Goal: Transaction & Acquisition: Purchase product/service

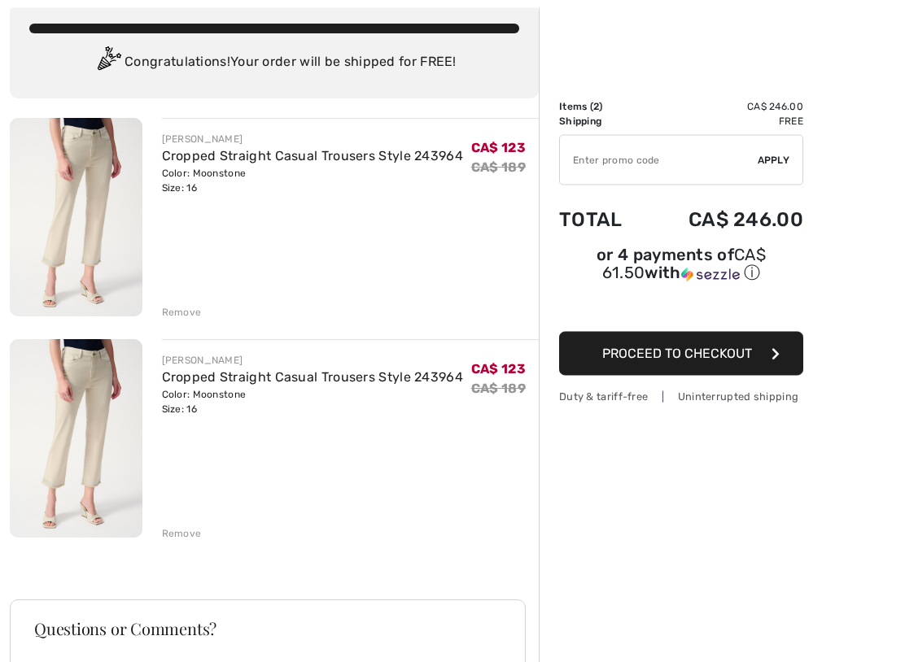
scroll to position [97, 0]
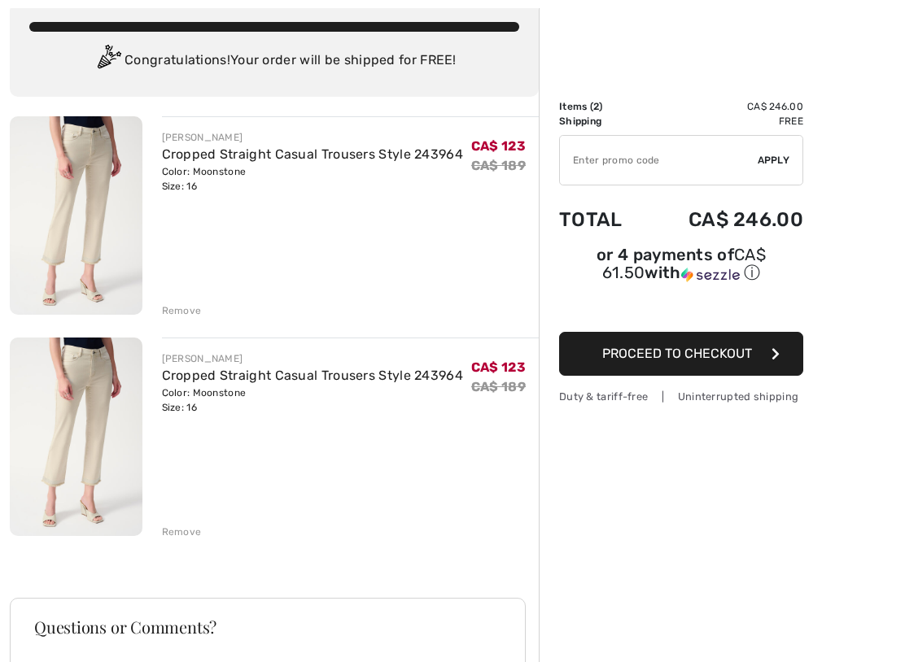
click at [188, 538] on div "Remove" at bounding box center [182, 532] width 40 height 15
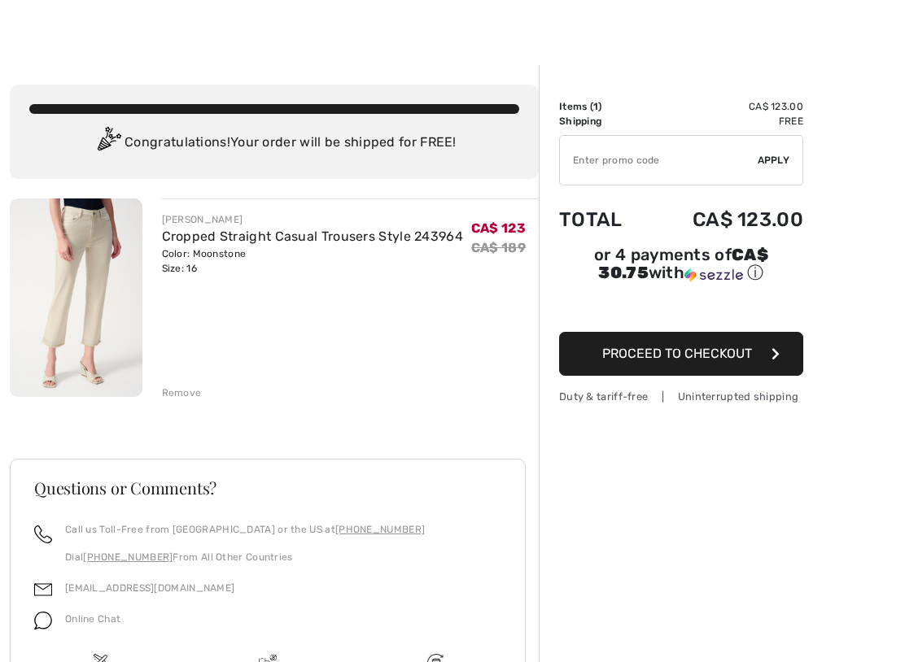
scroll to position [17, 0]
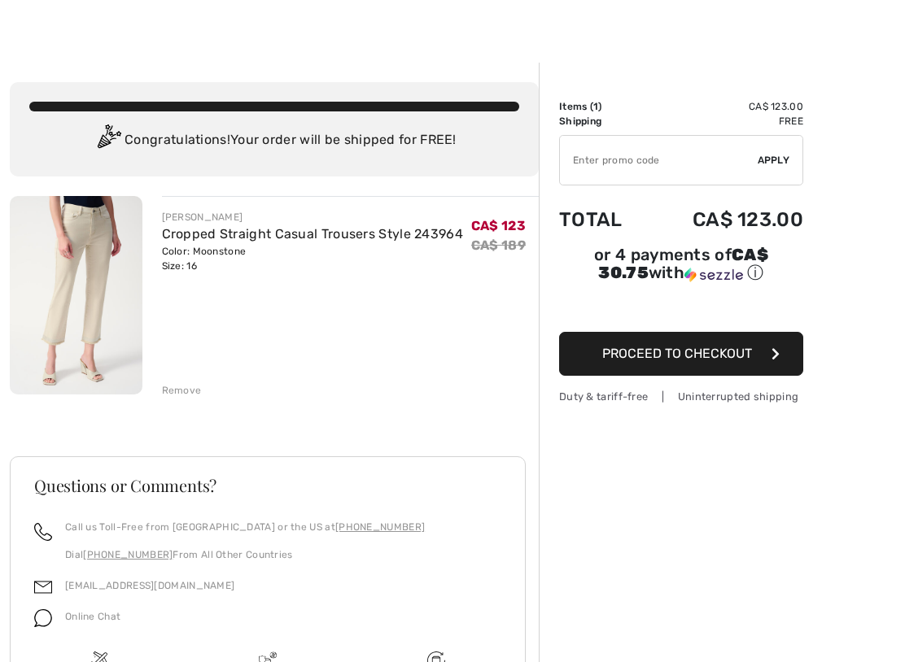
click at [591, 166] on input "TEXT" at bounding box center [659, 160] width 198 height 49
type input "EXTRA20"
click at [778, 160] on span "Apply" at bounding box center [773, 160] width 33 height 15
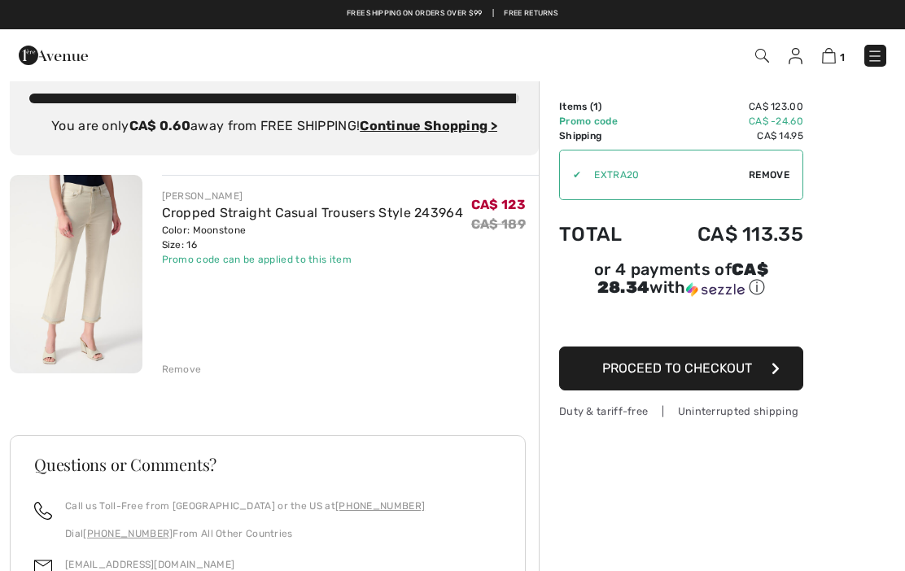
scroll to position [0, 0]
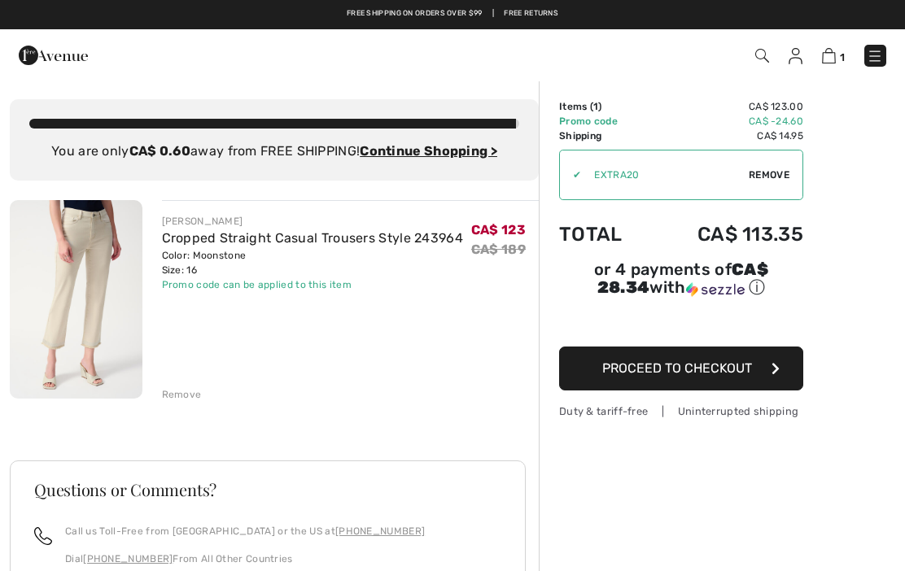
click at [443, 149] on ins "Continue Shopping >" at bounding box center [428, 150] width 137 height 15
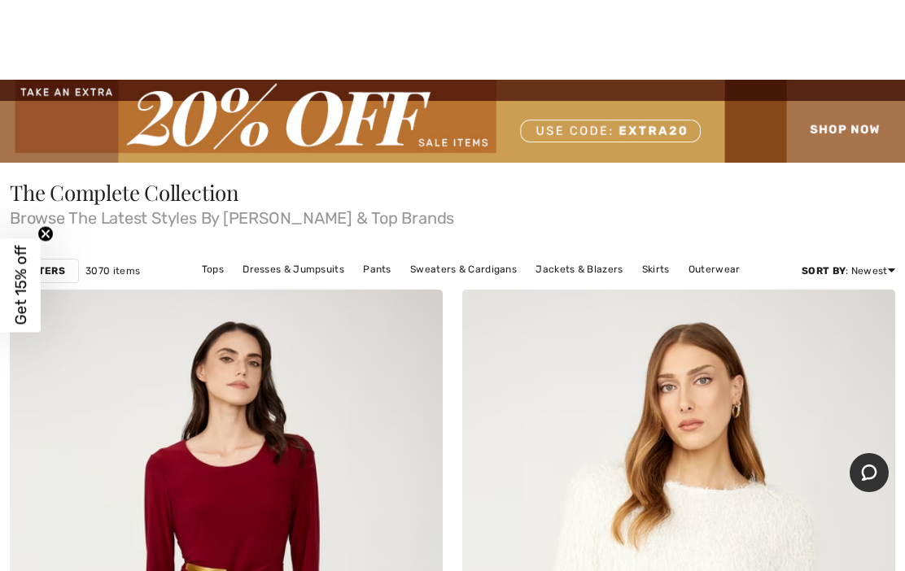
click at [366, 124] on img at bounding box center [452, 121] width 905 height 83
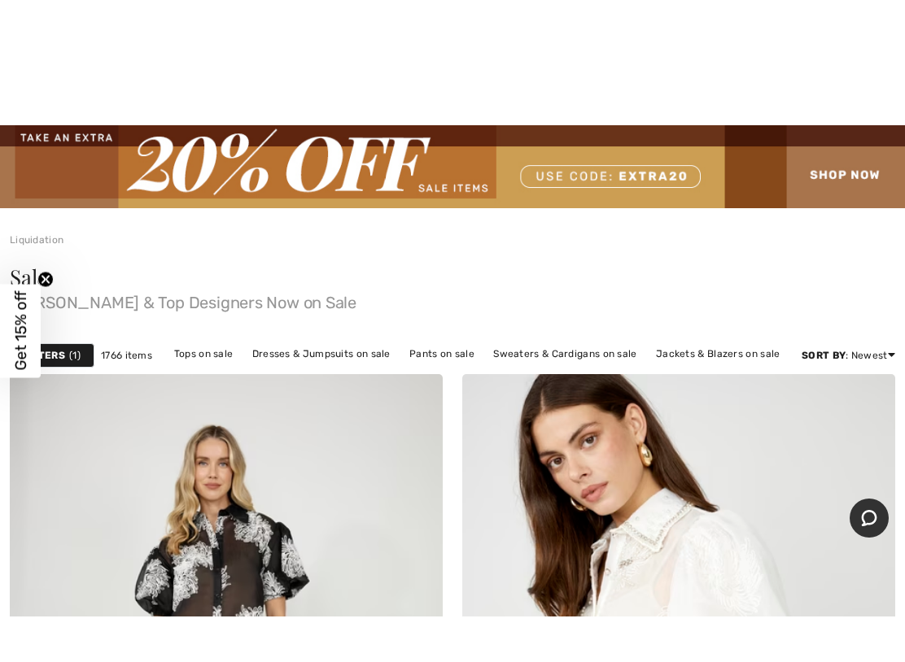
scroll to position [73, 0]
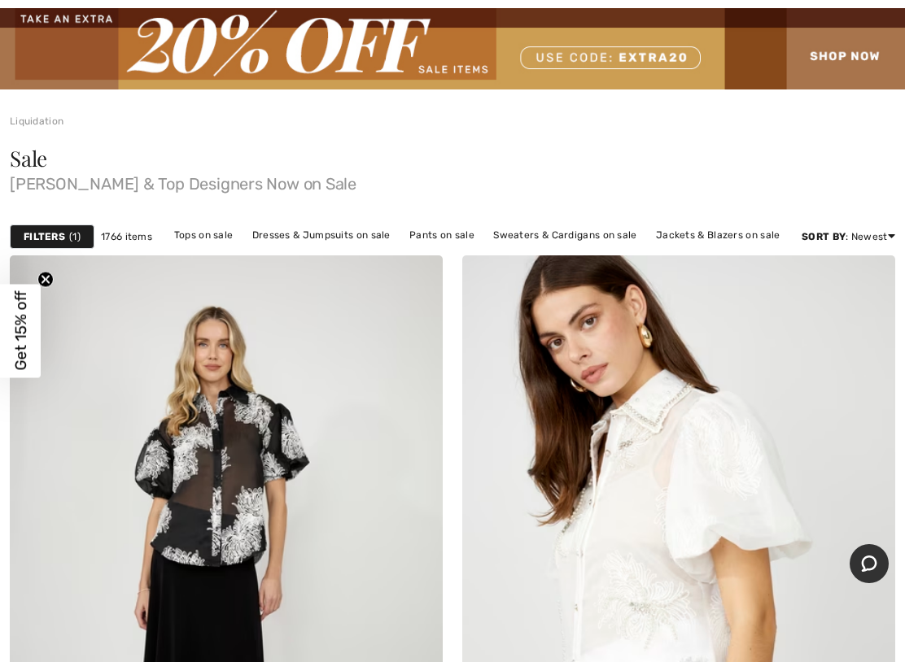
click at [59, 233] on strong "Filters" at bounding box center [44, 236] width 41 height 15
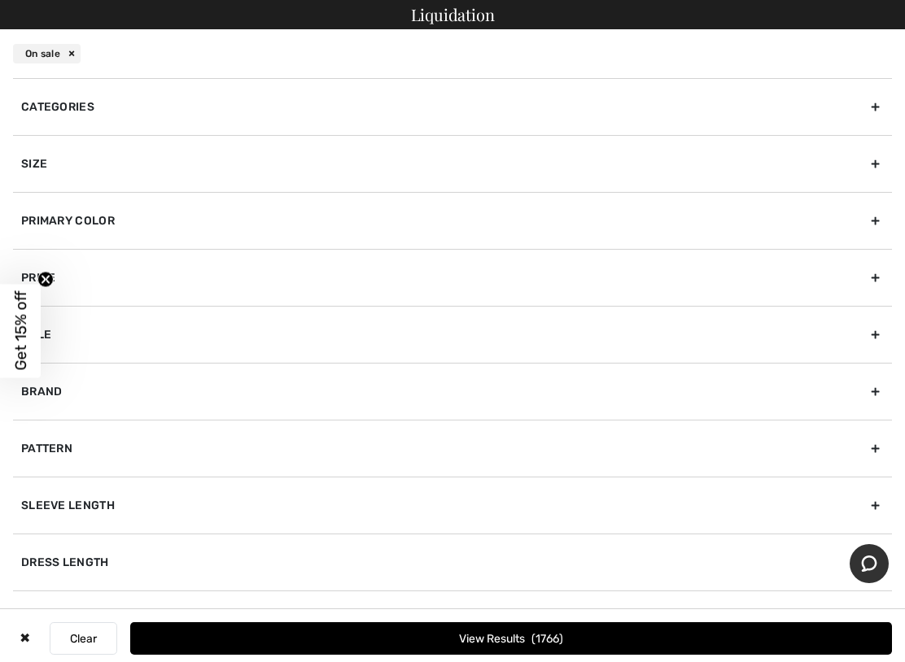
click at [874, 163] on div "Size" at bounding box center [452, 163] width 879 height 57
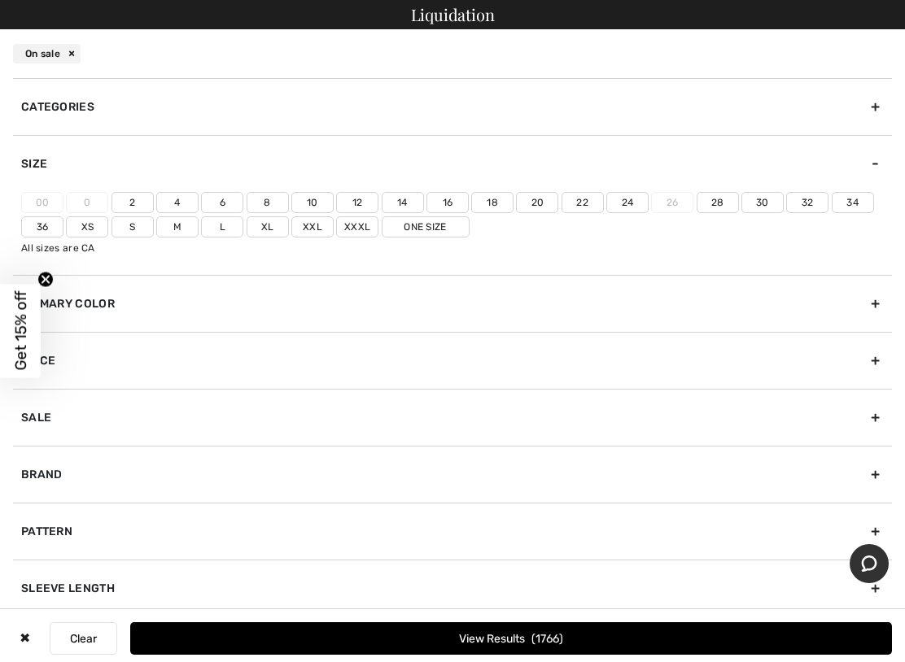
click at [443, 201] on label "16" at bounding box center [447, 202] width 42 height 21
click at [0, 0] on input"] "16" at bounding box center [0, 0] width 0 height 0
click at [512, 570] on button "View Results 364" at bounding box center [510, 638] width 761 height 33
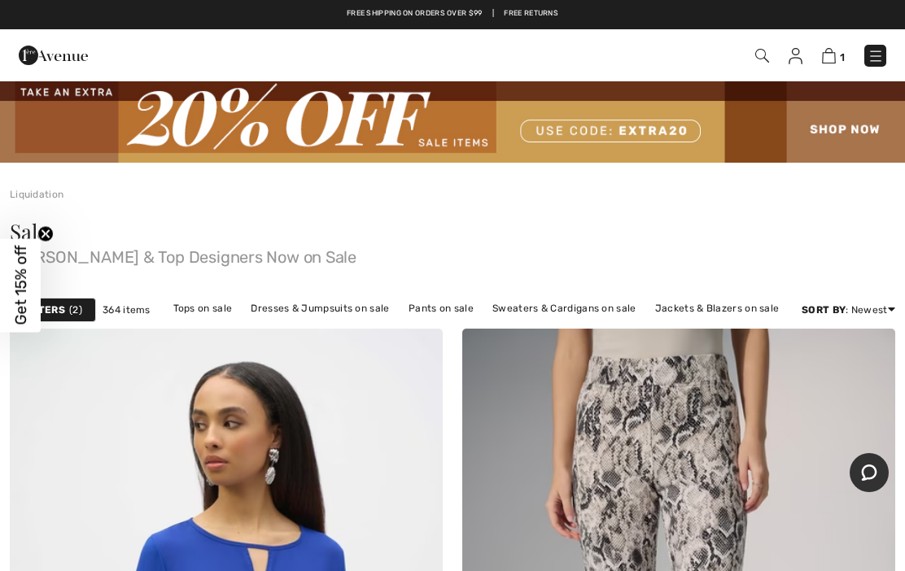
click at [210, 306] on link "Tops on sale" at bounding box center [203, 308] width 76 height 21
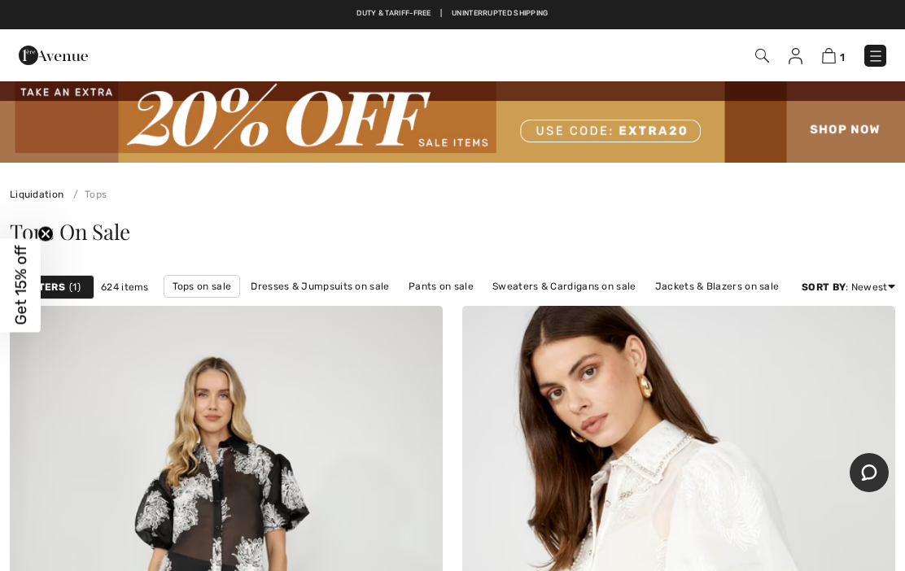
click at [55, 287] on strong "Filters" at bounding box center [44, 287] width 41 height 15
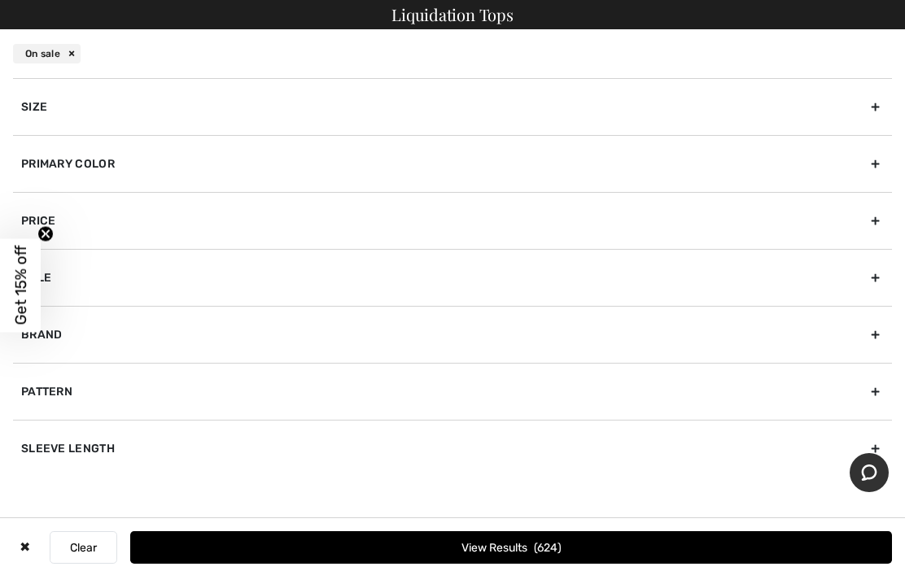
click at [880, 106] on div "Size" at bounding box center [452, 106] width 879 height 57
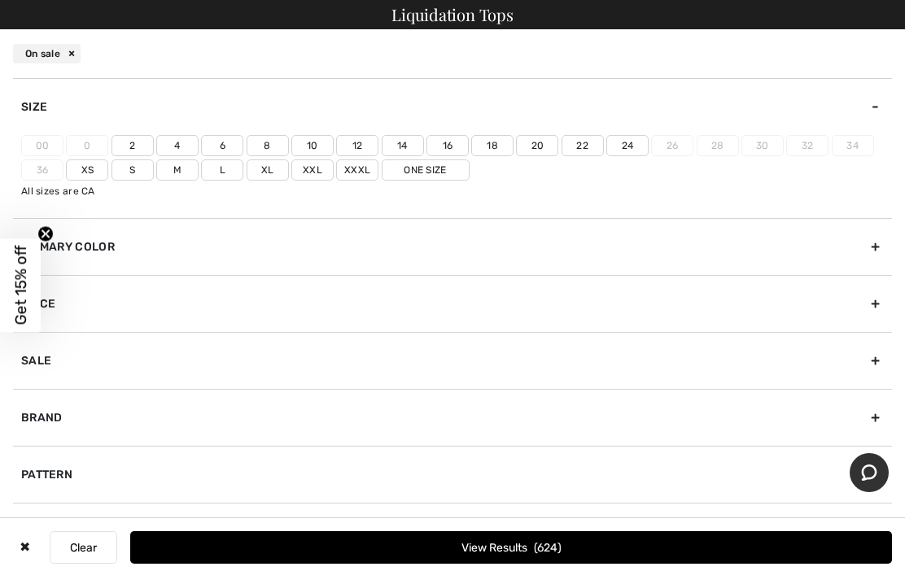
click at [447, 141] on label "16" at bounding box center [447, 145] width 42 height 21
click at [0, 0] on input"] "16" at bounding box center [0, 0] width 0 height 0
click at [515, 551] on button "View Results 108" at bounding box center [510, 547] width 761 height 33
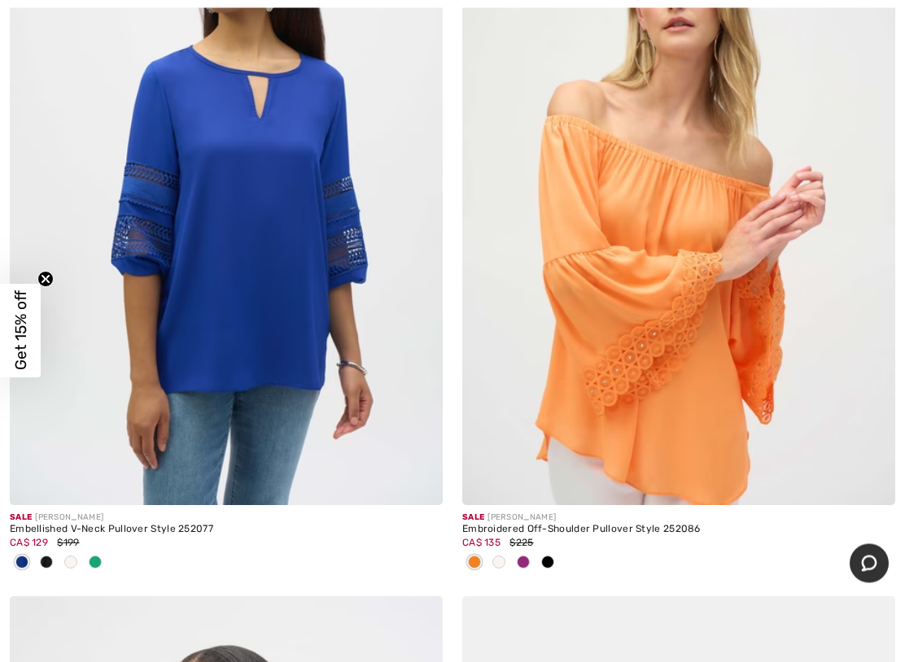
scroll to position [451, 0]
click at [519, 560] on span at bounding box center [523, 561] width 13 height 13
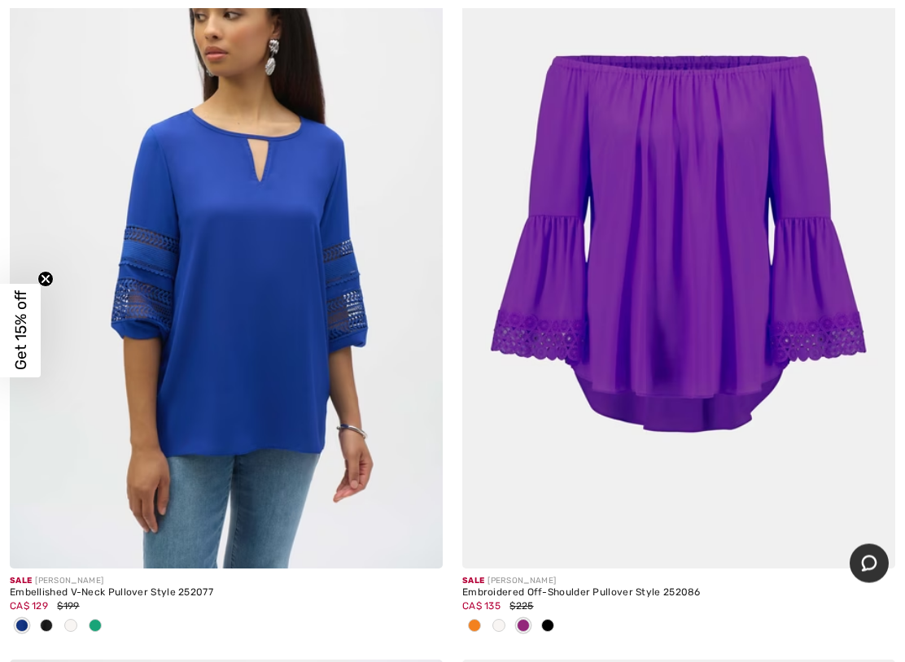
scroll to position [388, 0]
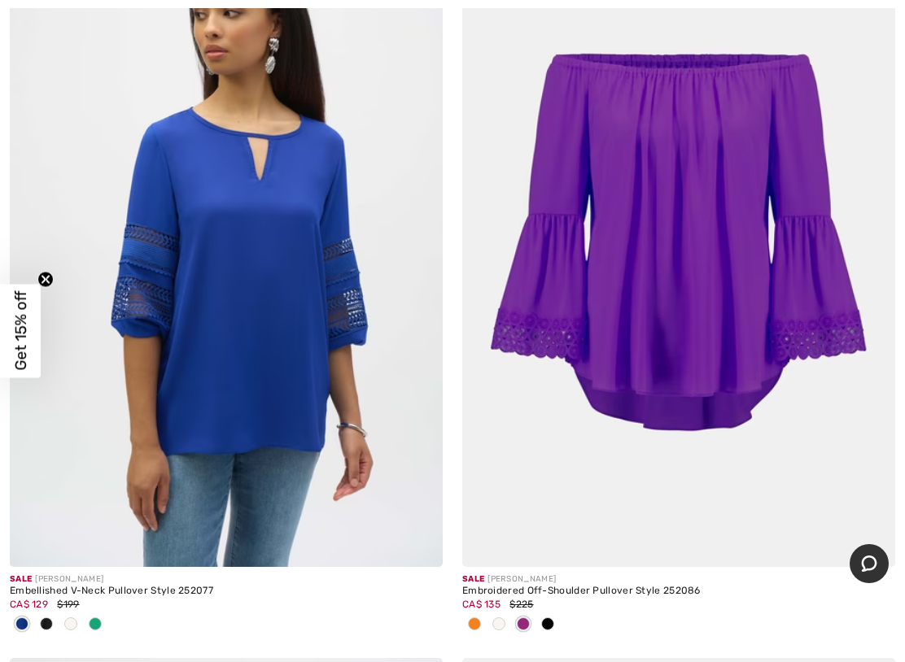
click at [496, 570] on span at bounding box center [498, 623] width 13 height 13
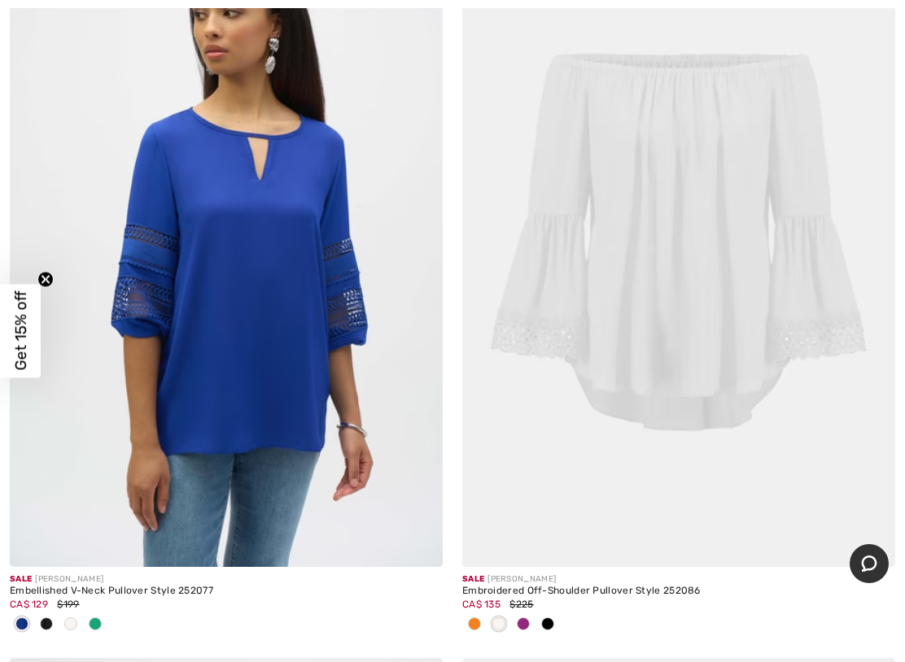
click at [548, 570] on span at bounding box center [547, 623] width 13 height 13
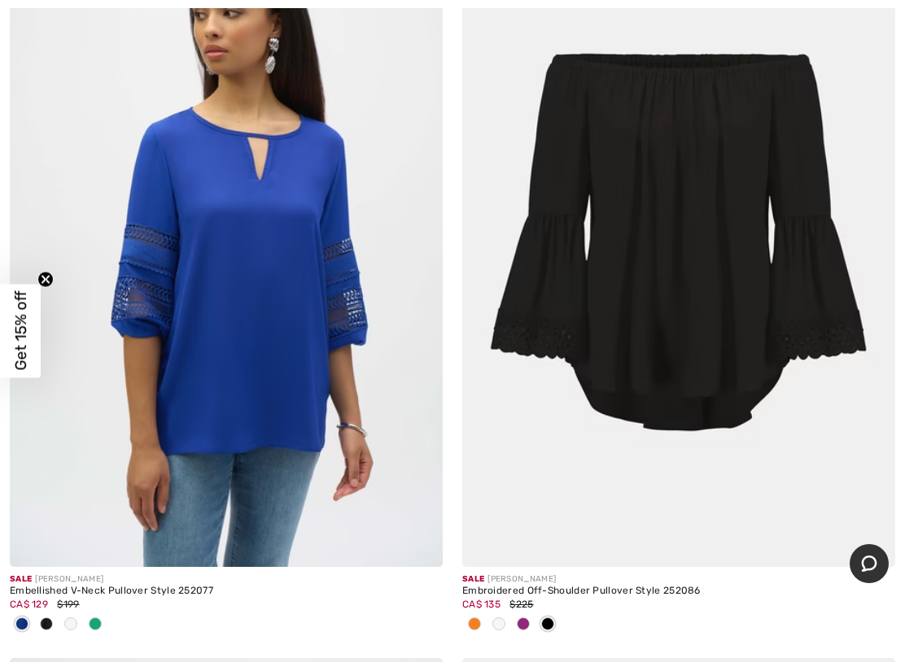
click at [492, 570] on span at bounding box center [498, 623] width 13 height 13
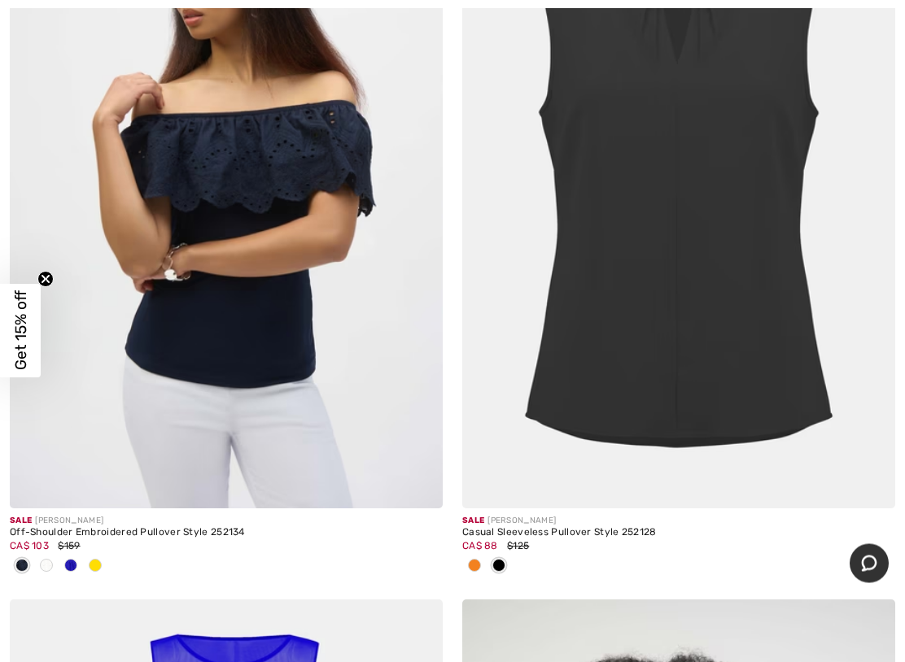
scroll to position [1187, 0]
click at [41, 562] on span at bounding box center [46, 565] width 13 height 13
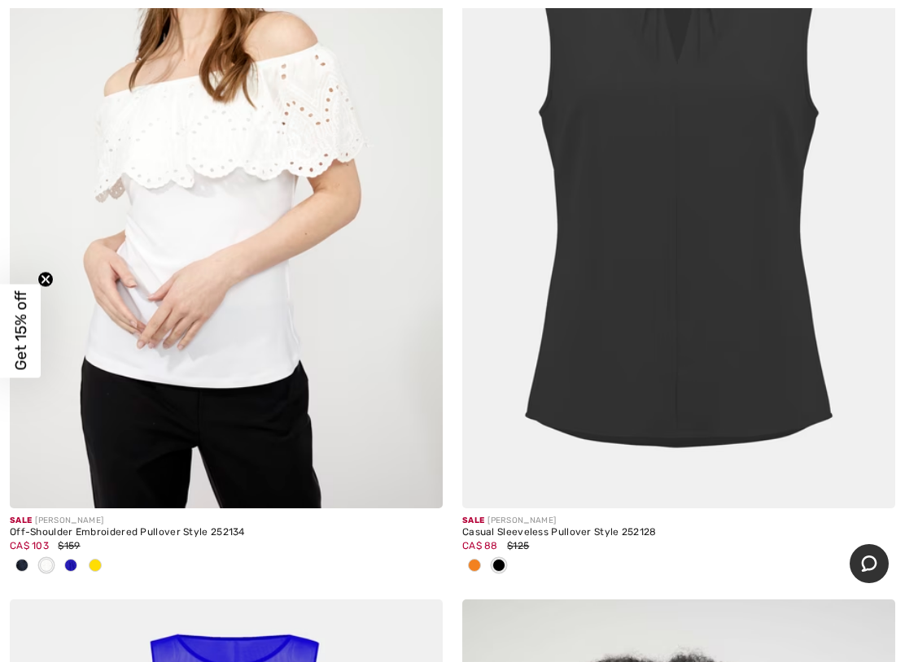
click at [68, 559] on span at bounding box center [70, 565] width 13 height 13
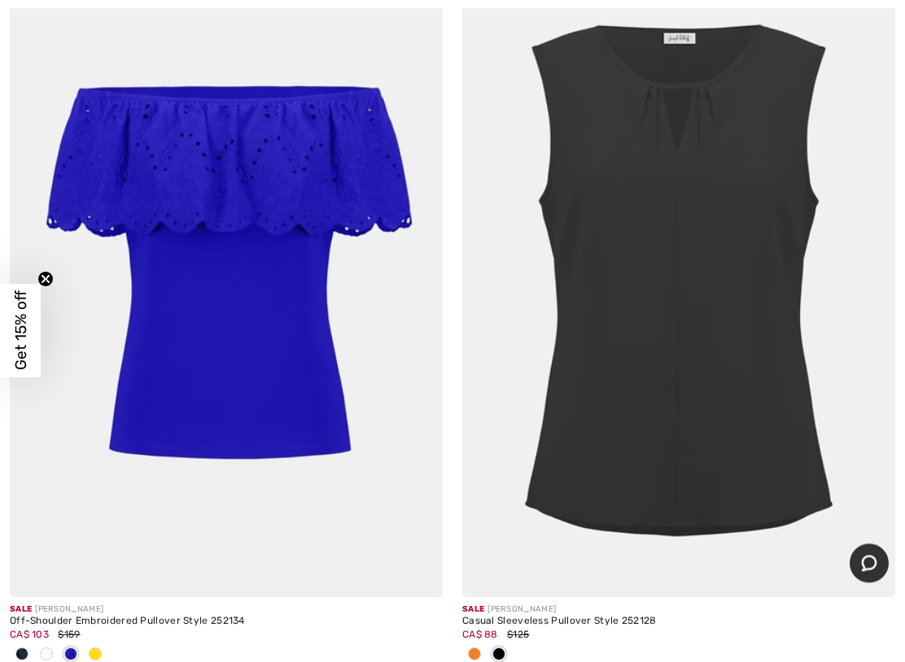
scroll to position [1106, 0]
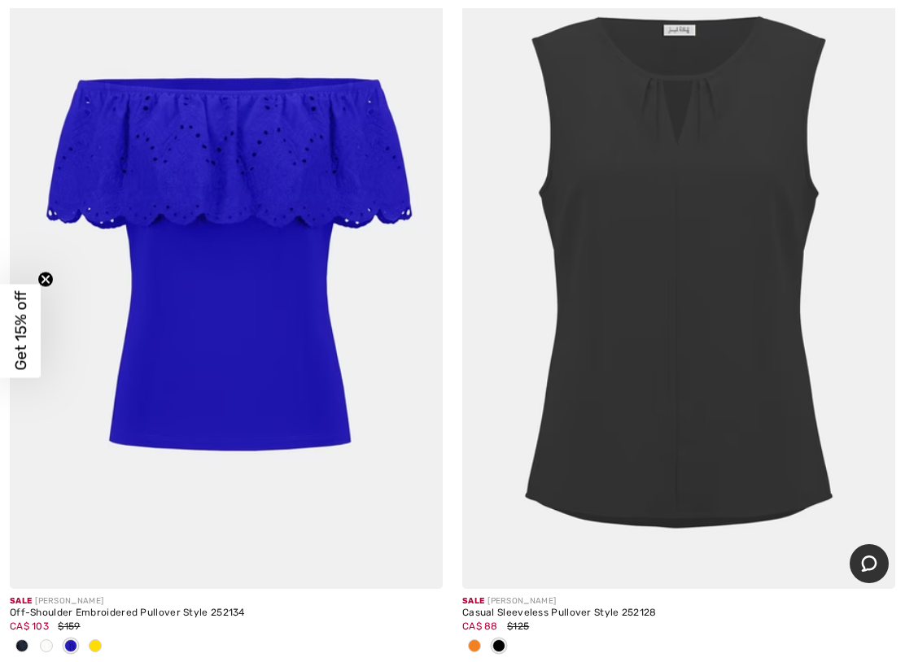
click at [257, 351] on img at bounding box center [226, 264] width 433 height 649
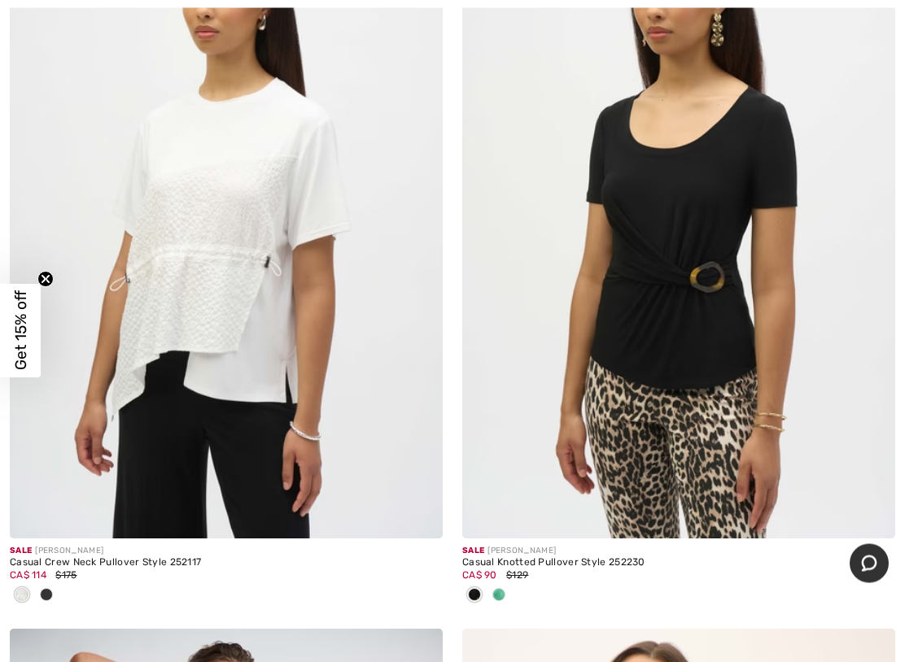
scroll to position [7140, 0]
click at [499, 570] on div at bounding box center [498, 595] width 24 height 27
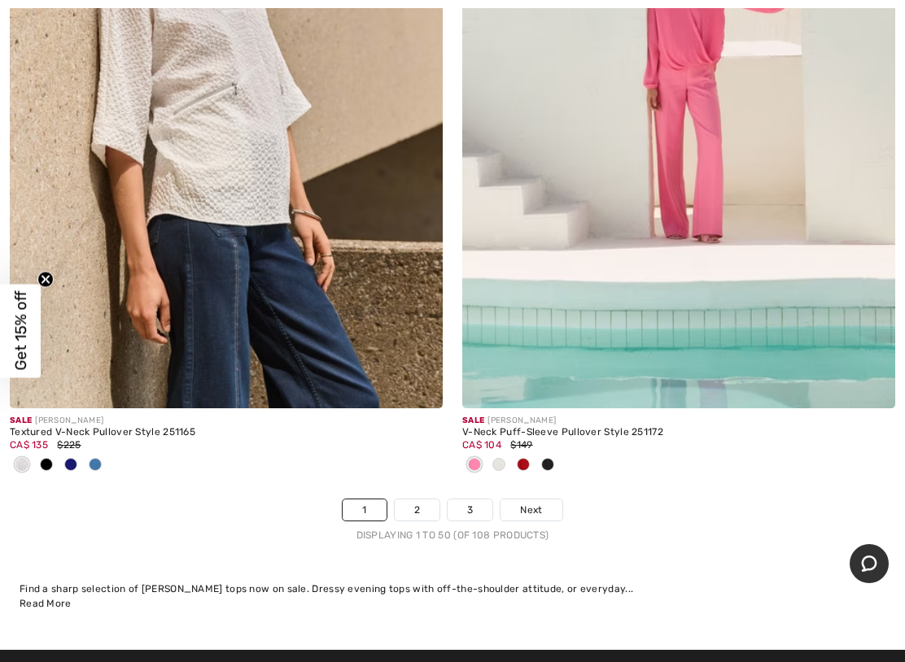
scroll to position [18711, 0]
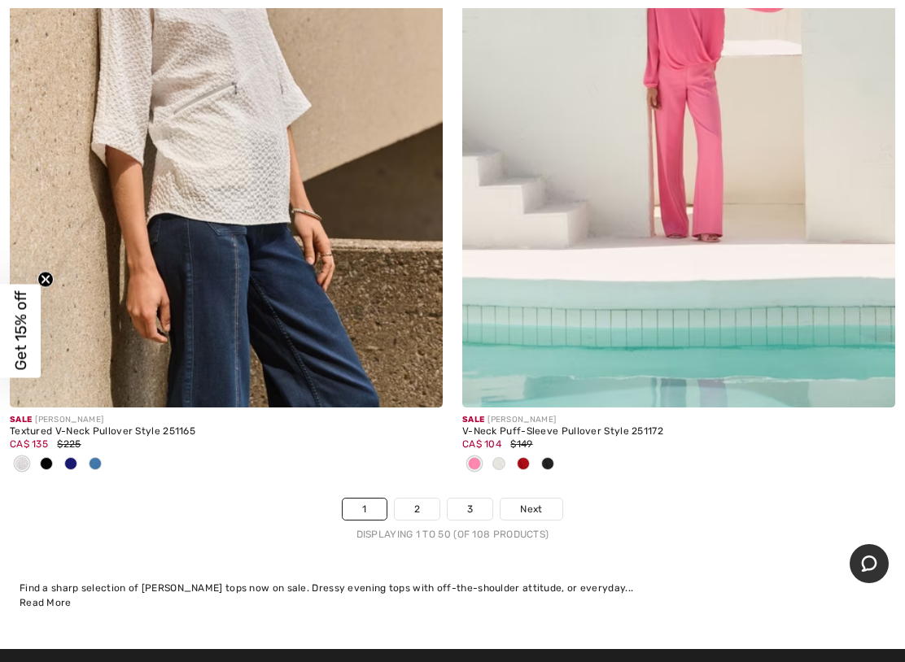
click at [534, 502] on span "Next" at bounding box center [531, 509] width 22 height 15
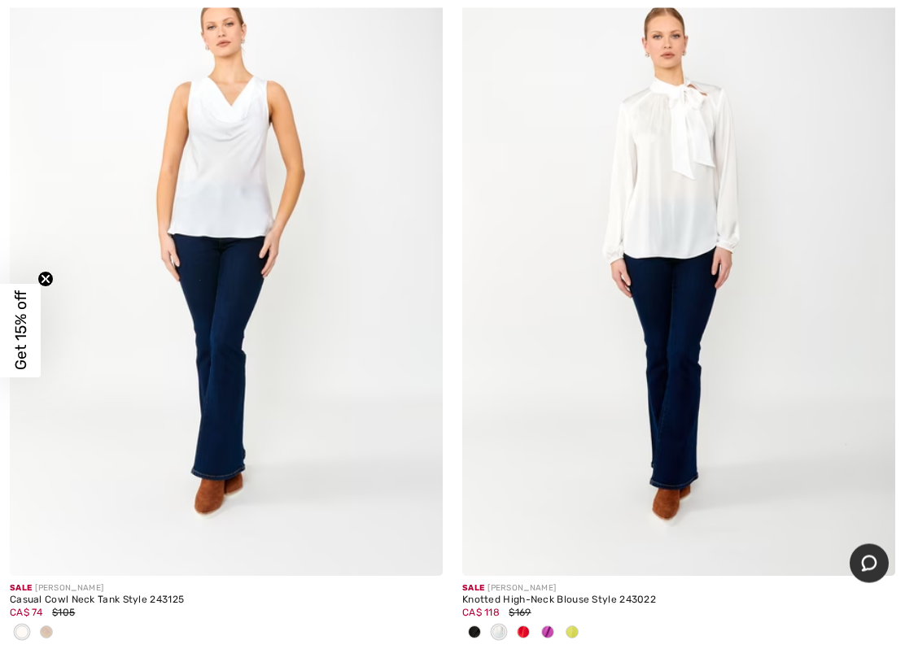
scroll to position [18596, 0]
click at [547, 570] on span at bounding box center [547, 632] width 13 height 13
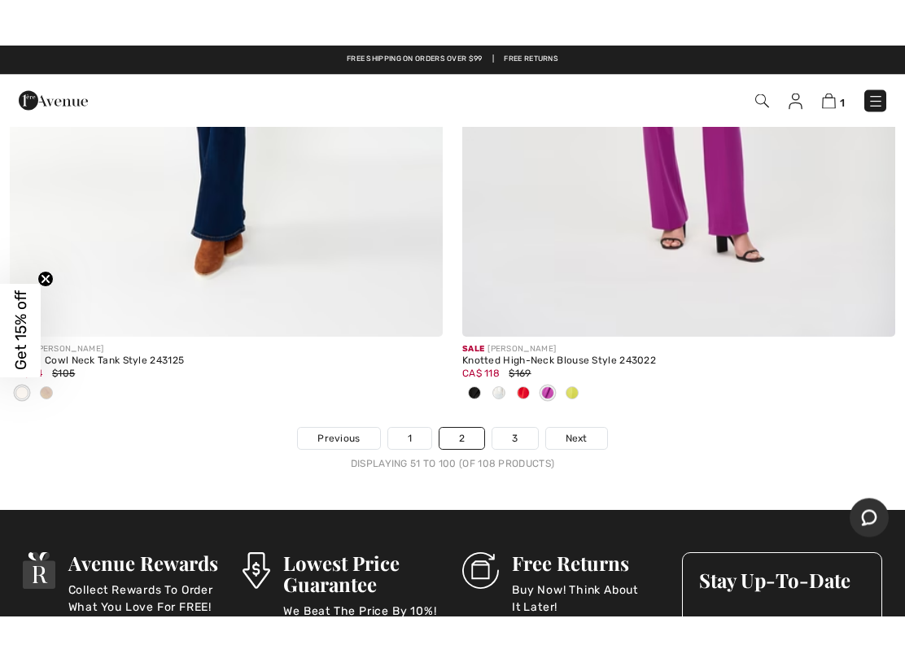
scroll to position [18811, 0]
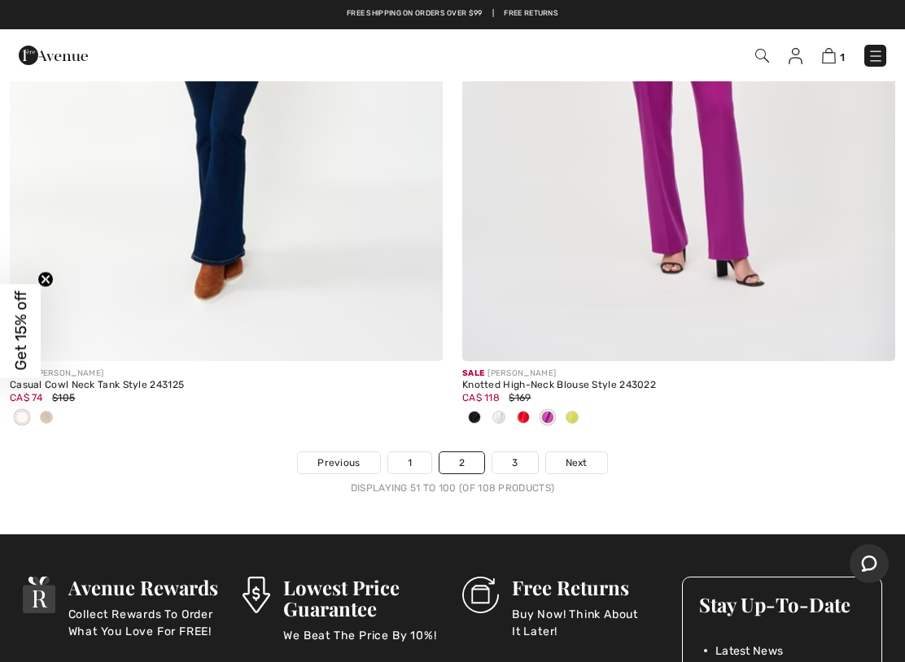
click at [576, 456] on span "Next" at bounding box center [576, 463] width 22 height 15
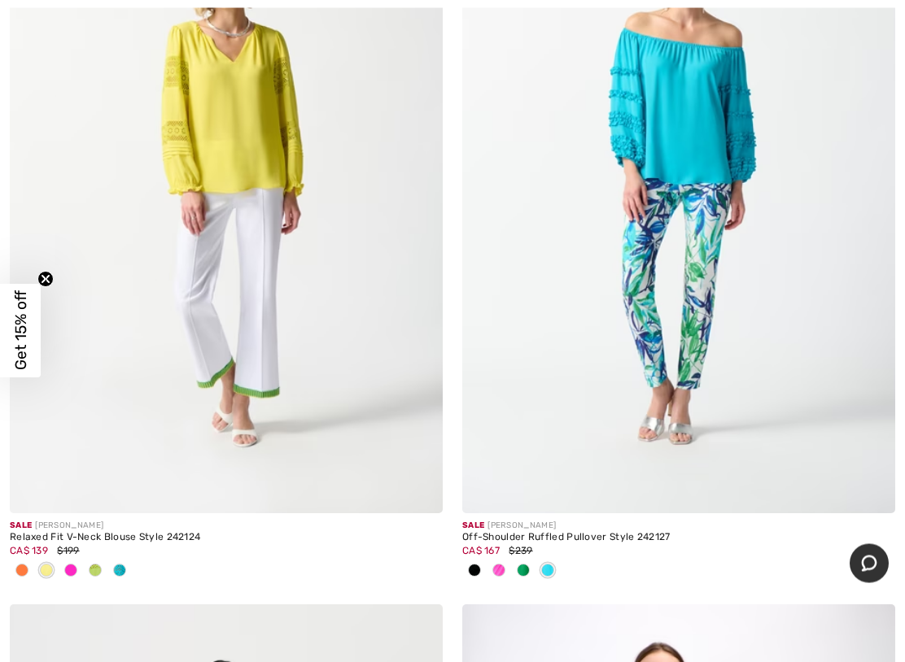
scroll to position [442, 0]
click at [125, 570] on div at bounding box center [119, 571] width 24 height 27
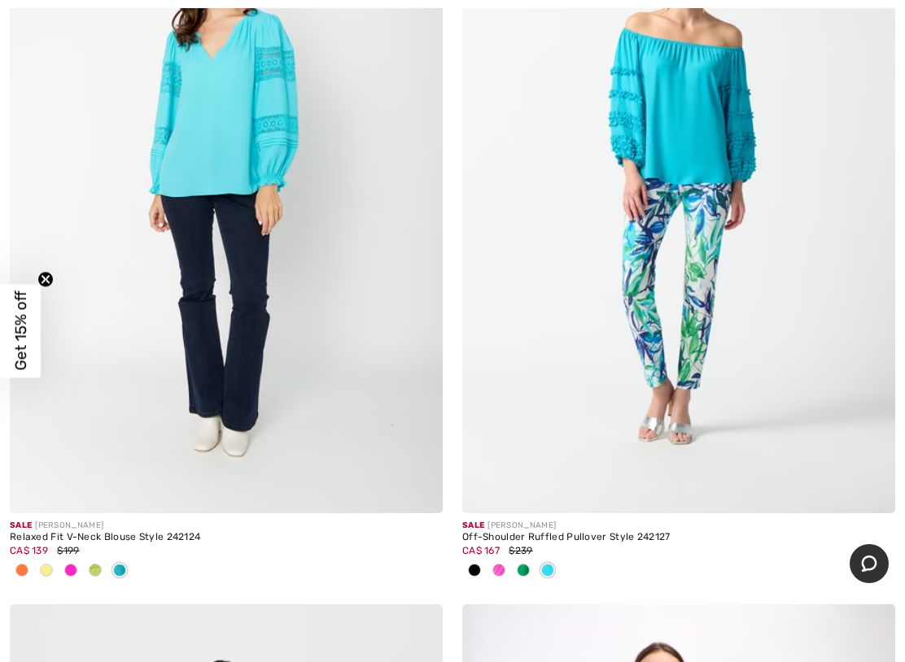
click at [96, 570] on span at bounding box center [95, 570] width 13 height 13
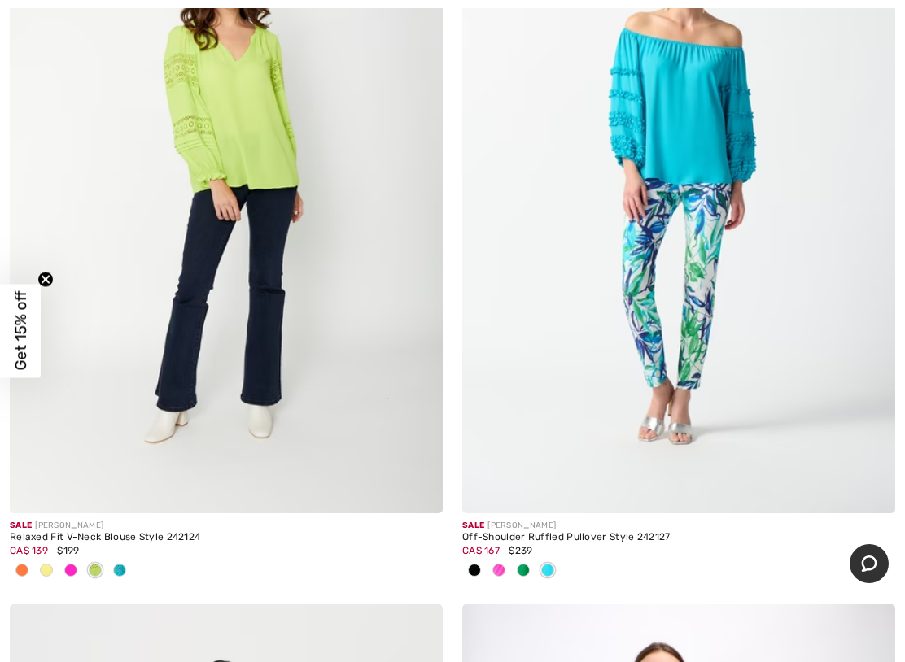
click at [68, 570] on span at bounding box center [70, 570] width 13 height 13
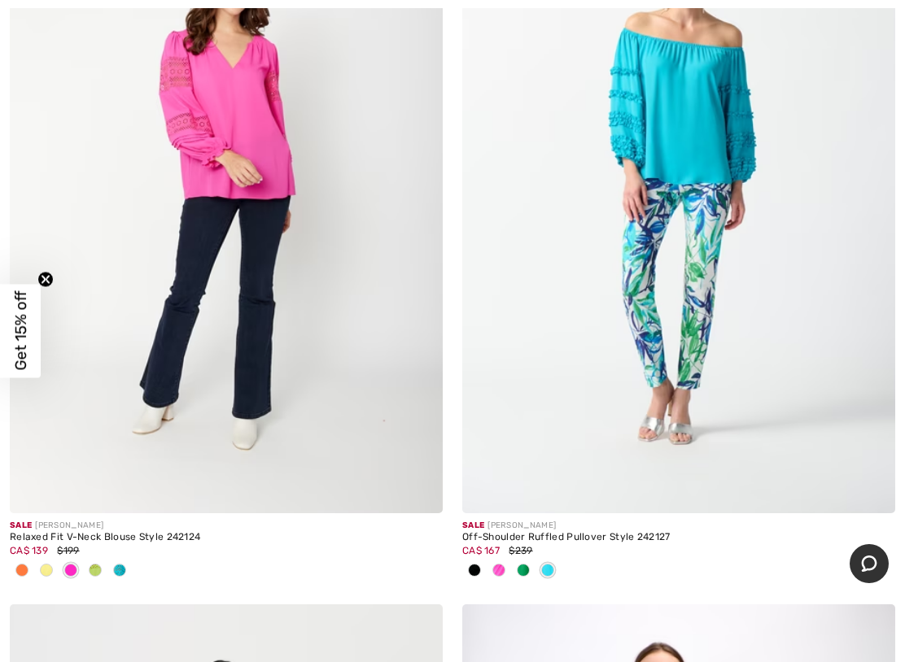
click at [43, 570] on span at bounding box center [46, 570] width 13 height 13
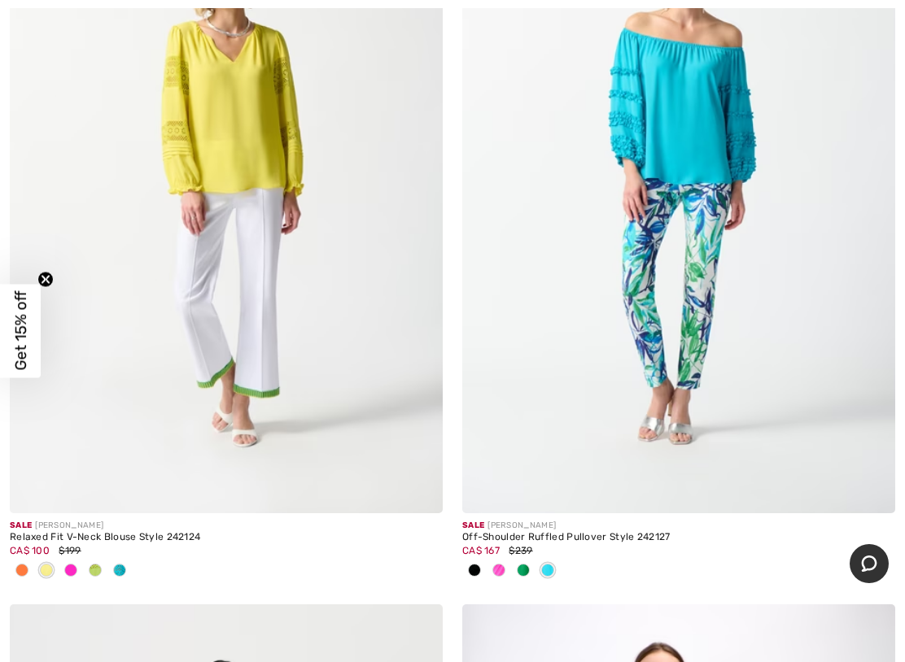
click at [20, 570] on span at bounding box center [21, 570] width 13 height 13
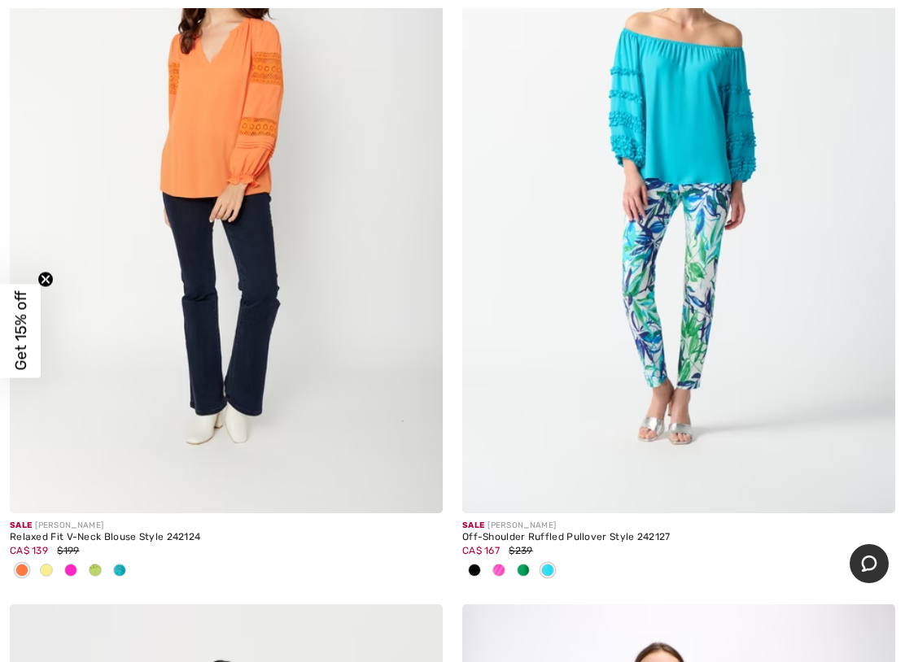
click at [94, 570] on span at bounding box center [95, 570] width 13 height 13
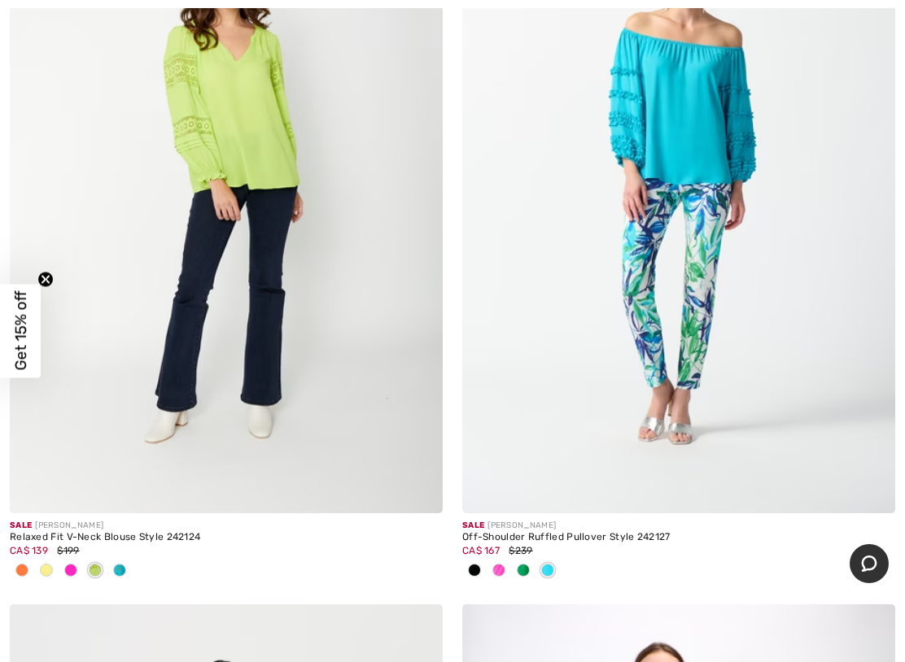
click at [70, 570] on span at bounding box center [70, 570] width 13 height 13
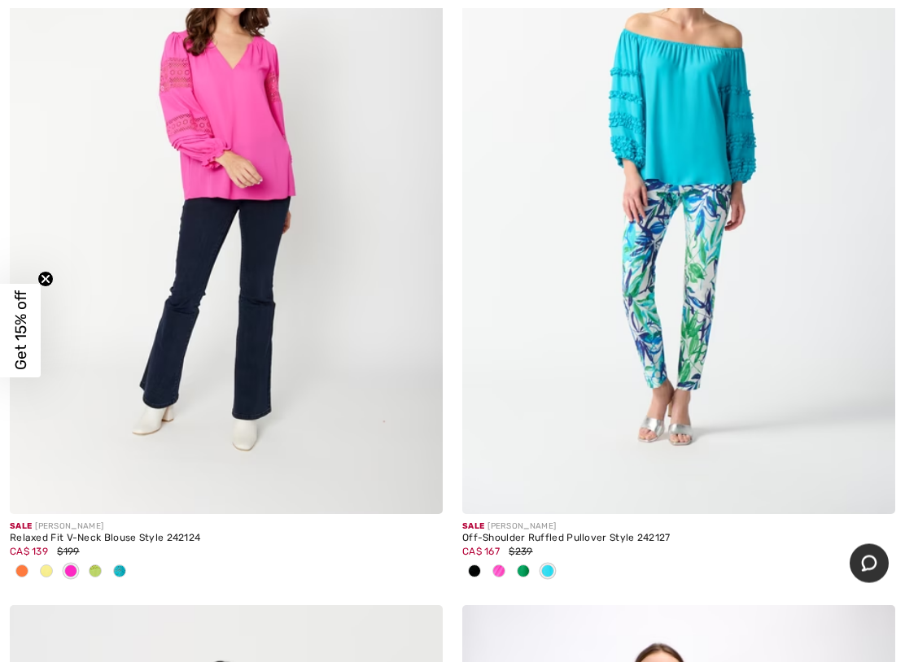
scroll to position [441, 0]
click at [94, 570] on span at bounding box center [95, 571] width 13 height 13
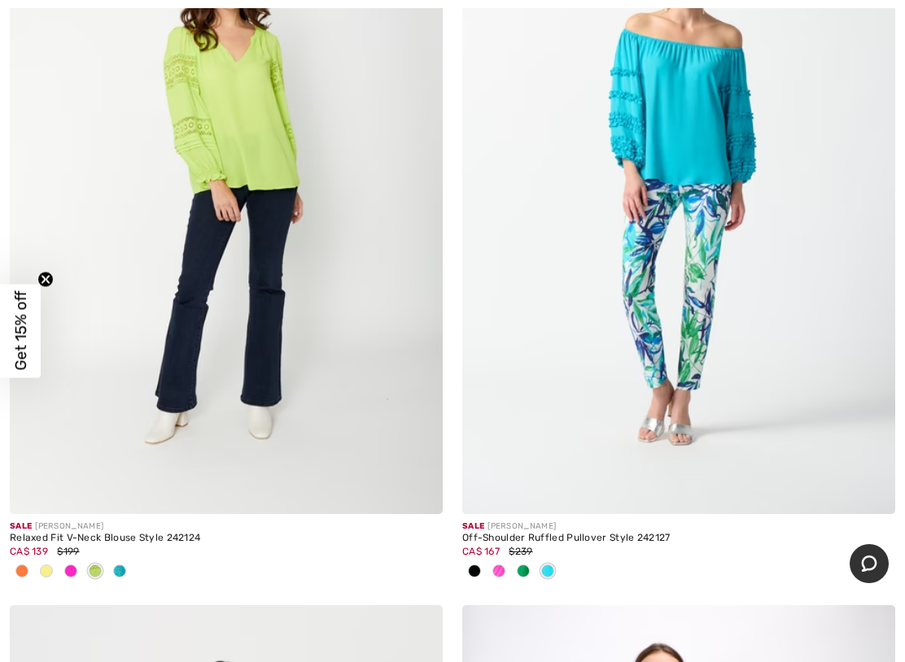
click at [120, 570] on div at bounding box center [119, 572] width 24 height 27
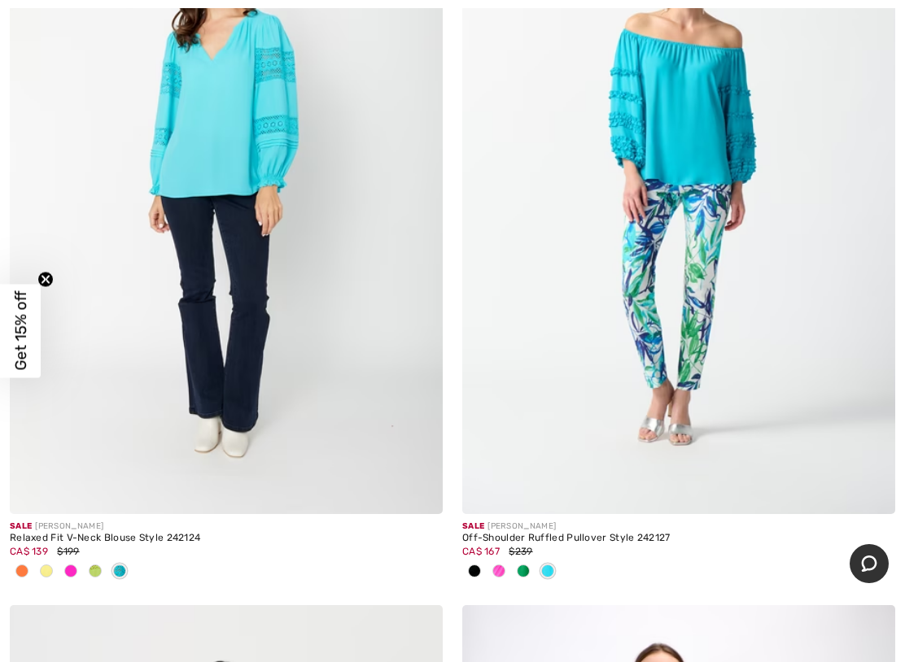
click at [68, 570] on span at bounding box center [70, 571] width 13 height 13
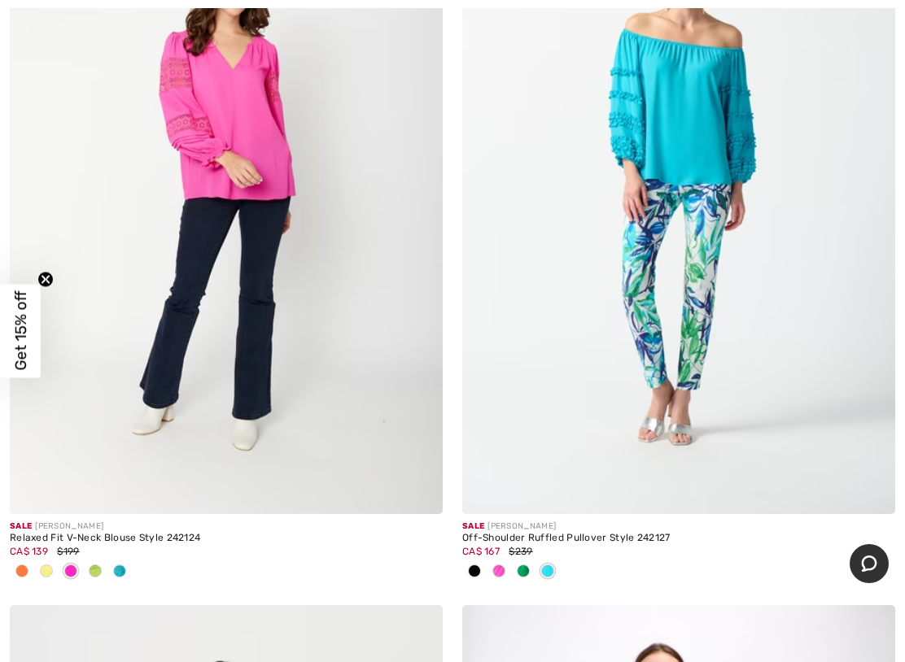
click at [44, 569] on span at bounding box center [46, 571] width 13 height 13
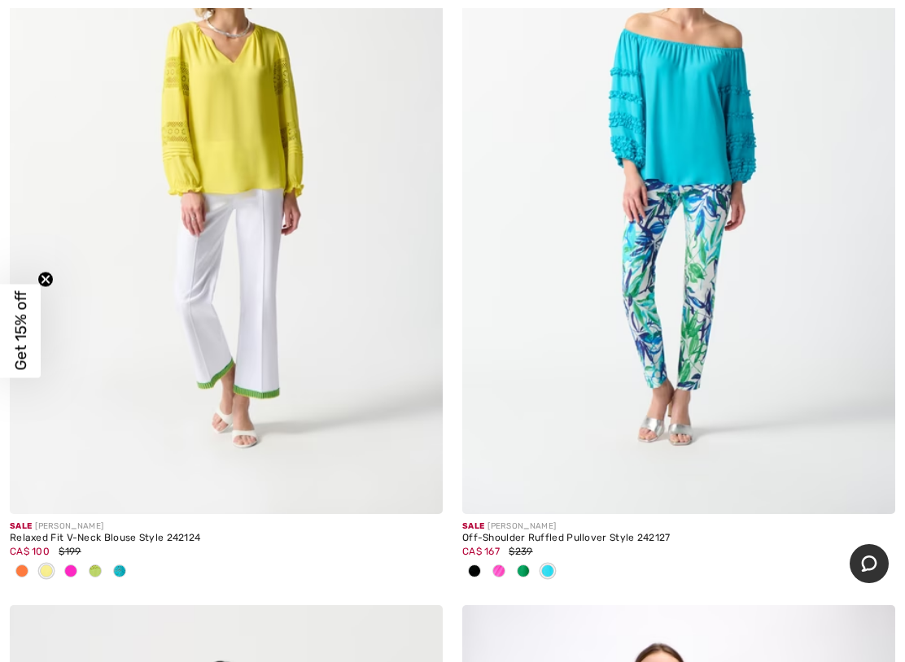
click at [20, 570] on span at bounding box center [21, 571] width 13 height 13
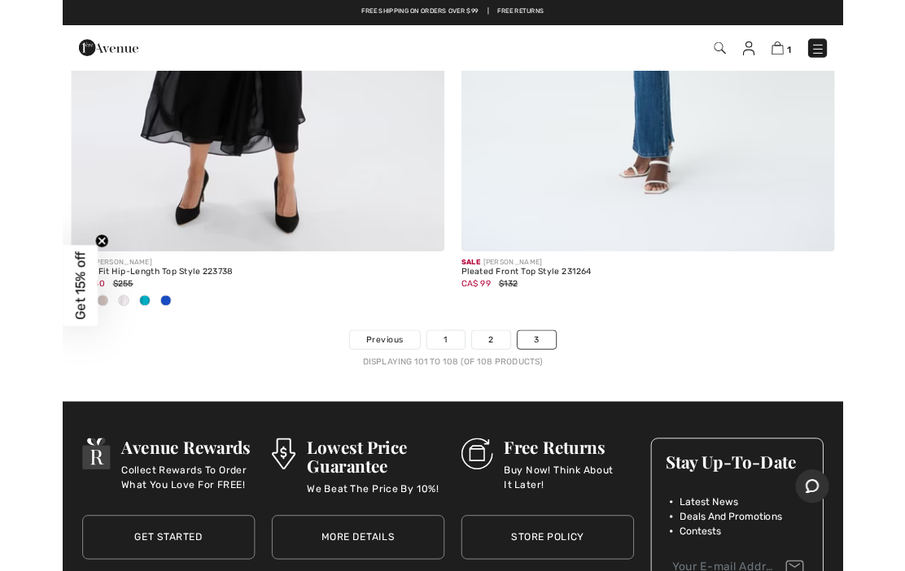
scroll to position [2881, 0]
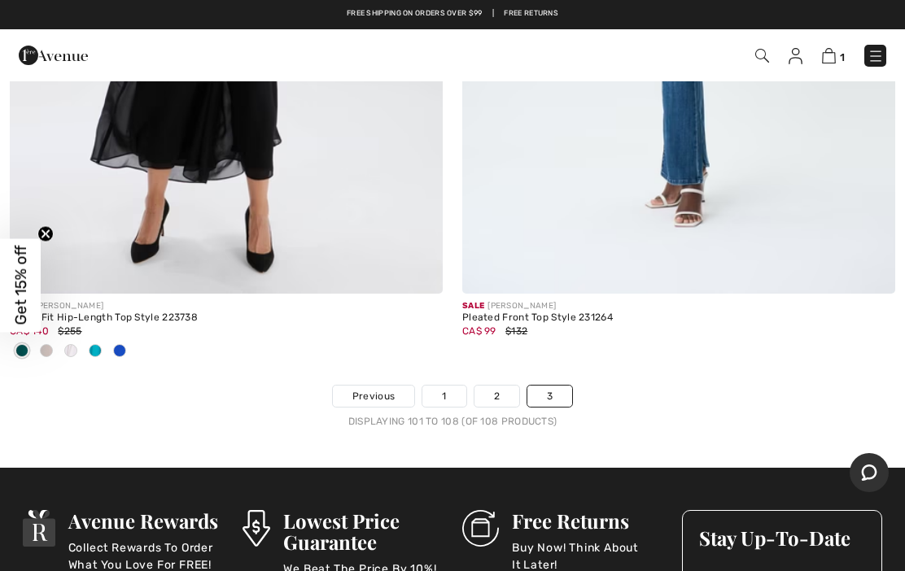
click at [546, 403] on link "3" at bounding box center [549, 396] width 45 height 21
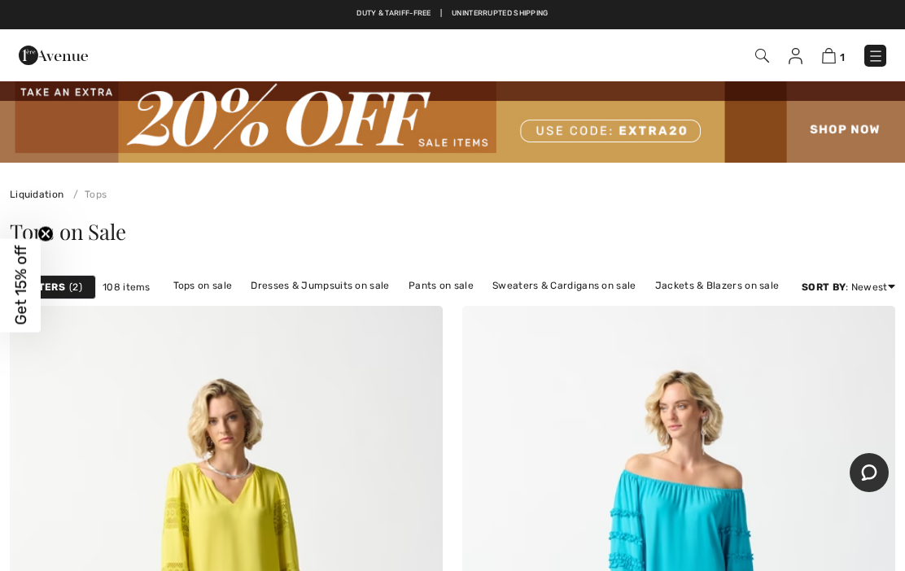
click at [326, 289] on link "Dresses & Jumpsuits on sale" at bounding box center [319, 285] width 155 height 21
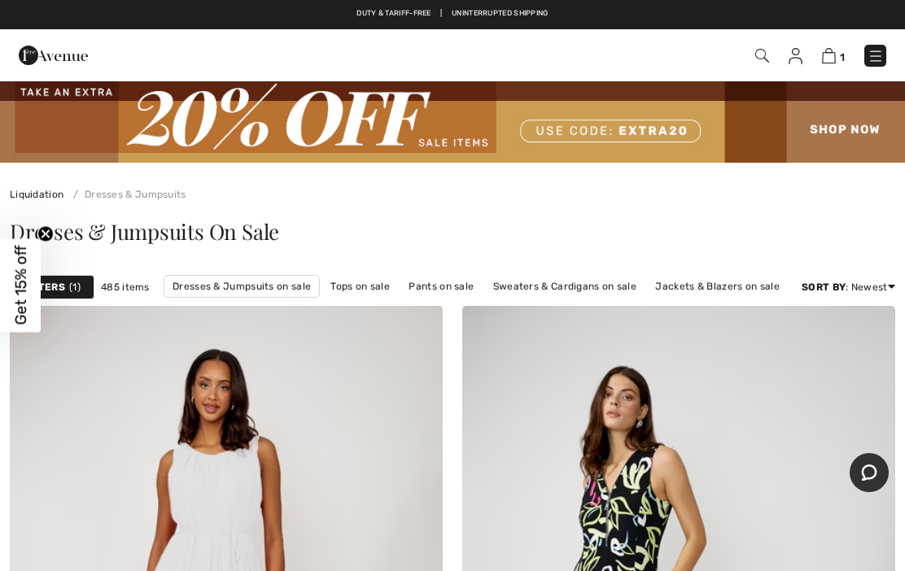
click at [72, 286] on span "1" at bounding box center [74, 287] width 11 height 15
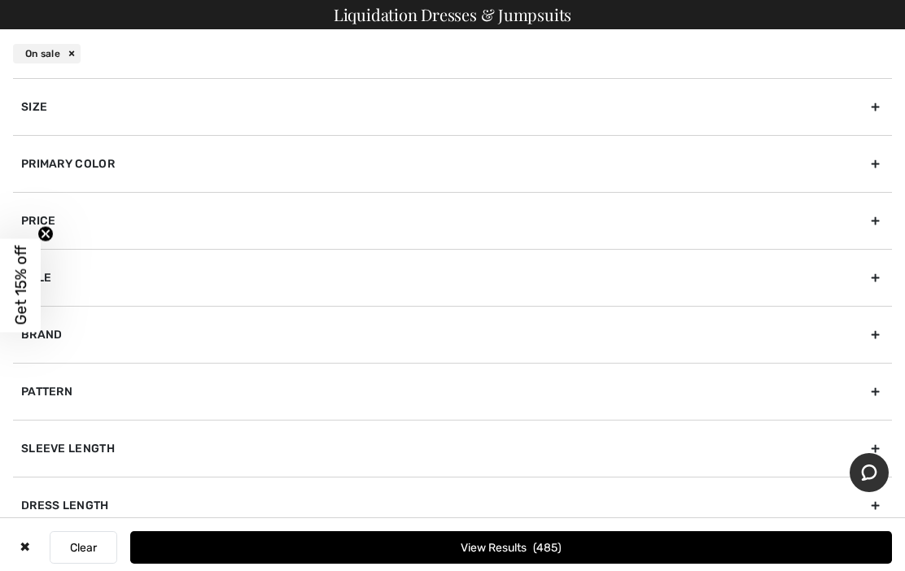
click at [875, 106] on div "Size" at bounding box center [452, 106] width 879 height 57
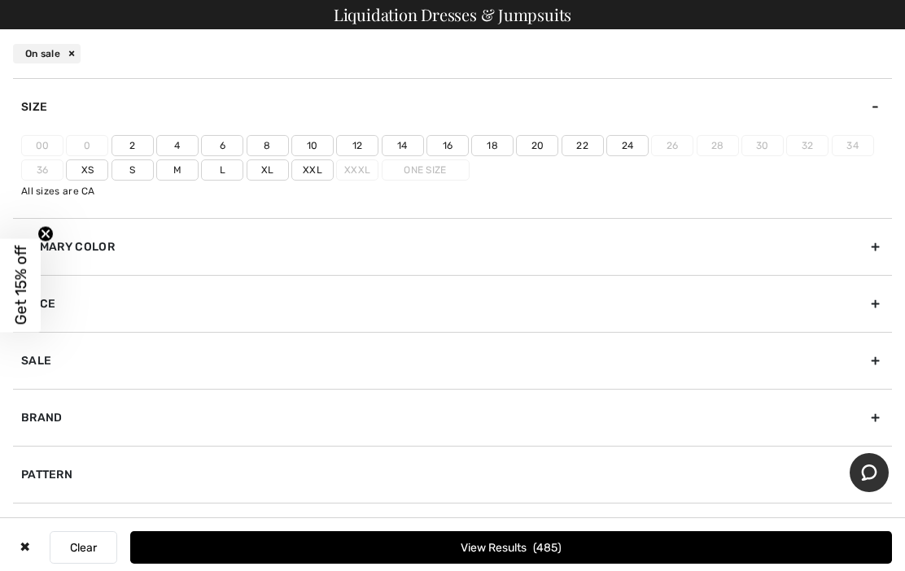
click at [439, 143] on label "16" at bounding box center [447, 145] width 42 height 21
click at [0, 0] on input"] "16" at bounding box center [0, 0] width 0 height 0
click at [544, 548] on span "121" at bounding box center [548, 548] width 24 height 14
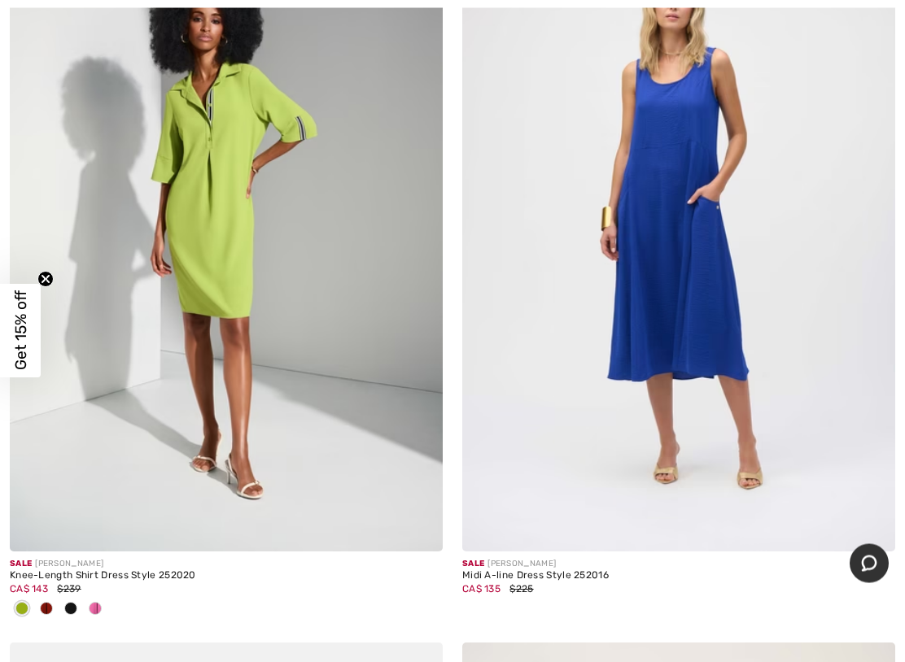
scroll to position [7866, 0]
click at [656, 272] on img at bounding box center [678, 226] width 433 height 649
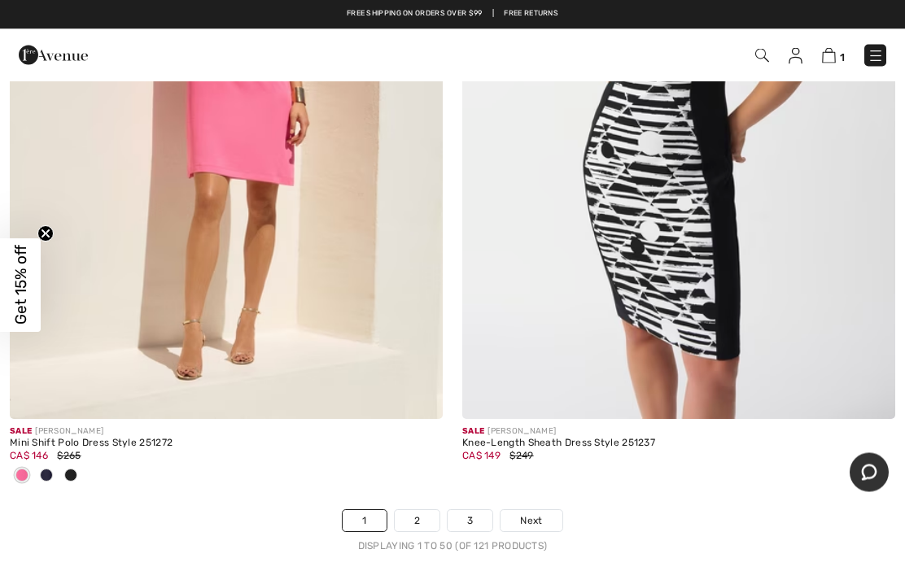
scroll to position [18753, 0]
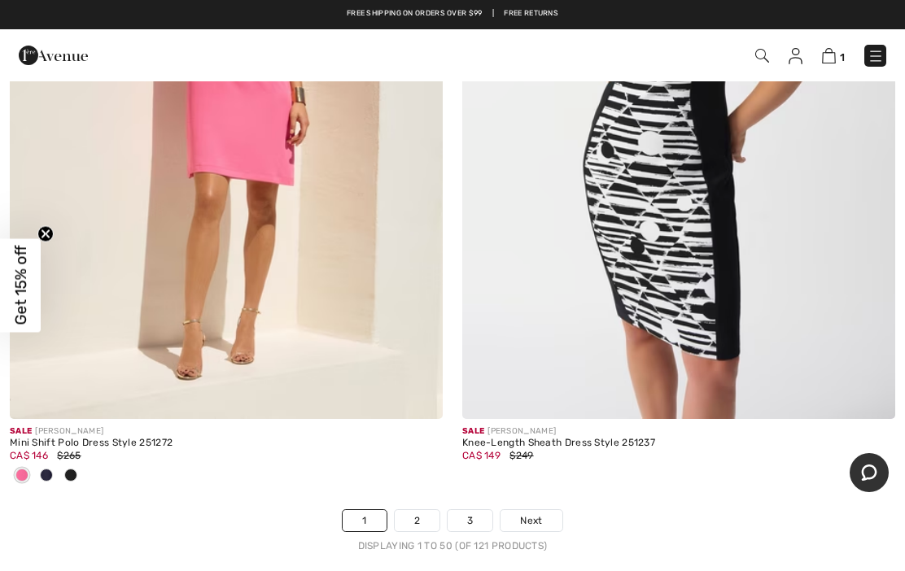
click at [531, 513] on span "Next" at bounding box center [531, 520] width 22 height 15
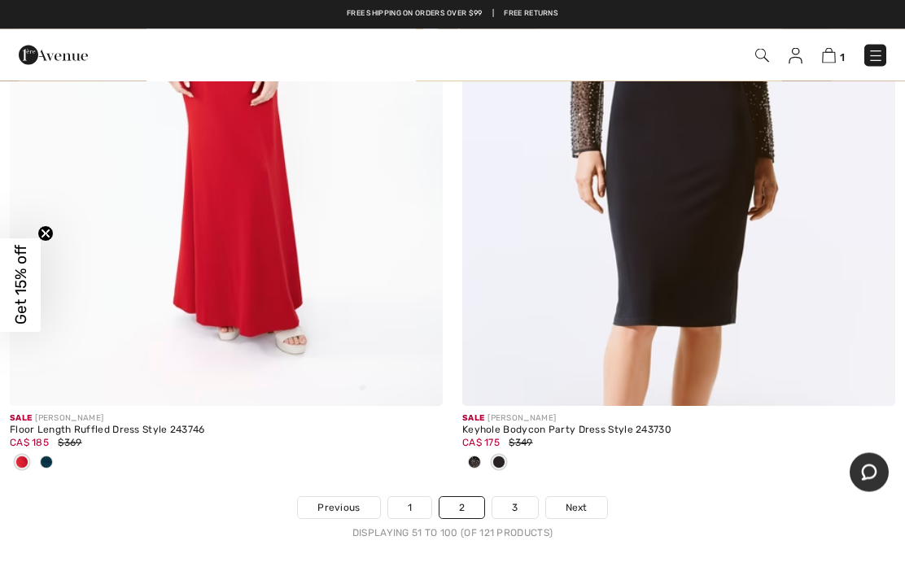
scroll to position [18578, 0]
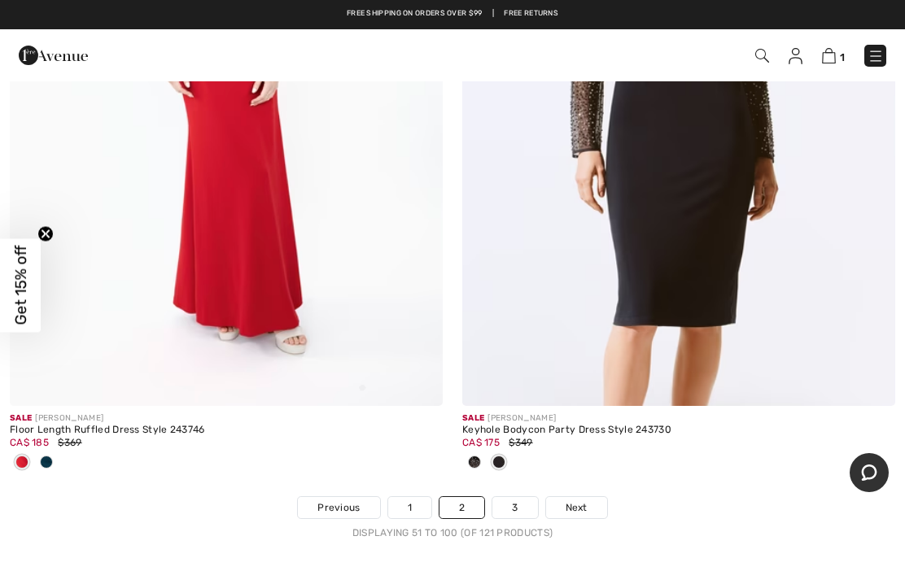
click at [573, 500] on span "Next" at bounding box center [576, 507] width 22 height 15
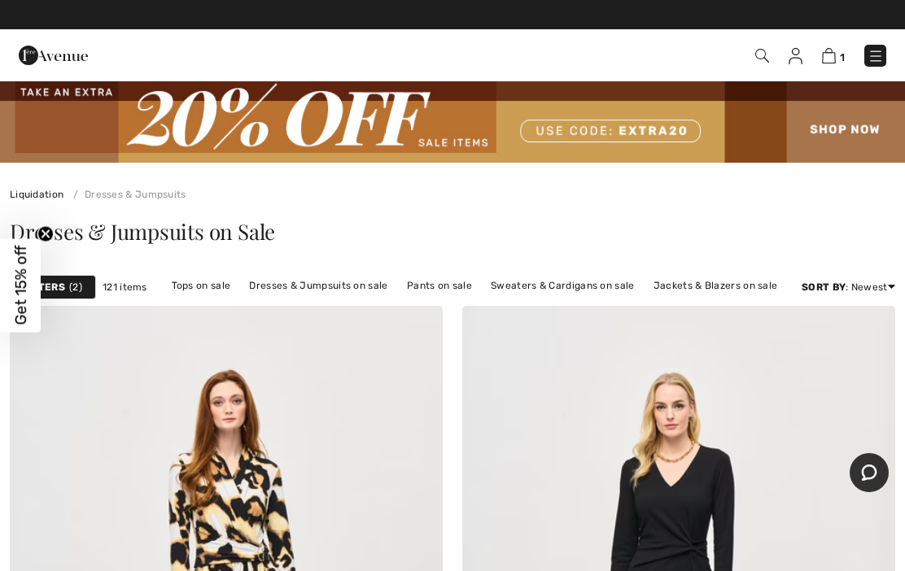
click at [733, 288] on link "Jackets & Blazers on sale" at bounding box center [715, 285] width 141 height 21
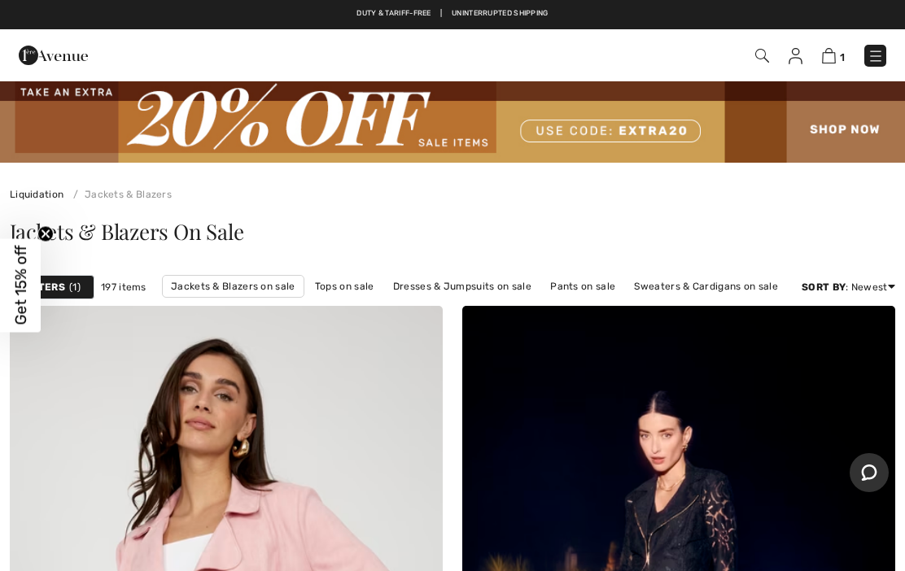
click at [67, 287] on div "Filters 1" at bounding box center [52, 287] width 85 height 24
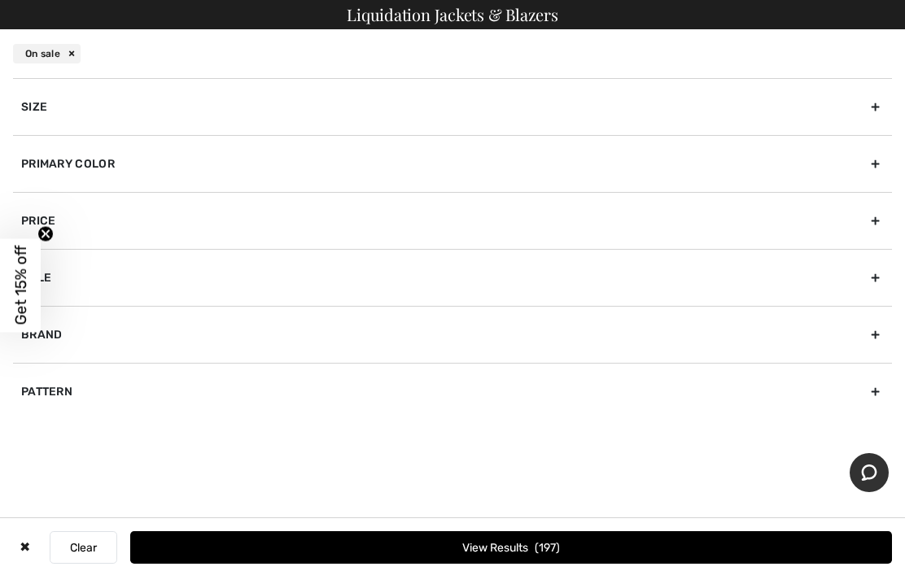
click at [877, 107] on div "Size" at bounding box center [452, 106] width 879 height 57
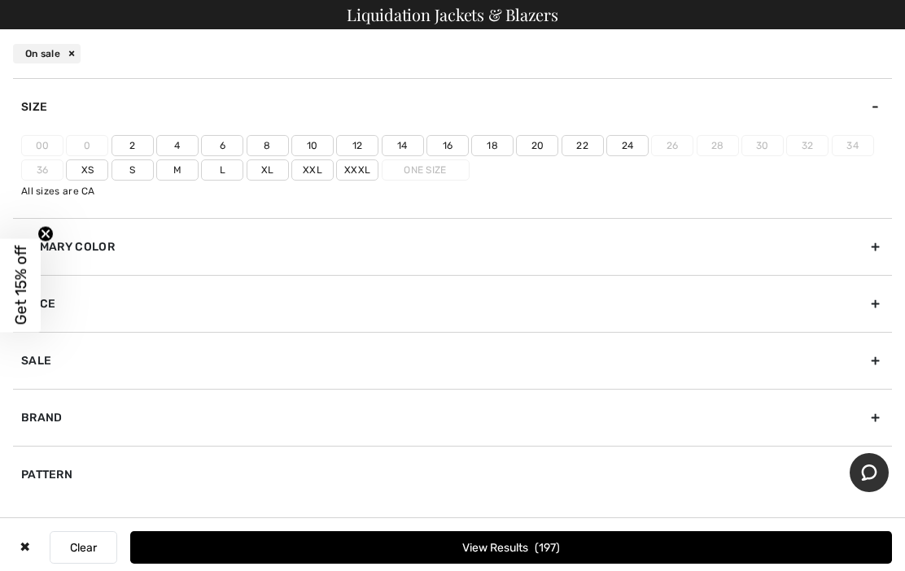
click at [446, 138] on label "16" at bounding box center [447, 145] width 42 height 21
click at [0, 0] on input"] "16" at bounding box center [0, 0] width 0 height 0
click at [518, 556] on button "View Results 40" at bounding box center [510, 547] width 761 height 33
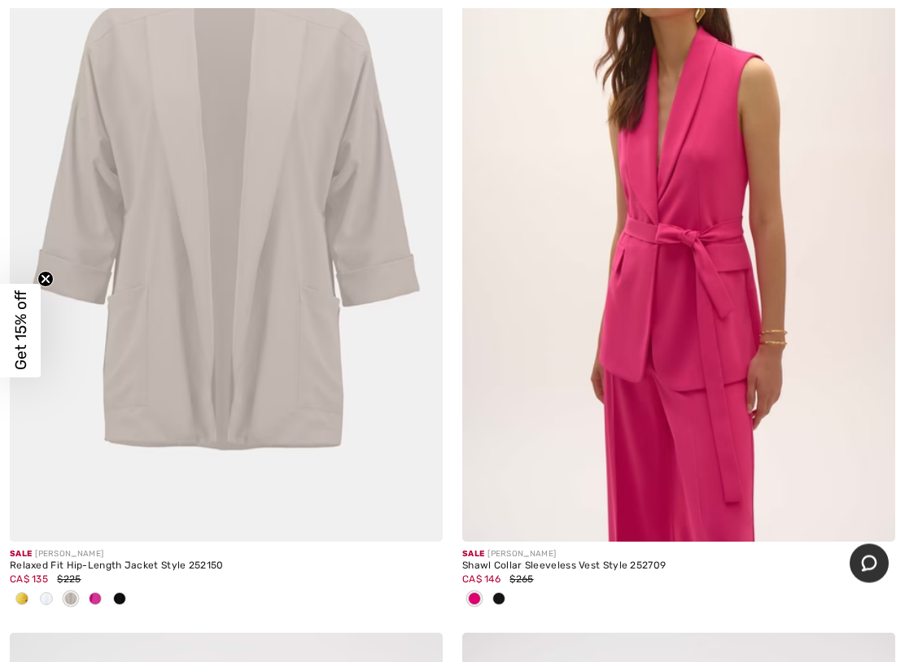
scroll to position [413, 0]
click at [499, 600] on span at bounding box center [498, 598] width 13 height 13
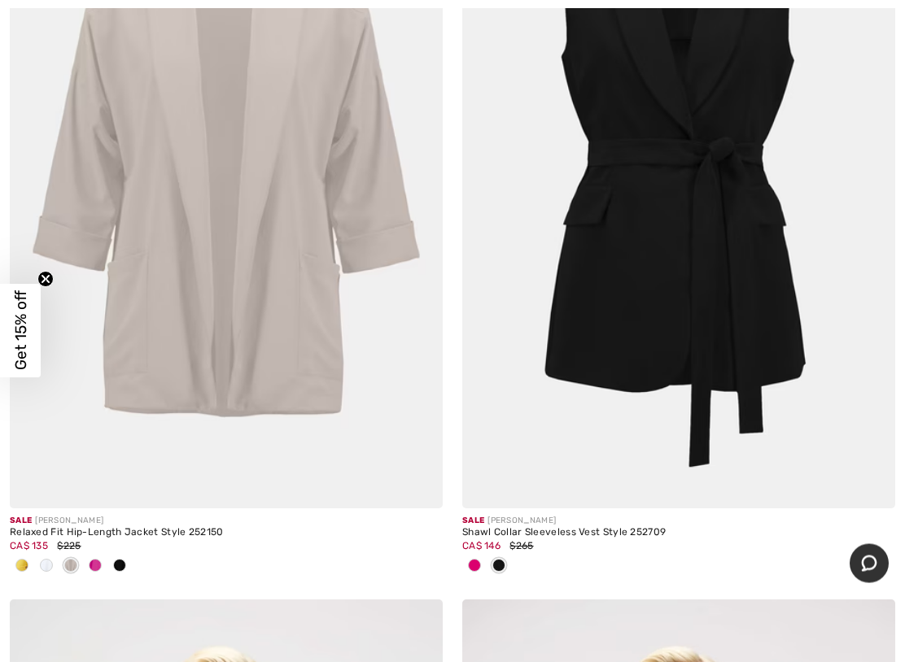
scroll to position [447, 0]
click at [473, 565] on span at bounding box center [474, 565] width 13 height 13
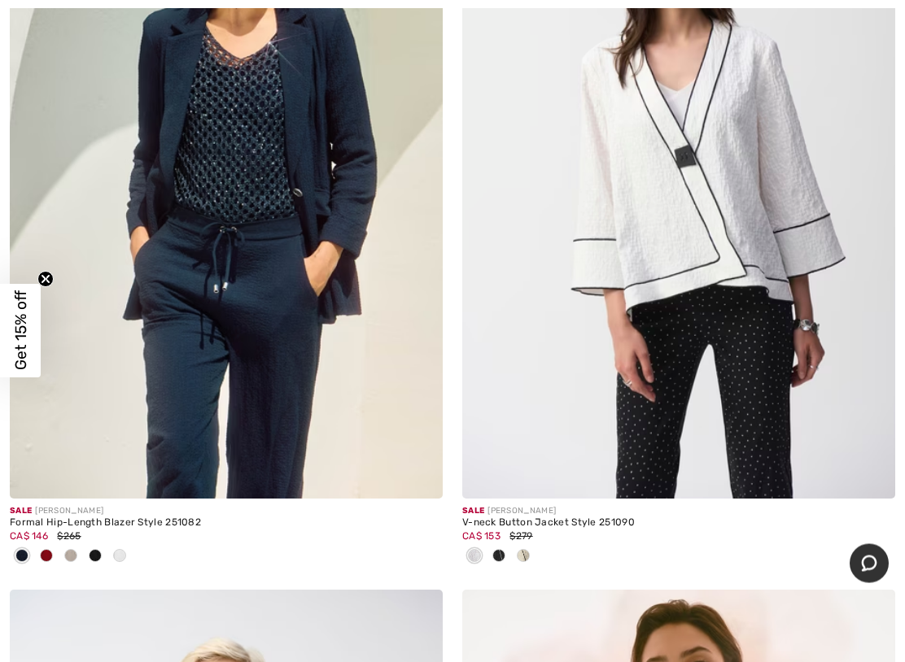
scroll to position [3390, 0]
click at [64, 556] on div at bounding box center [71, 556] width 24 height 27
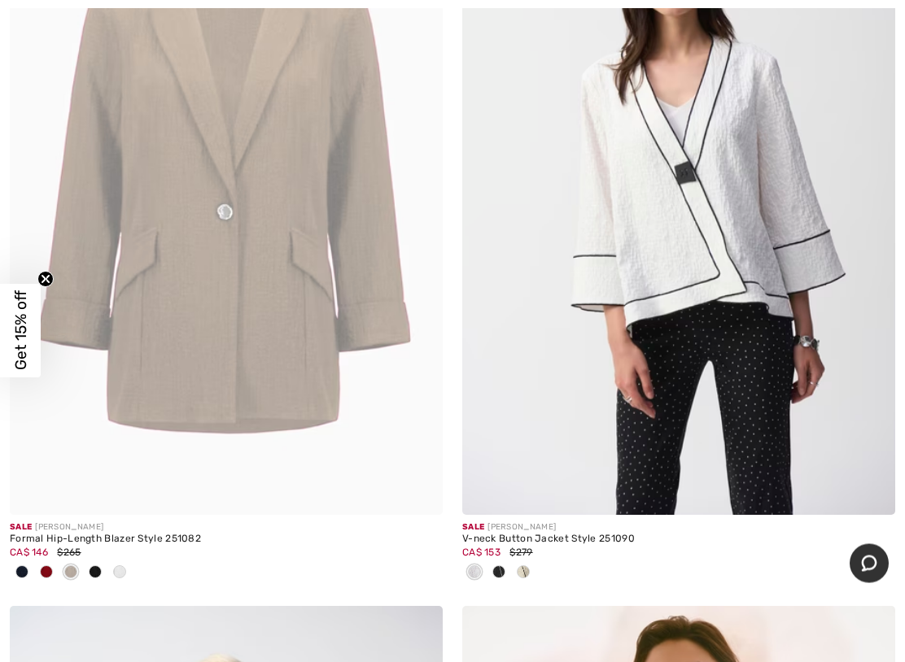
scroll to position [3373, 0]
click at [41, 570] on span at bounding box center [46, 571] width 13 height 13
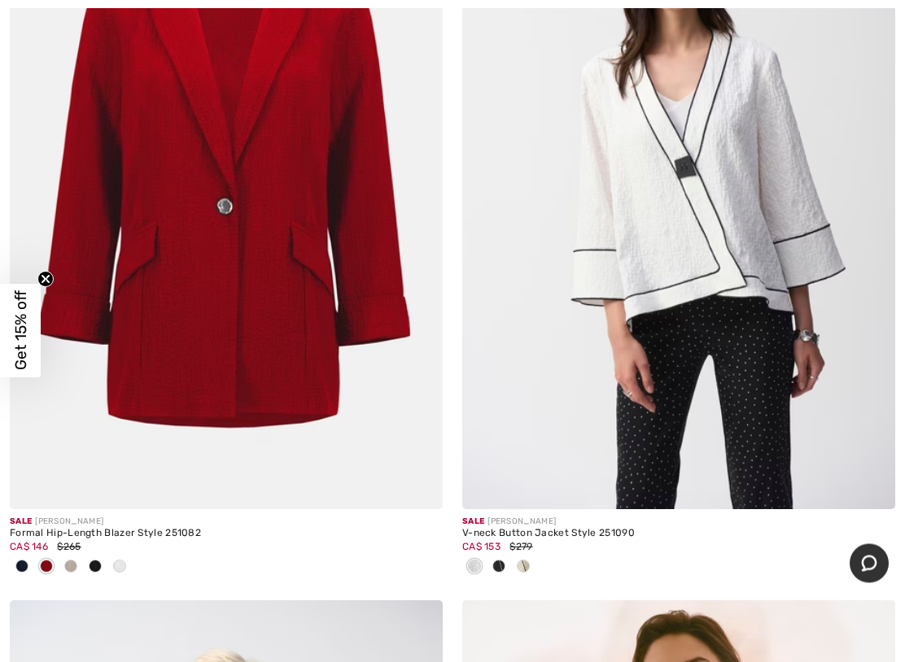
scroll to position [3381, 0]
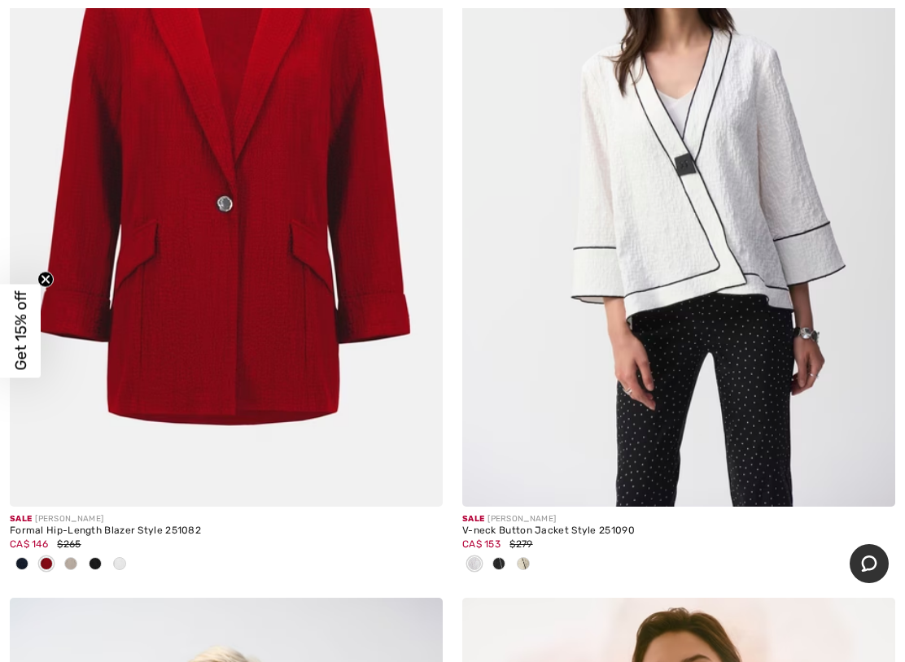
click at [120, 563] on span at bounding box center [119, 563] width 13 height 13
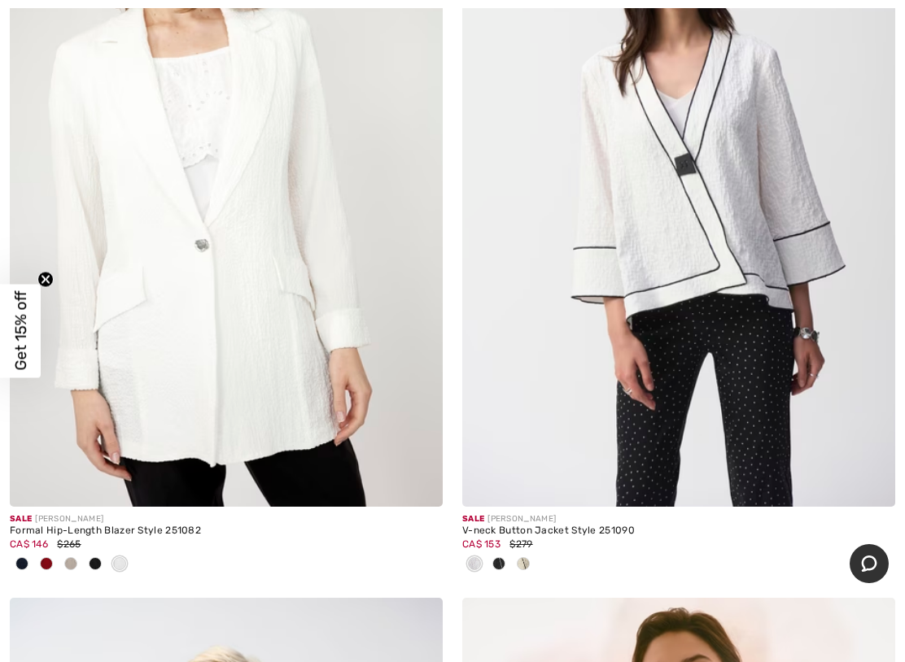
click at [90, 565] on span at bounding box center [95, 563] width 13 height 13
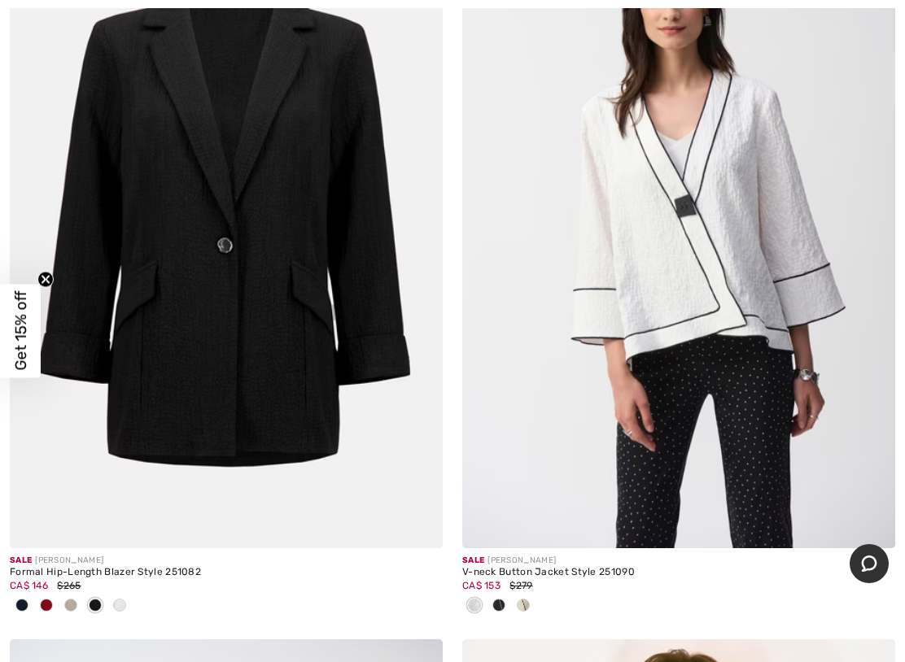
scroll to position [3382, 0]
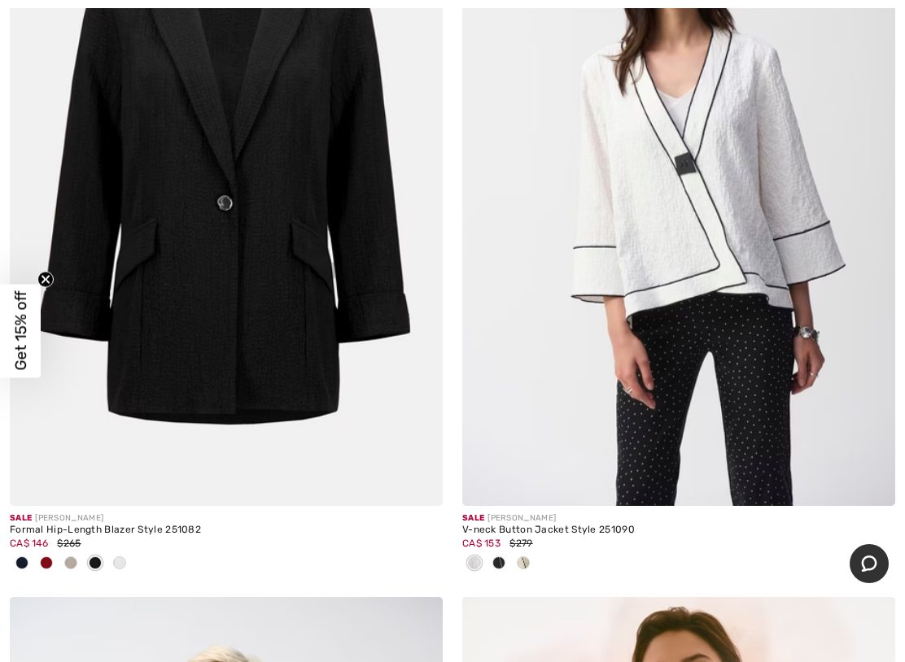
click at [20, 563] on span at bounding box center [21, 562] width 13 height 13
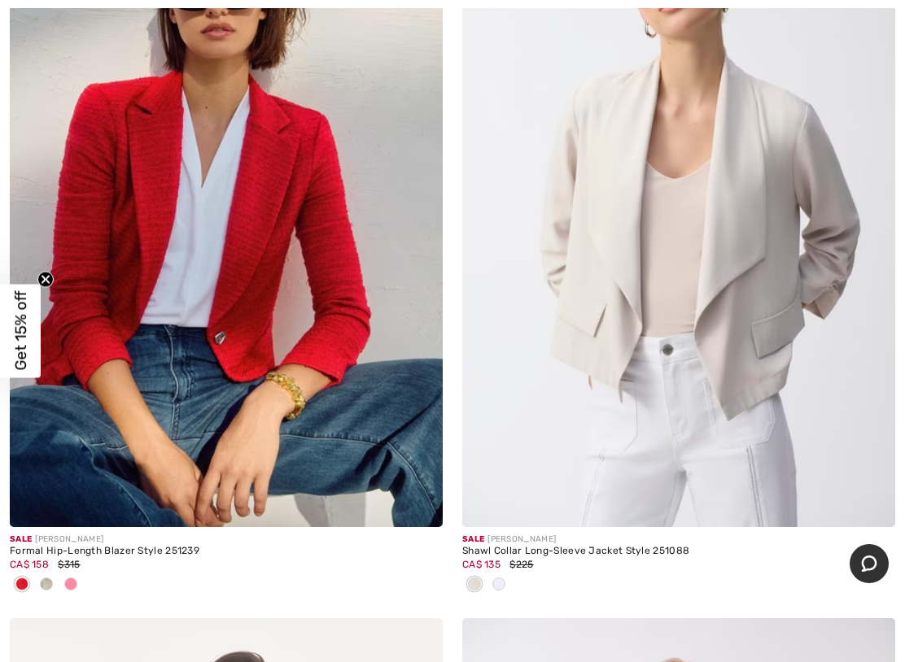
scroll to position [7865, 0]
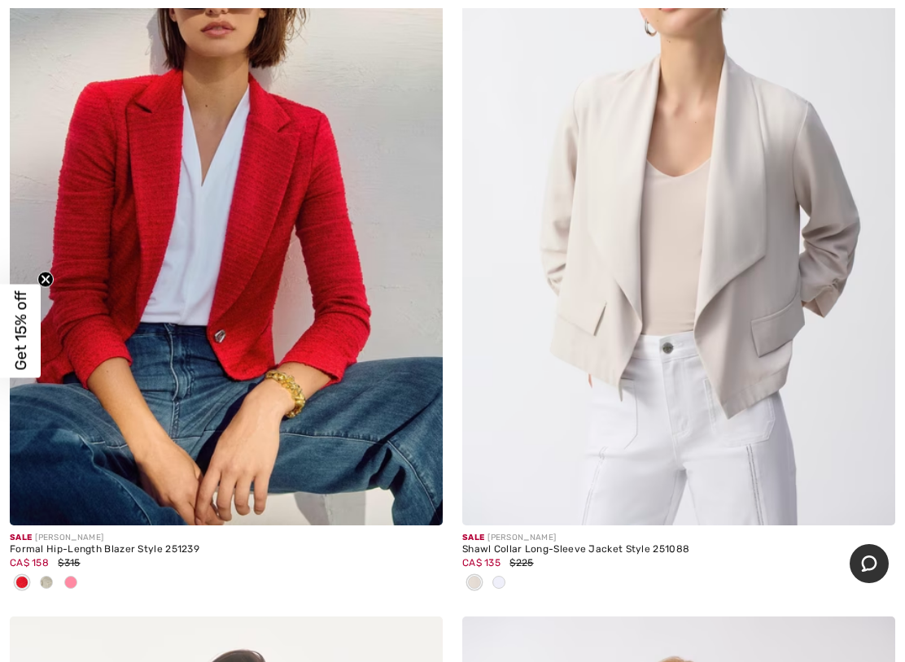
click at [72, 582] on span at bounding box center [70, 582] width 13 height 13
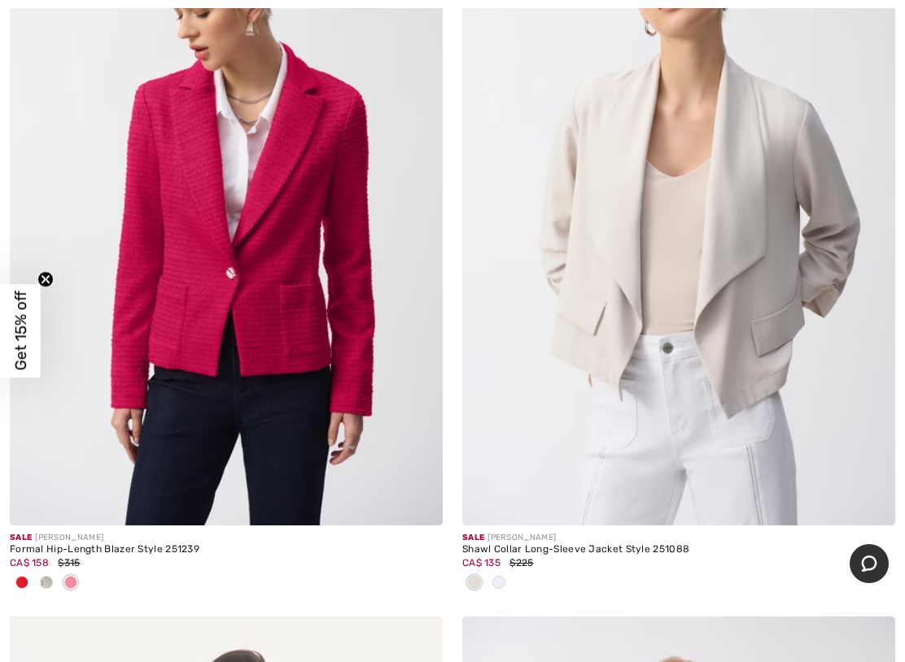
click at [44, 577] on span at bounding box center [46, 582] width 13 height 13
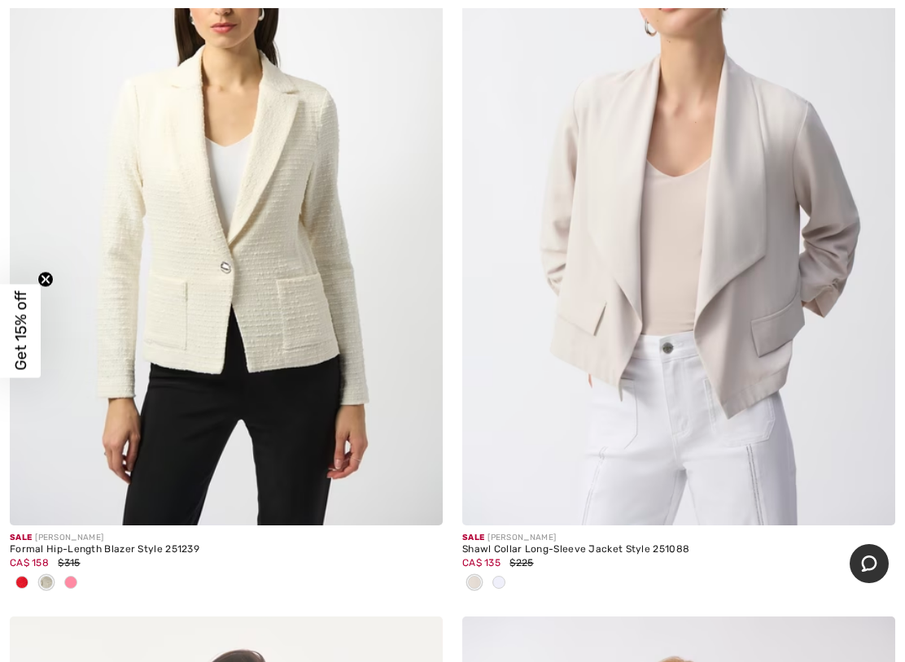
click at [23, 580] on span at bounding box center [21, 582] width 13 height 13
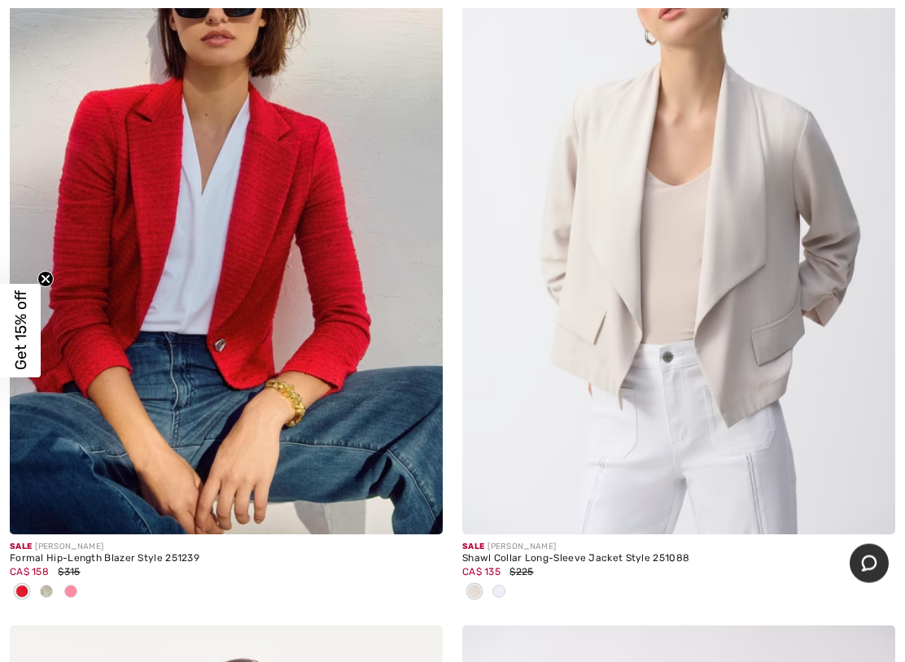
scroll to position [7858, 0]
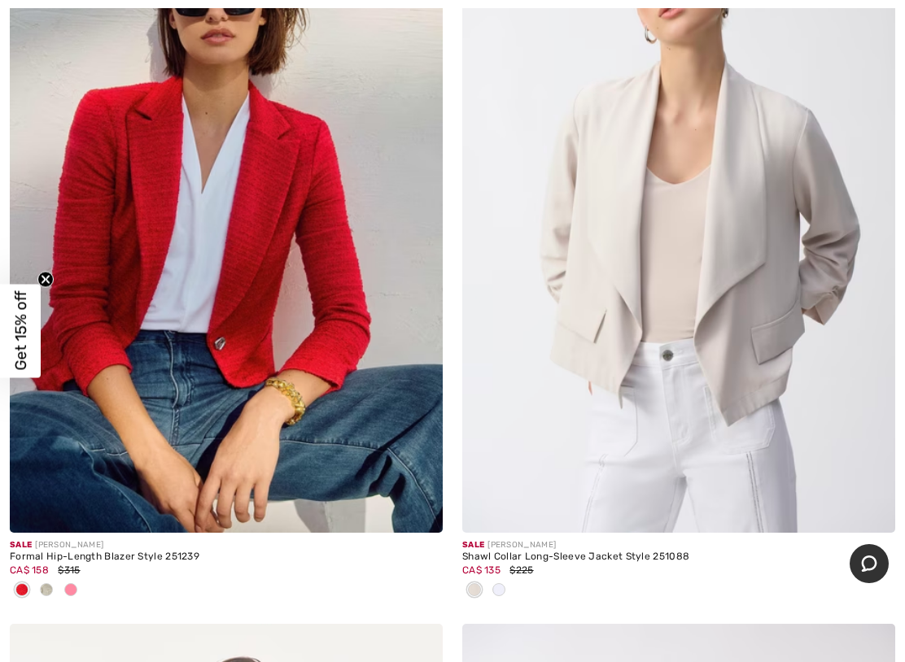
click at [499, 589] on span at bounding box center [498, 589] width 13 height 13
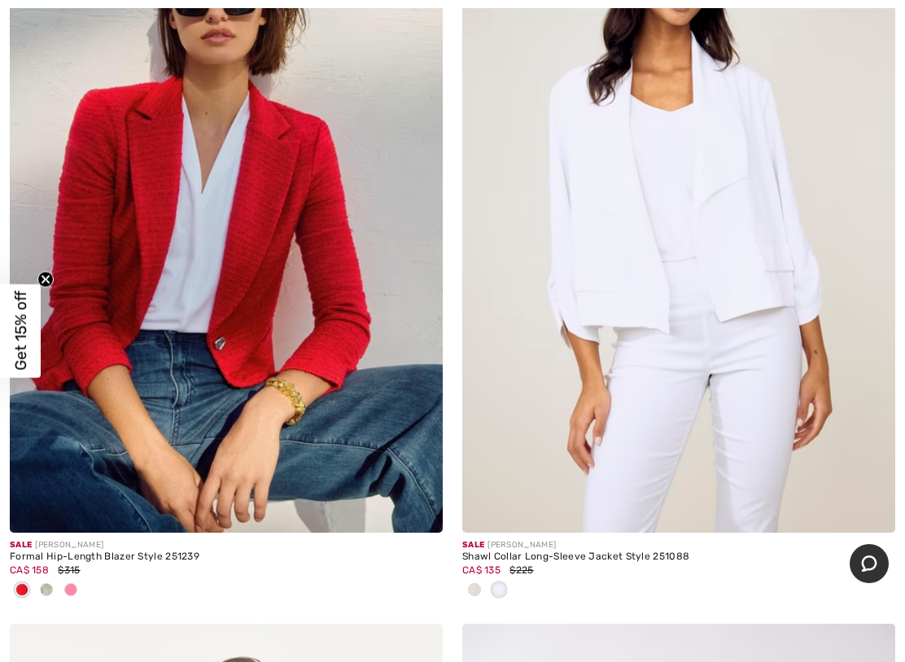
click at [473, 584] on span at bounding box center [474, 589] width 13 height 13
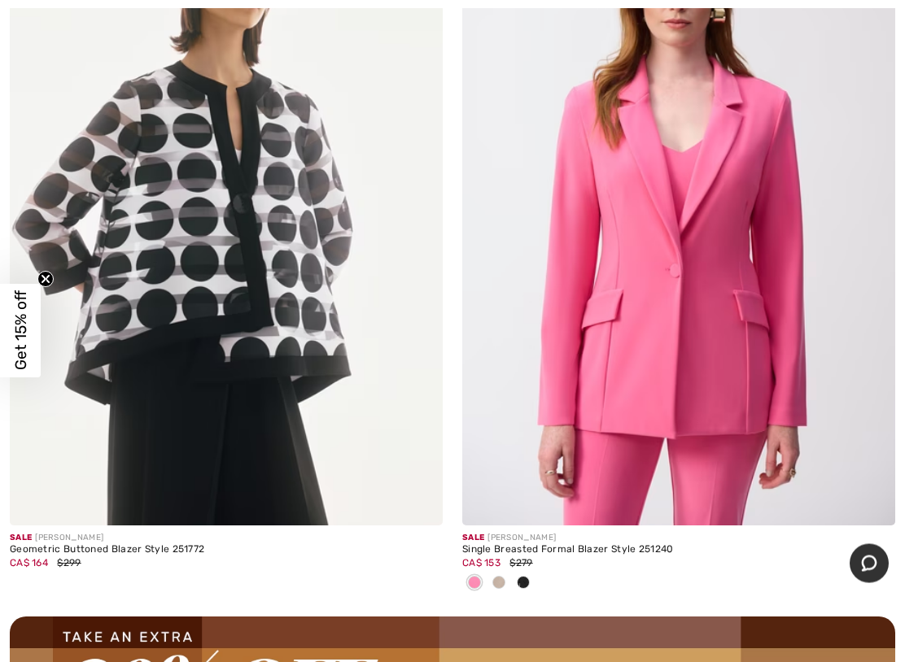
scroll to position [8605, 0]
click at [522, 582] on div at bounding box center [523, 583] width 24 height 27
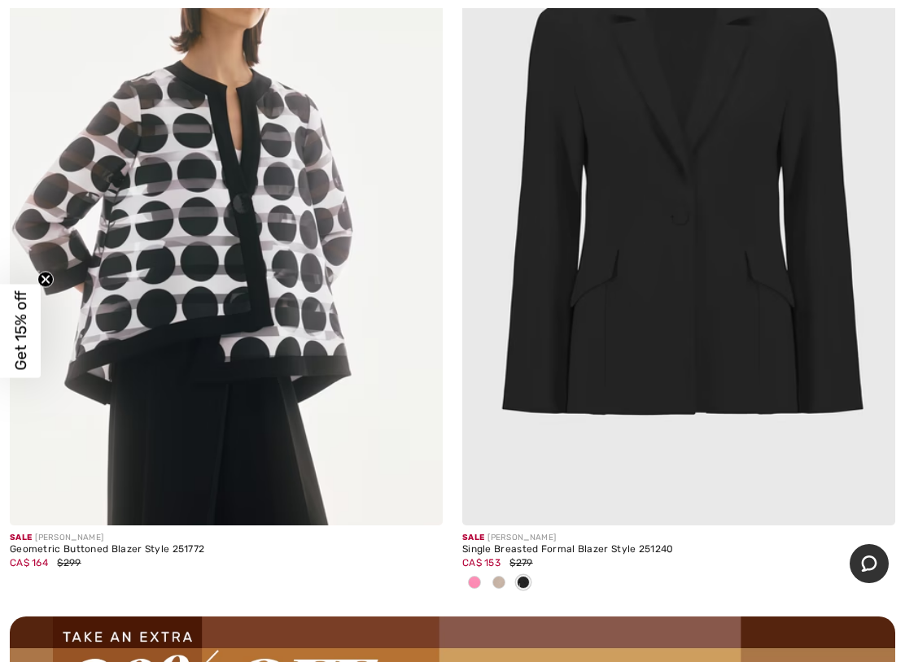
click at [494, 577] on span at bounding box center [498, 582] width 13 height 13
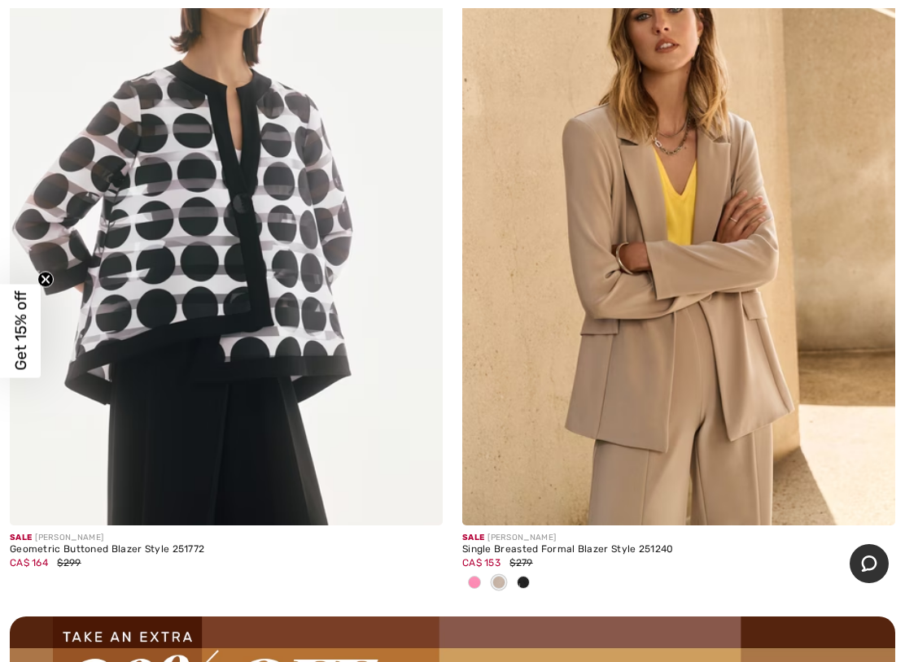
click at [471, 578] on span at bounding box center [474, 582] width 13 height 13
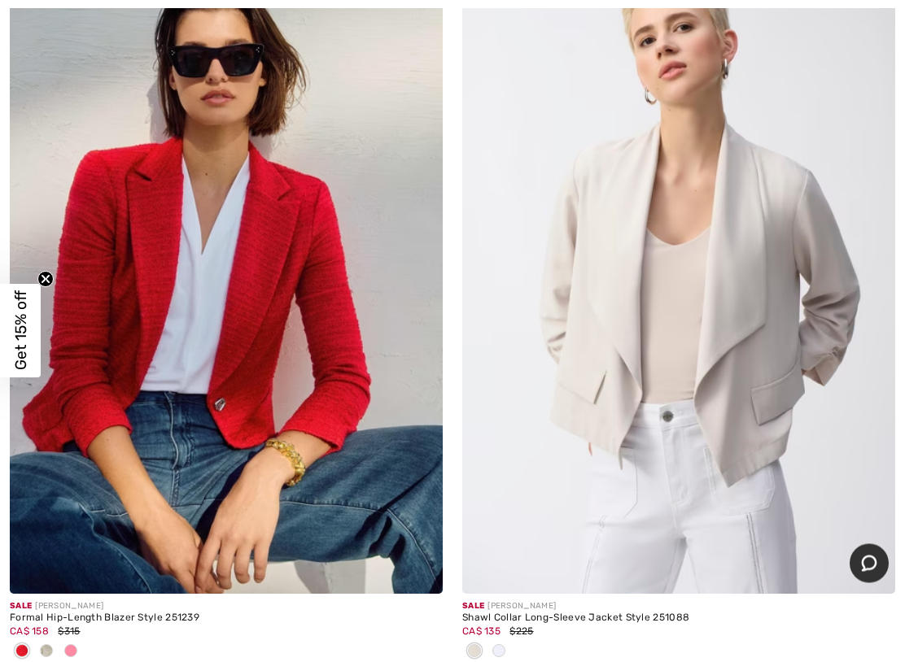
scroll to position [7797, 0]
click at [197, 416] on img at bounding box center [226, 269] width 433 height 649
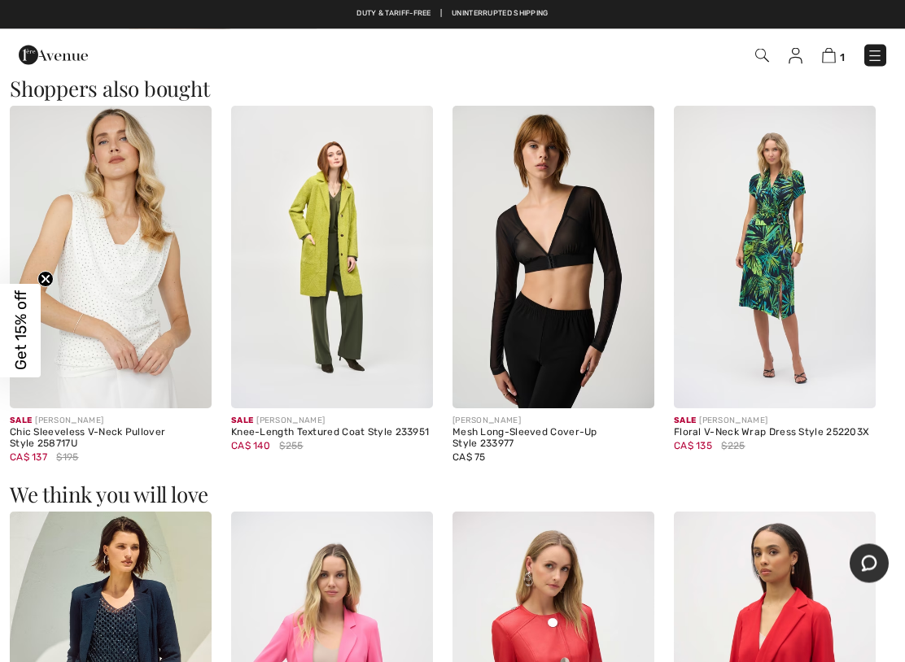
scroll to position [1505, 0]
click at [322, 338] on img at bounding box center [332, 257] width 202 height 303
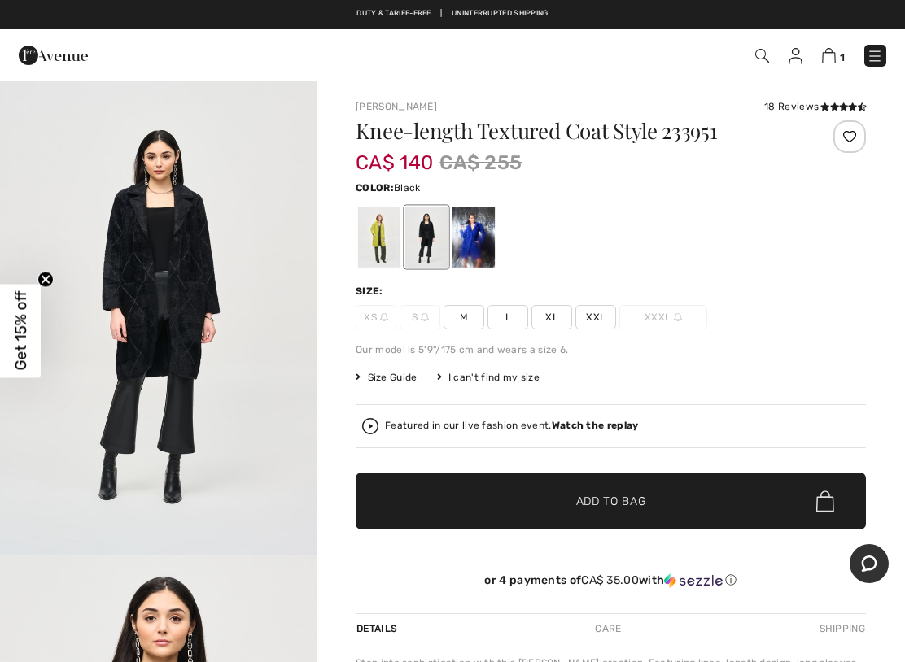
click at [377, 242] on div at bounding box center [379, 237] width 42 height 61
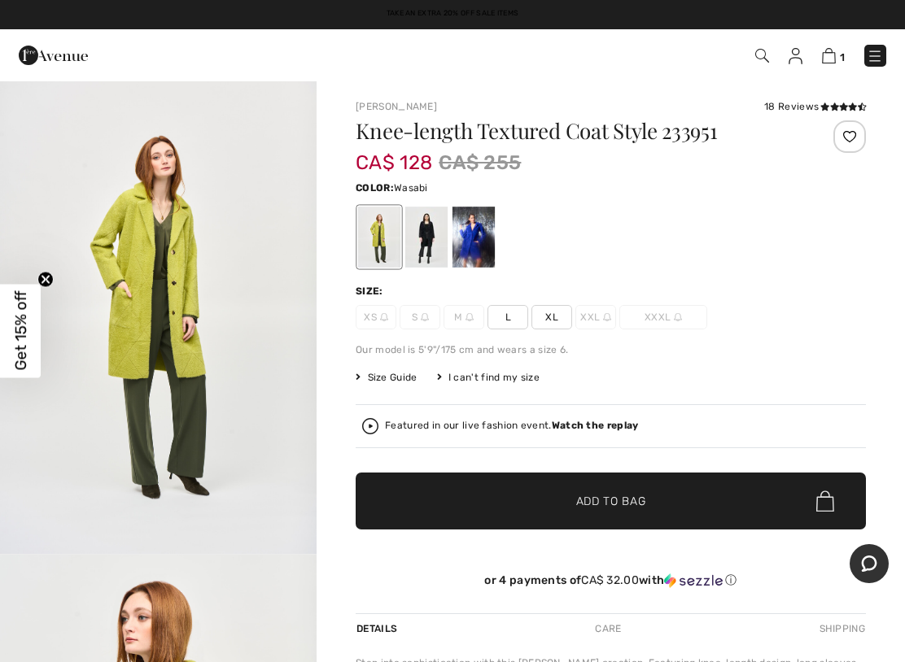
click at [426, 245] on div at bounding box center [426, 237] width 42 height 61
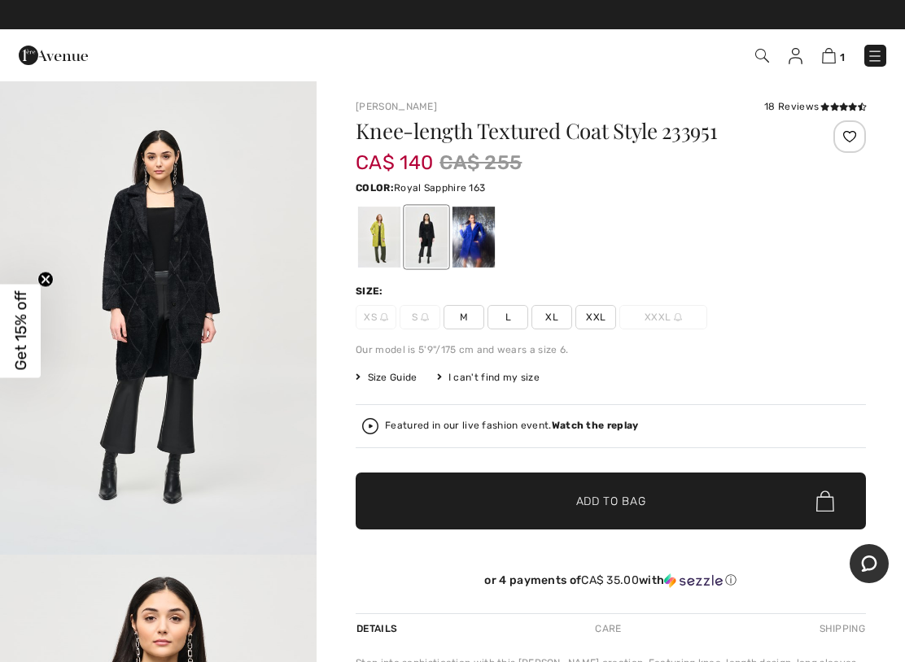
click at [473, 252] on div at bounding box center [473, 237] width 42 height 61
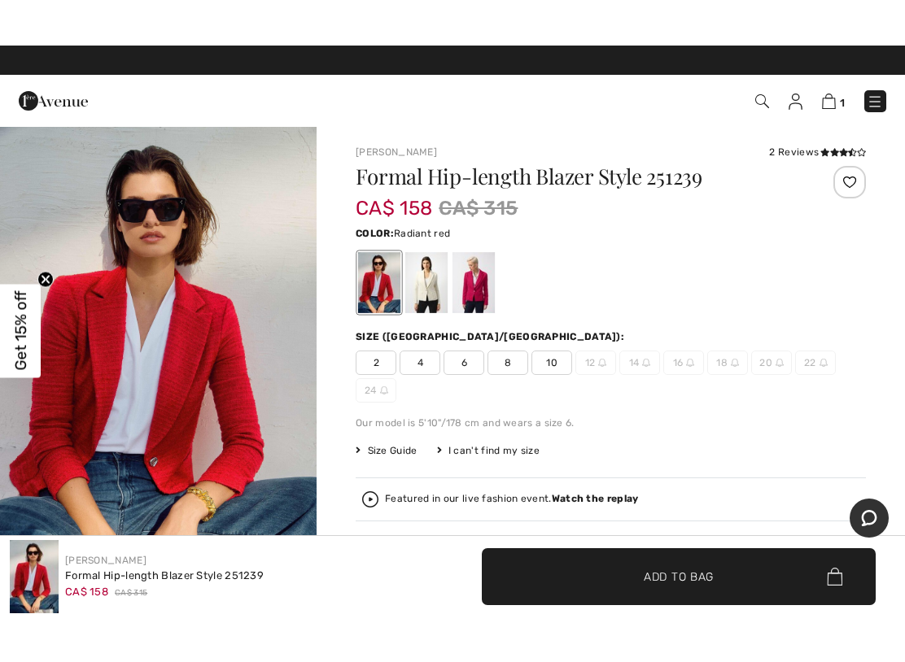
scroll to position [33, 0]
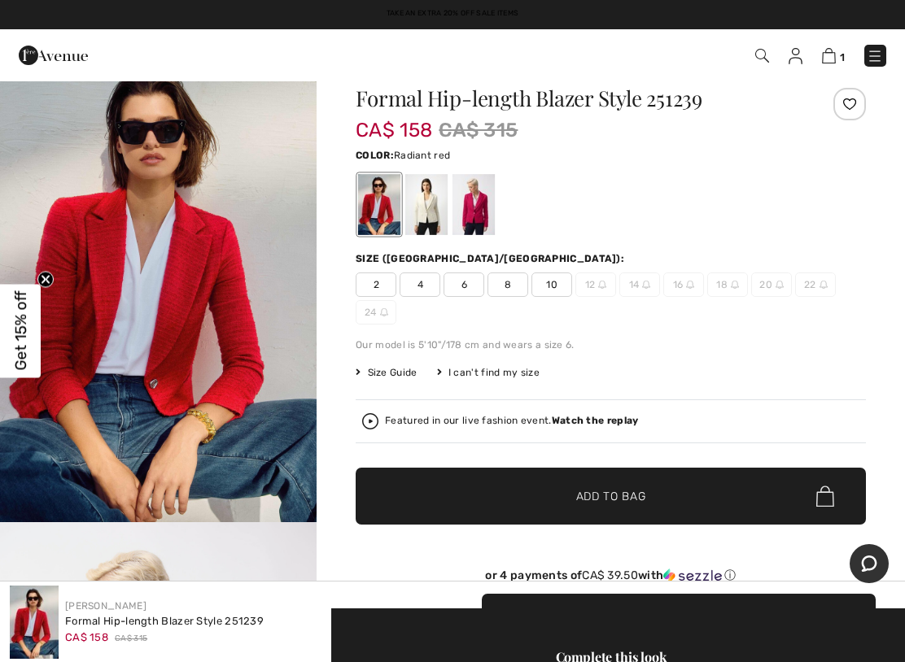
click at [381, 216] on div at bounding box center [379, 204] width 42 height 61
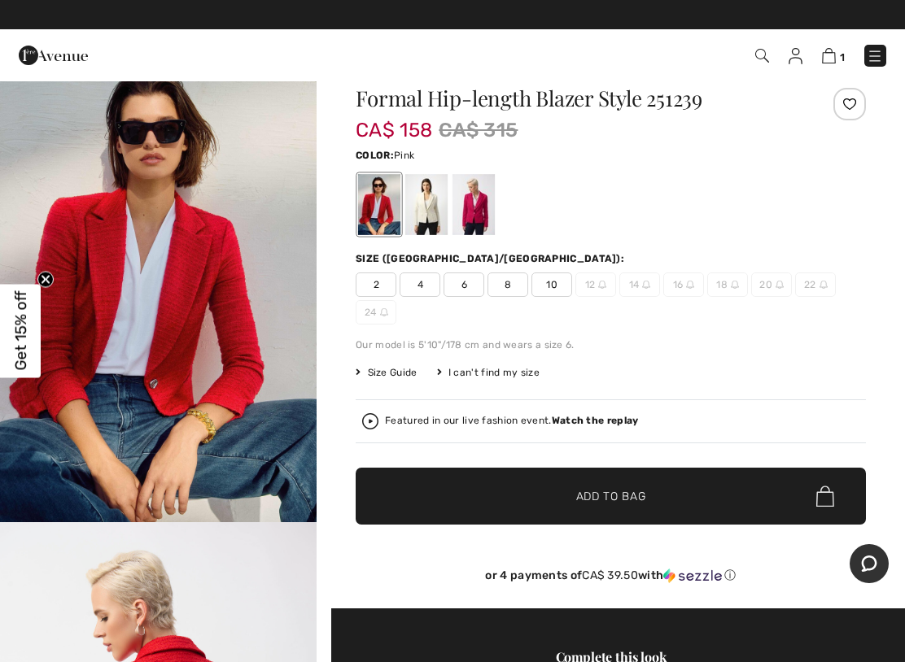
click at [478, 211] on div at bounding box center [473, 204] width 42 height 61
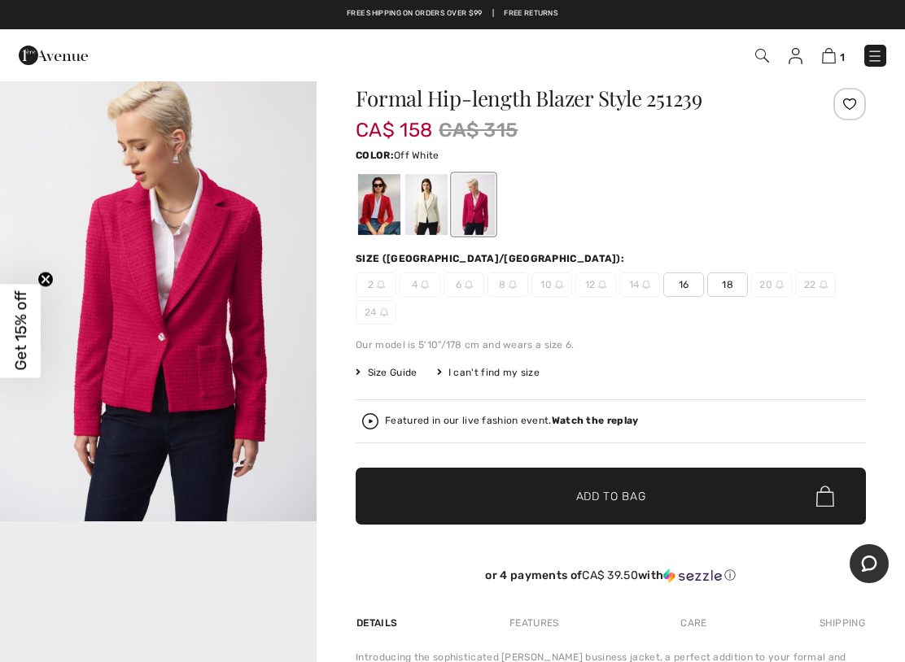
click at [427, 211] on div at bounding box center [426, 204] width 42 height 61
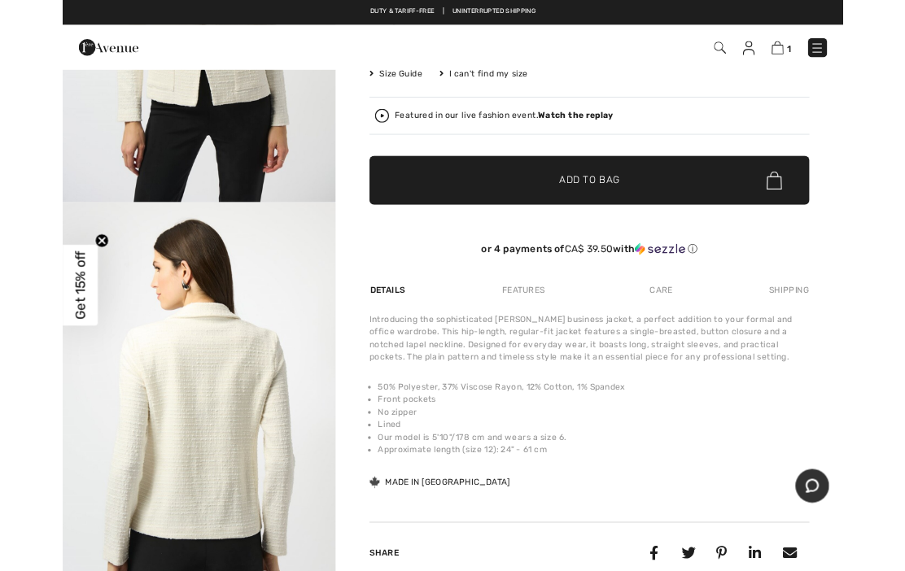
scroll to position [0, 0]
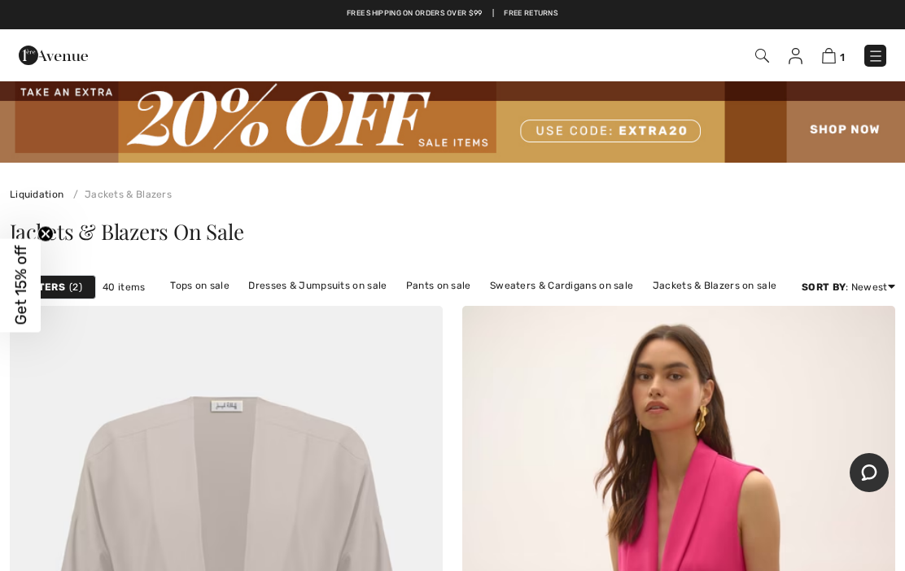
click at [67, 290] on div "Filters 2" at bounding box center [53, 287] width 86 height 24
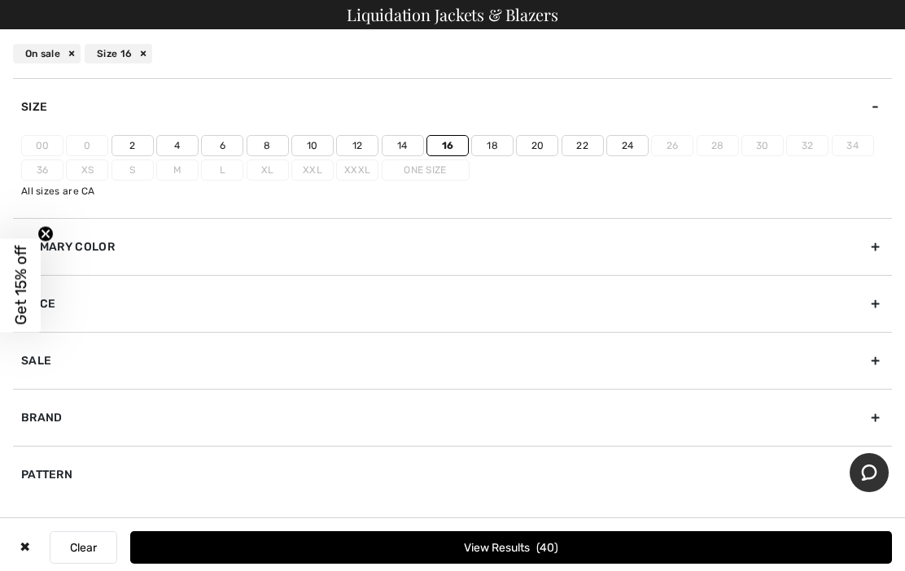
click at [453, 146] on label "16" at bounding box center [447, 145] width 42 height 21
click at [0, 0] on input"] "16" at bounding box center [0, 0] width 0 height 0
click at [270, 173] on label "Xl" at bounding box center [267, 169] width 42 height 21
click at [268, 176] on label "Xl" at bounding box center [267, 169] width 42 height 21
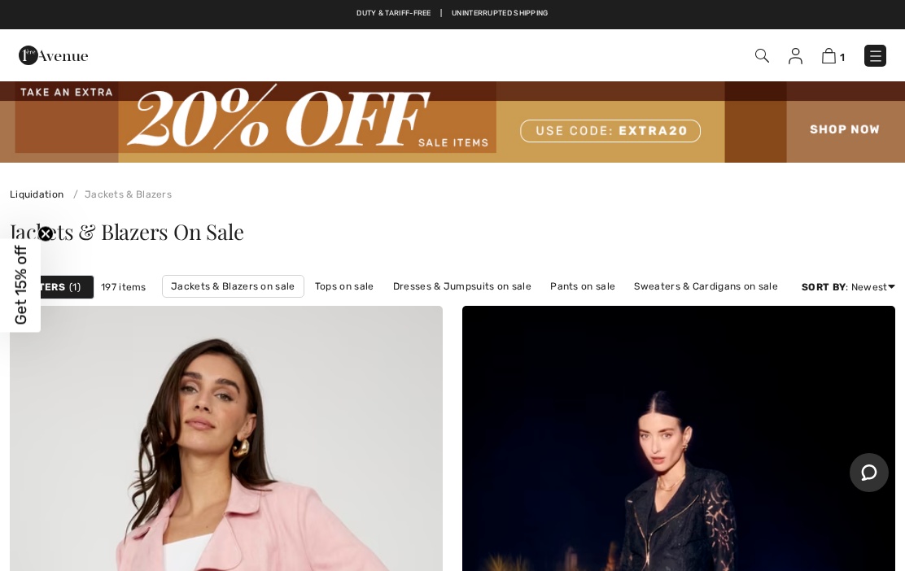
click at [57, 282] on strong "Filters" at bounding box center [44, 287] width 41 height 15
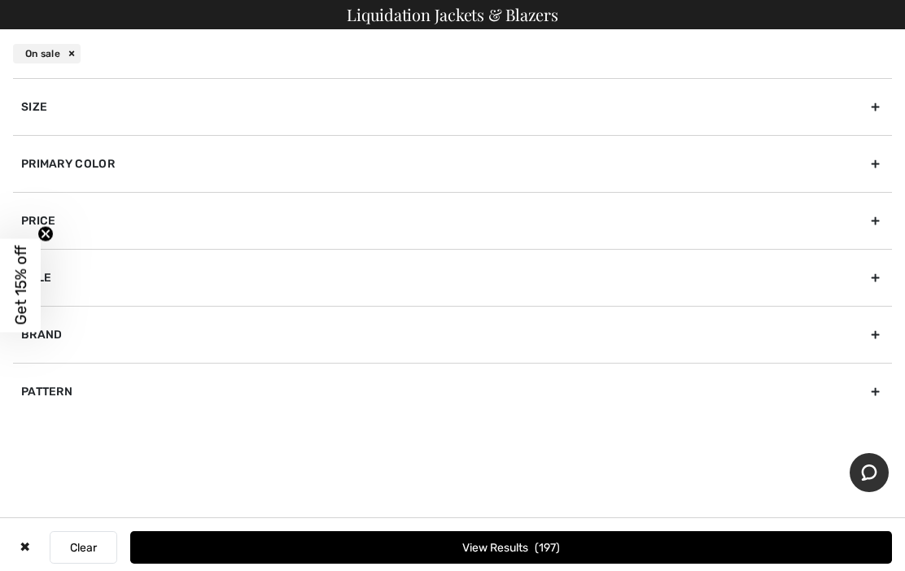
click at [874, 107] on div "Size" at bounding box center [452, 106] width 879 height 57
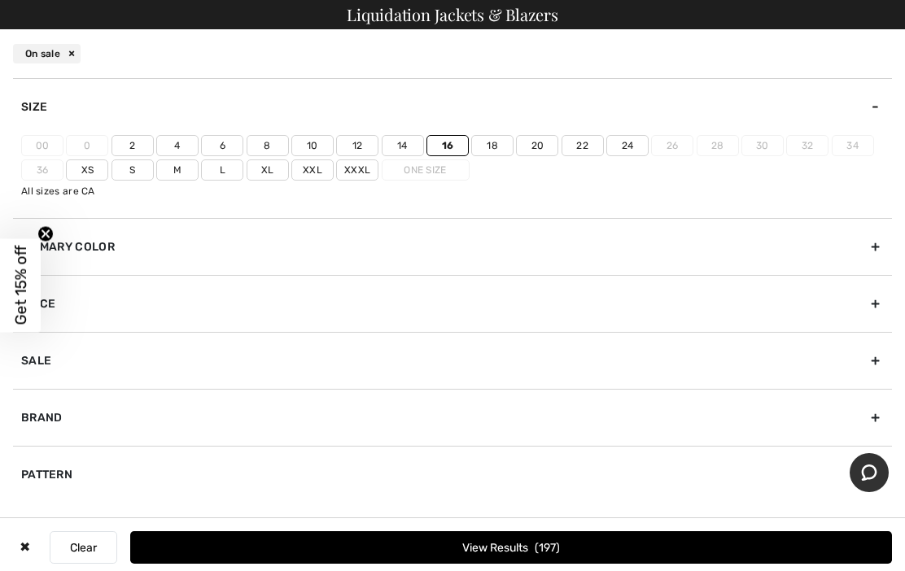
click at [273, 170] on label "Xl" at bounding box center [267, 169] width 42 height 21
click at [0, 0] on input"] "Xl" at bounding box center [0, 0] width 0 height 0
click at [310, 171] on label "Xxl" at bounding box center [312, 169] width 42 height 21
click at [0, 0] on input"] "Xxl" at bounding box center [0, 0] width 0 height 0
click at [517, 545] on button "View Results 64" at bounding box center [510, 547] width 761 height 33
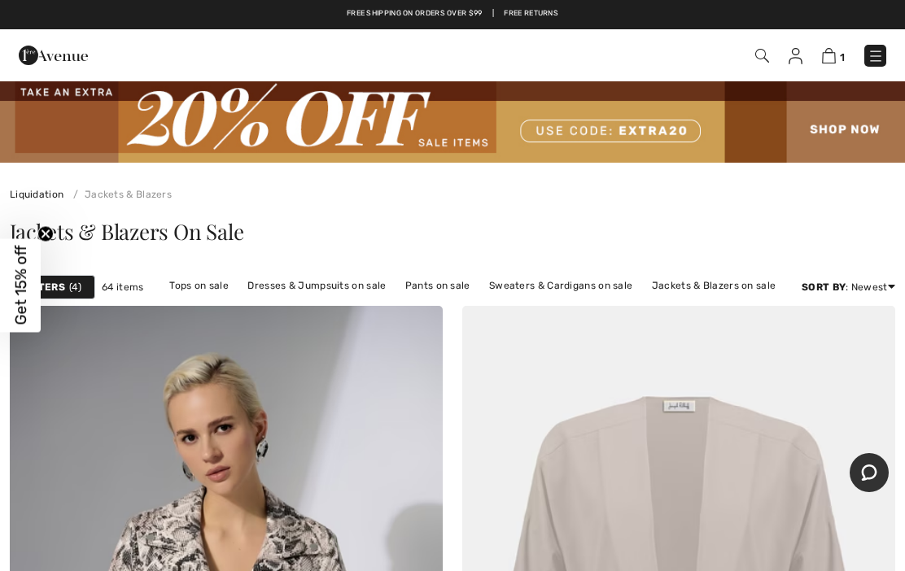
click at [68, 290] on div "Filters 4" at bounding box center [52, 287] width 85 height 24
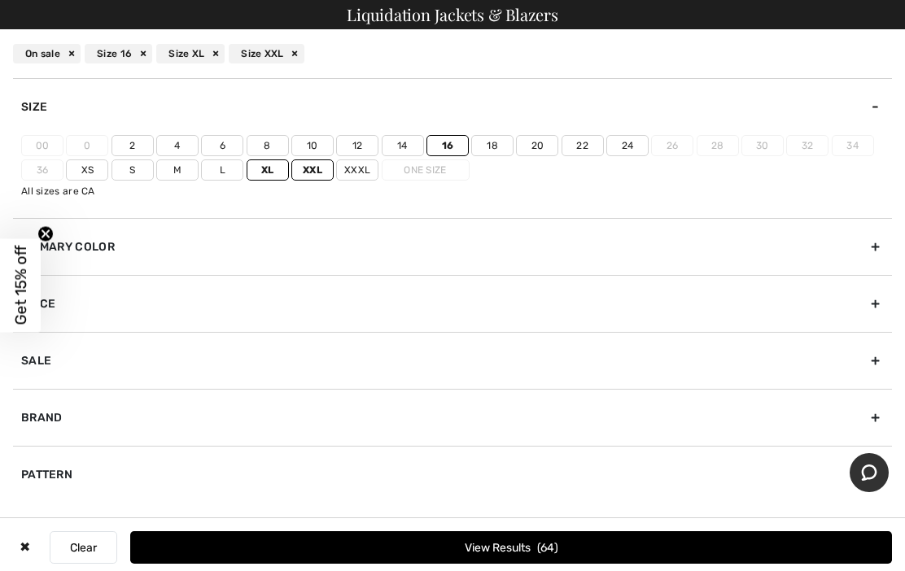
click at [454, 146] on label "16" at bounding box center [447, 145] width 42 height 21
click at [0, 0] on input"] "16" at bounding box center [0, 0] width 0 height 0
click at [535, 552] on button "View Results 24" at bounding box center [510, 547] width 761 height 33
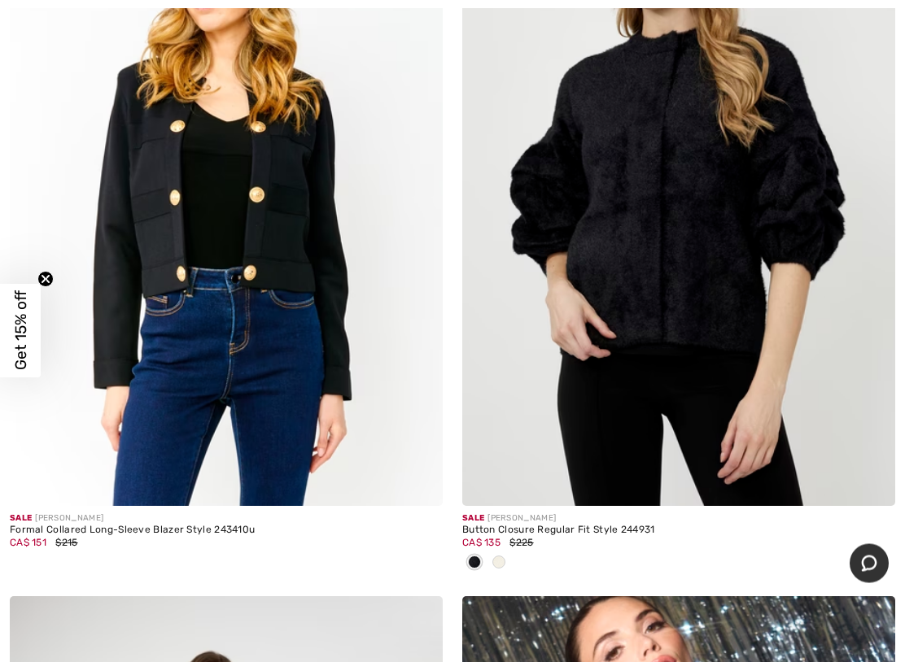
scroll to position [7118, 0]
click at [502, 559] on span at bounding box center [498, 562] width 13 height 13
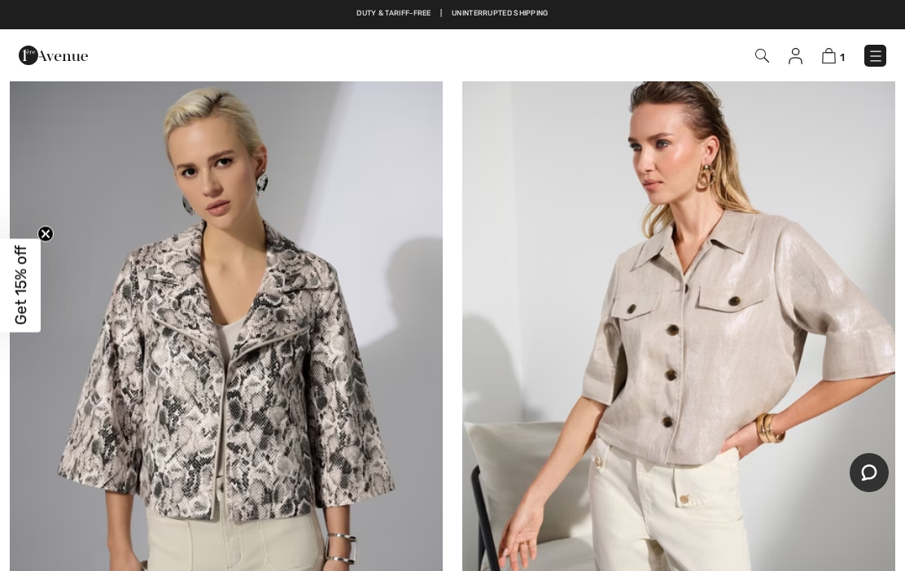
scroll to position [0, 0]
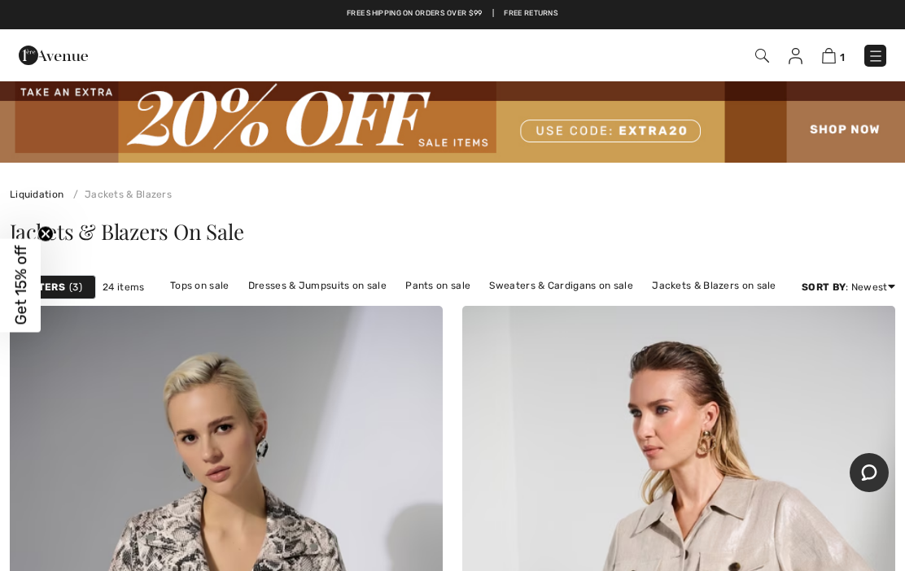
click at [831, 60] on img at bounding box center [829, 55] width 14 height 15
click at [577, 291] on link "Sweaters & Cardigans on sale" at bounding box center [560, 285] width 159 height 21
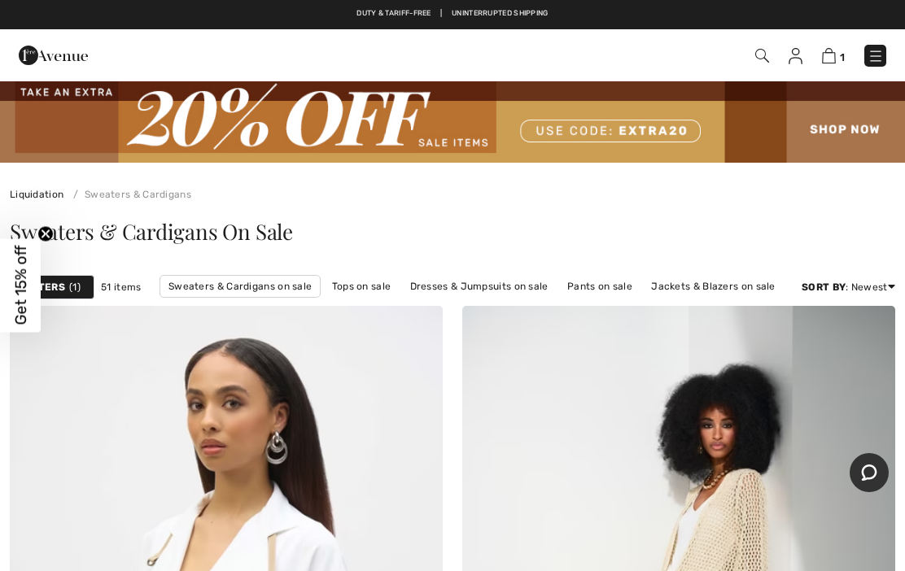
click at [50, 290] on strong "Filters" at bounding box center [44, 287] width 41 height 15
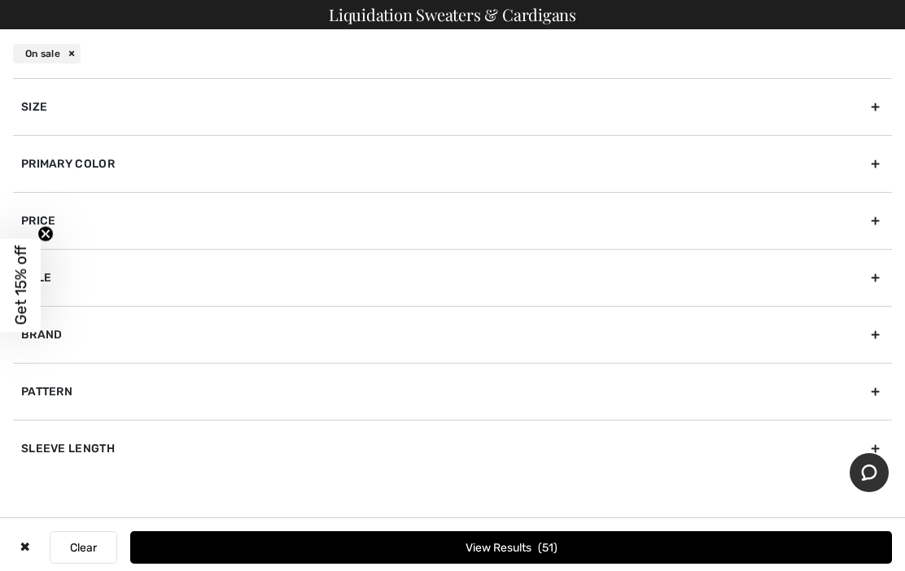
click at [872, 111] on div "Size" at bounding box center [452, 106] width 879 height 57
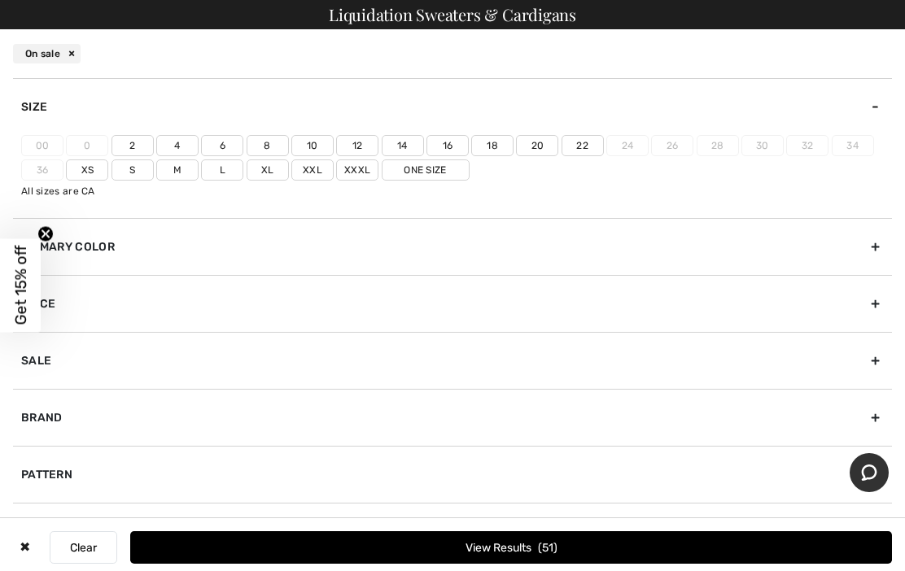
click at [264, 172] on label "Xl" at bounding box center [267, 169] width 42 height 21
click at [0, 0] on input"] "Xl" at bounding box center [0, 0] width 0 height 0
click at [313, 177] on label "Xxl" at bounding box center [312, 169] width 42 height 21
click at [0, 0] on input"] "Xxl" at bounding box center [0, 0] width 0 height 0
click at [449, 144] on label "16" at bounding box center [447, 145] width 42 height 21
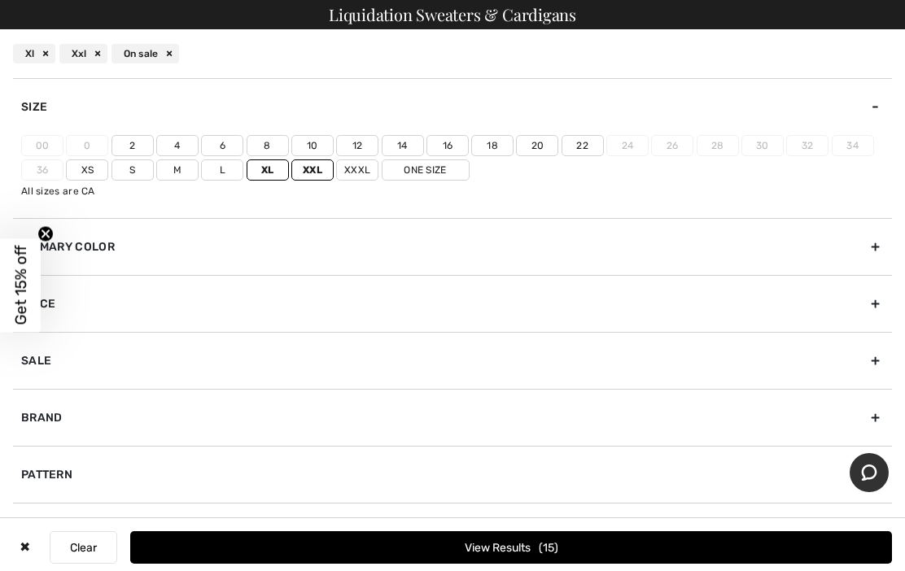
click at [0, 0] on input"] "16" at bounding box center [0, 0] width 0 height 0
click at [517, 556] on button "View Results 19" at bounding box center [510, 547] width 761 height 33
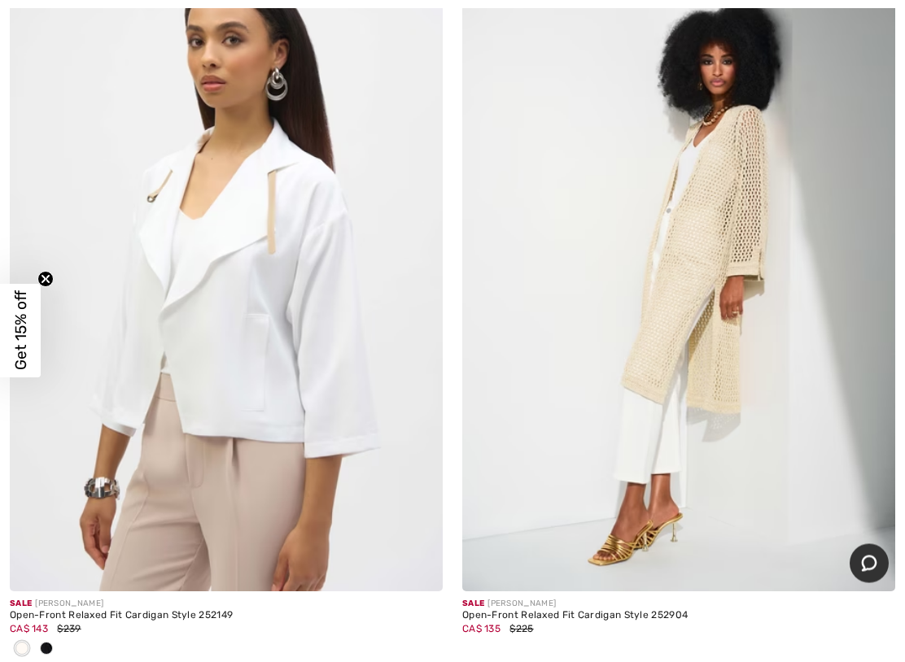
scroll to position [364, 0]
click at [668, 301] on img at bounding box center [678, 266] width 433 height 649
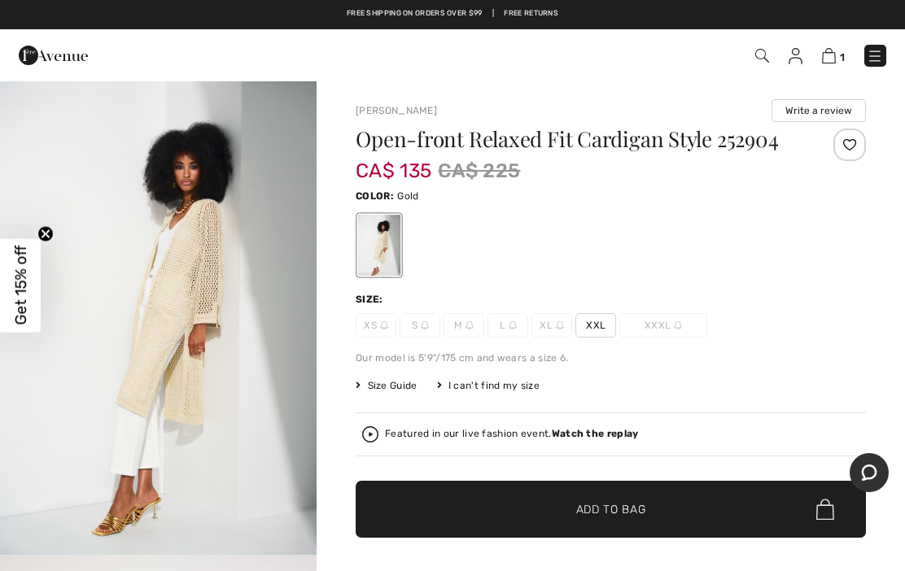
click at [386, 386] on span "Size Guide" at bounding box center [385, 385] width 61 height 15
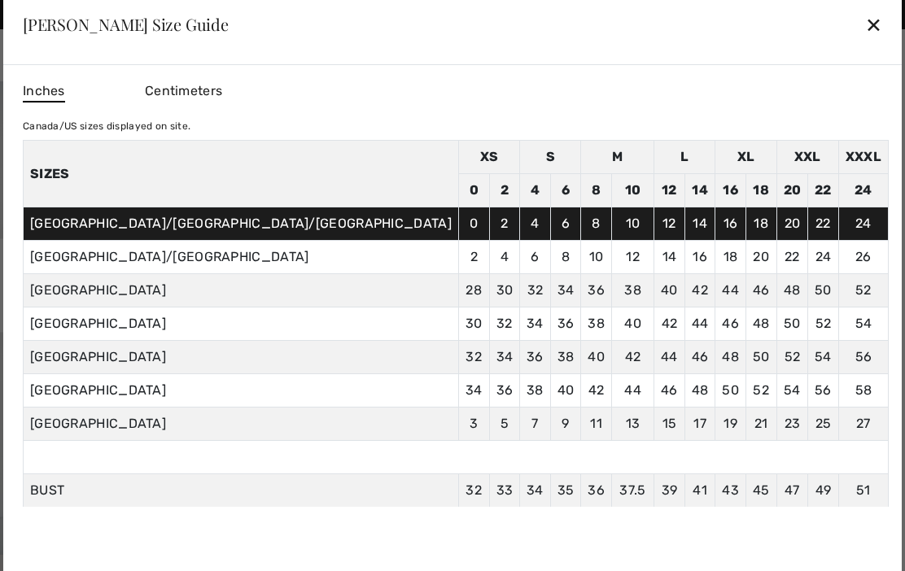
click at [865, 28] on div "✕" at bounding box center [873, 24] width 17 height 34
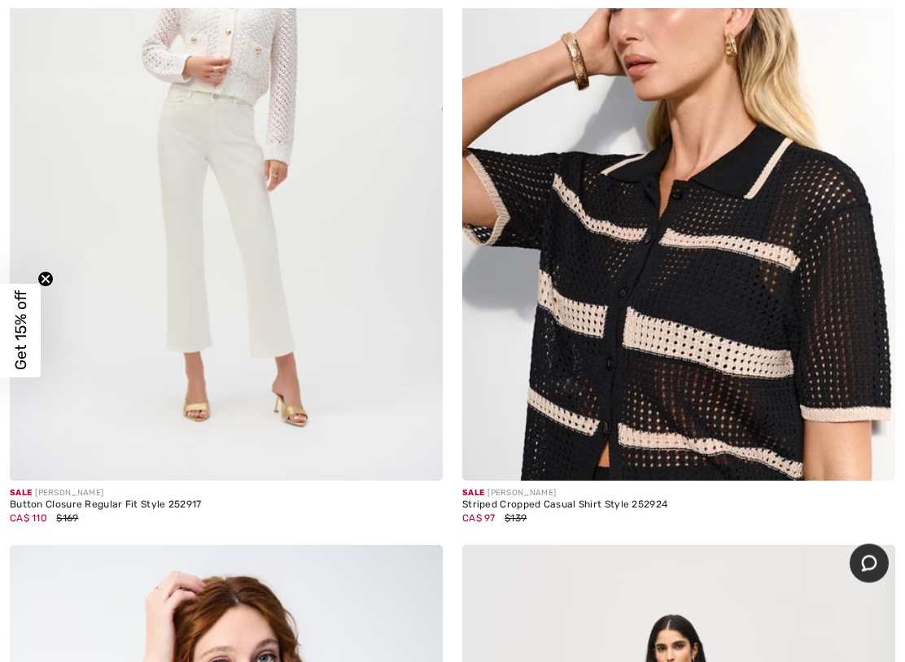
scroll to position [1214, 0]
click at [614, 331] on img at bounding box center [678, 156] width 433 height 649
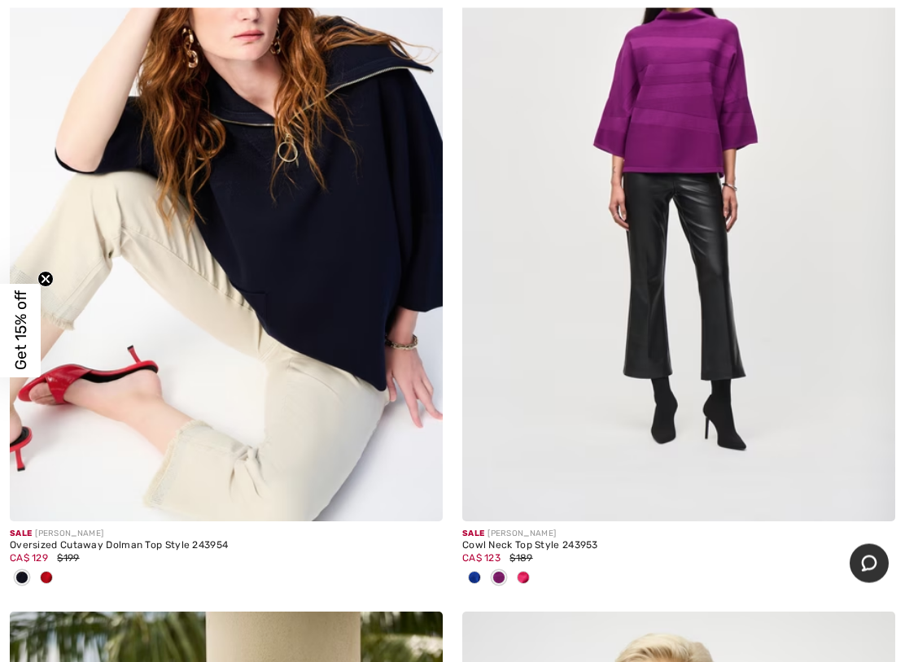
scroll to position [1887, 0]
click at [47, 570] on div at bounding box center [46, 578] width 24 height 27
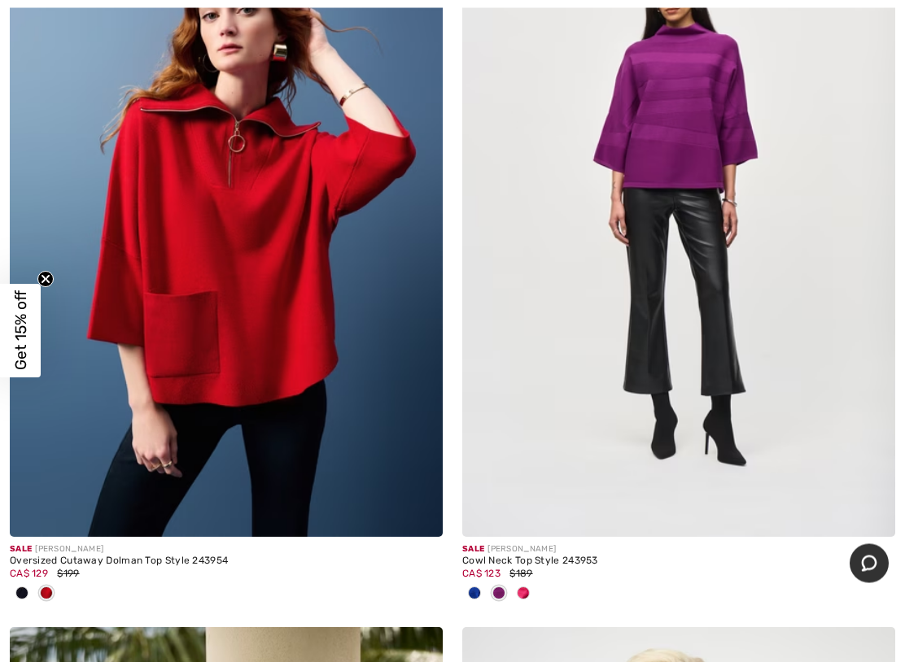
scroll to position [1873, 0]
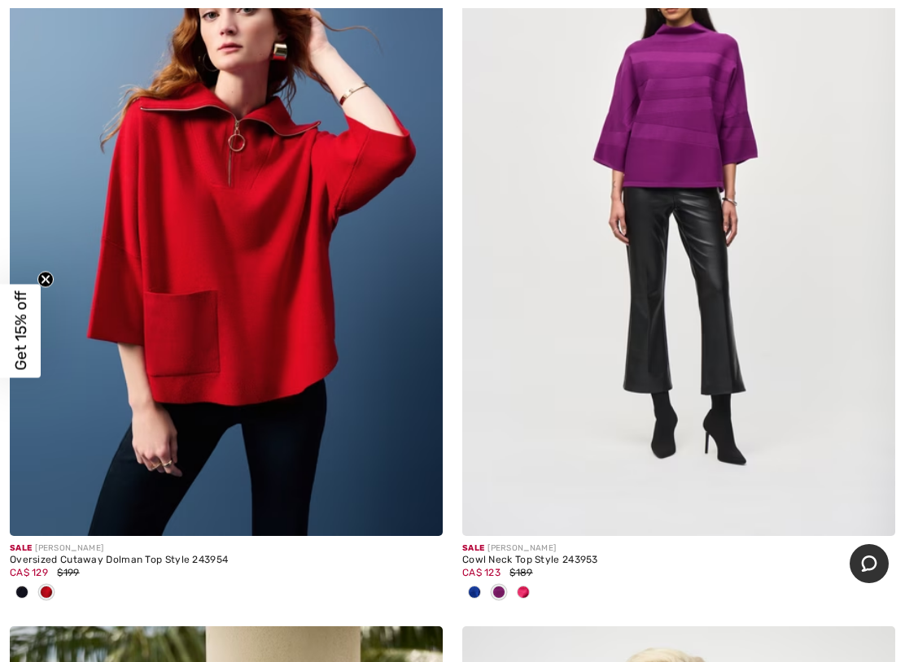
click at [522, 570] on span at bounding box center [523, 592] width 13 height 13
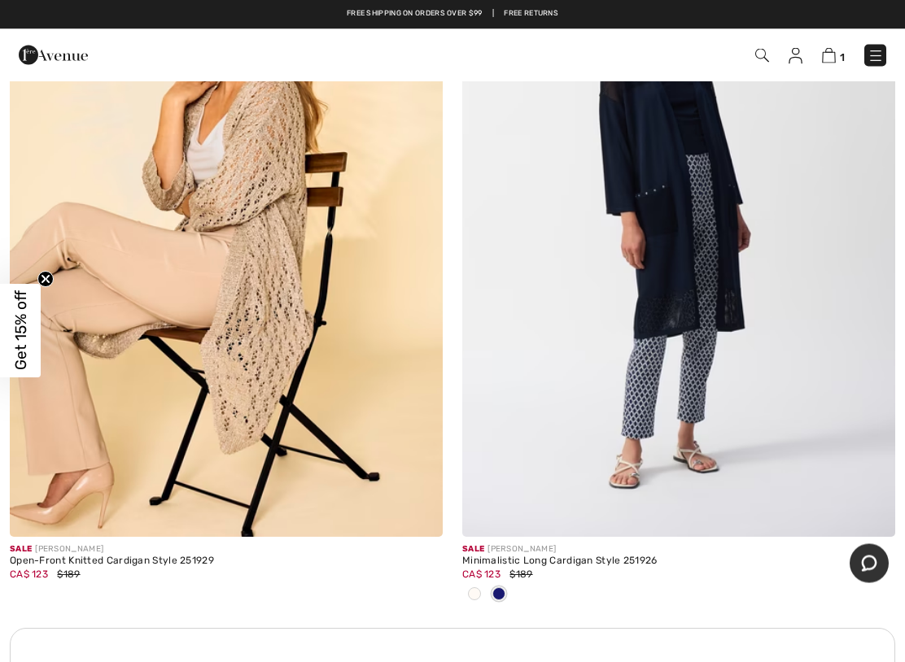
scroll to position [4103, 0]
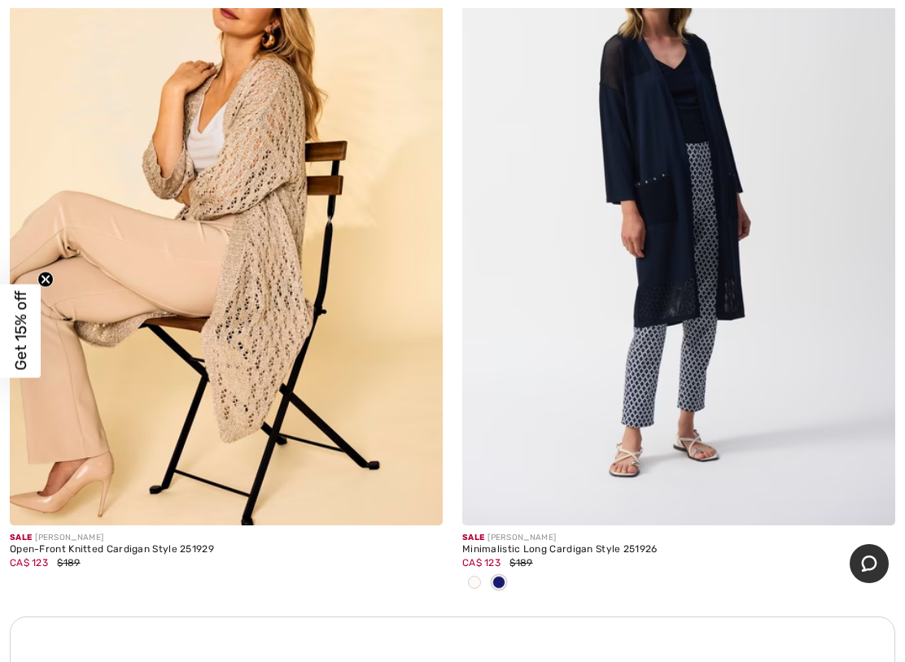
click at [473, 570] on span at bounding box center [474, 582] width 13 height 13
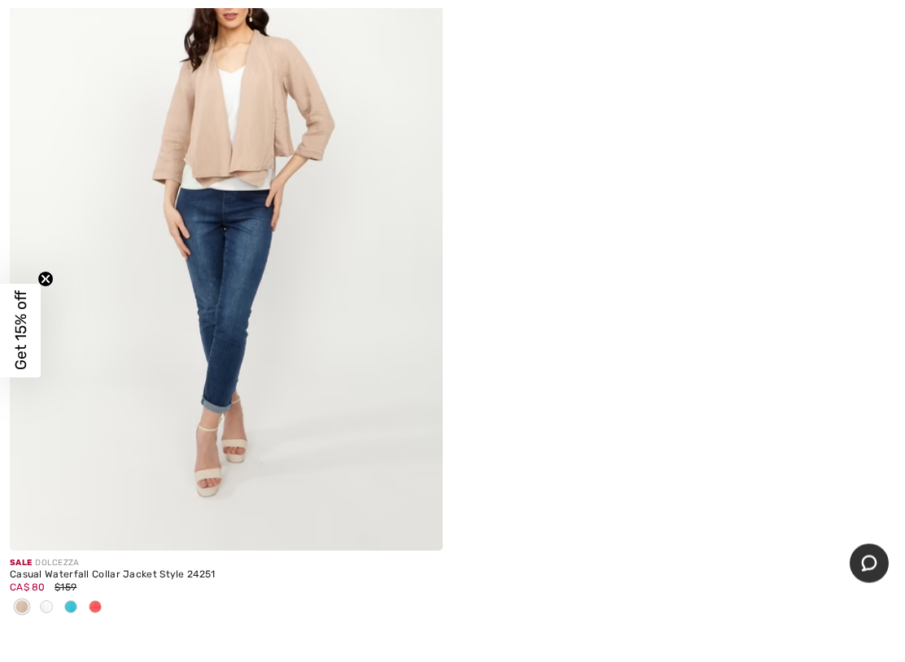
scroll to position [7127, 0]
click at [76, 570] on span at bounding box center [70, 606] width 13 height 13
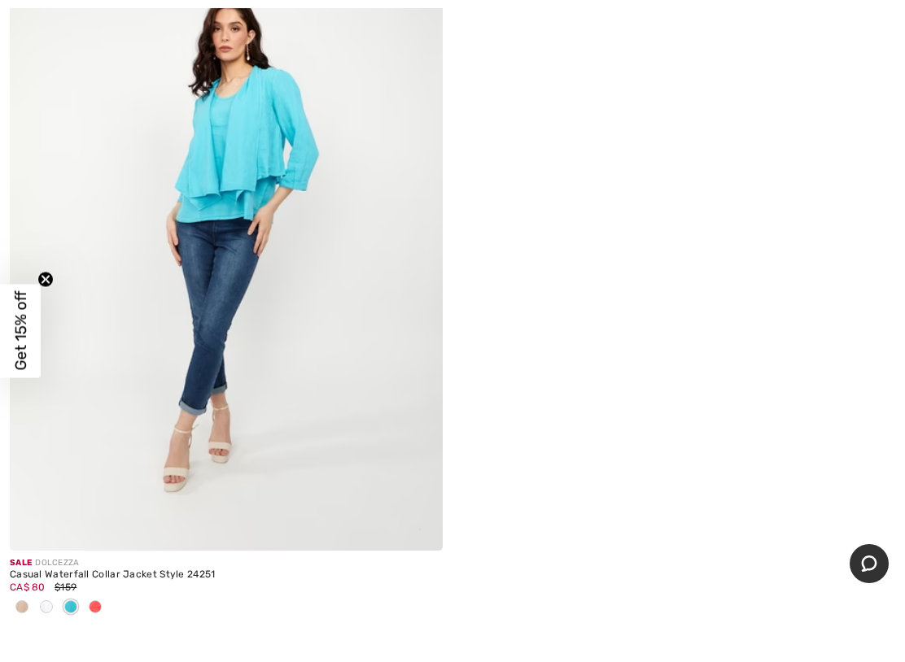
click at [95, 570] on span at bounding box center [95, 606] width 13 height 13
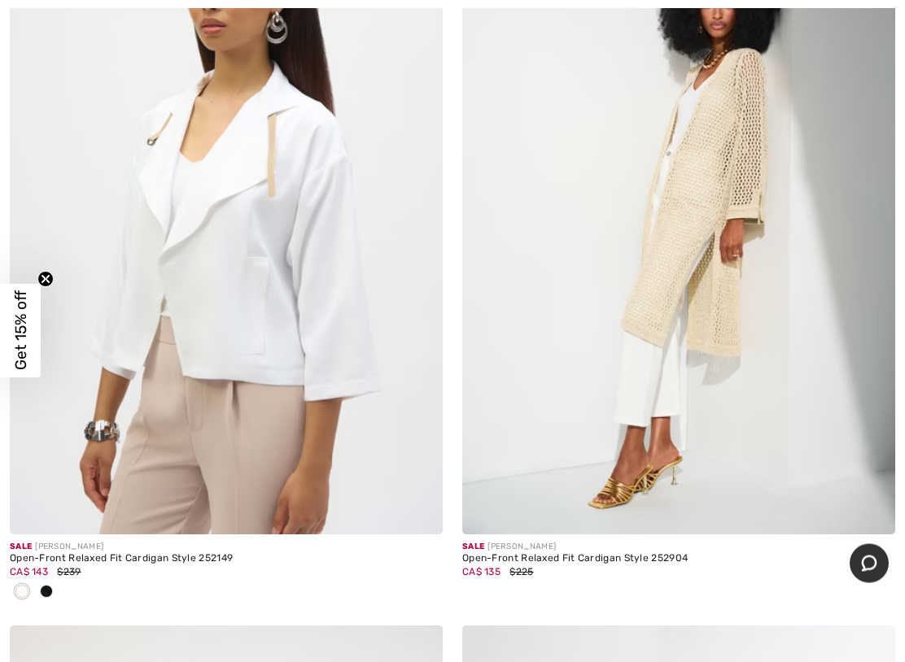
scroll to position [421, 0]
click at [700, 312] on img at bounding box center [678, 209] width 433 height 649
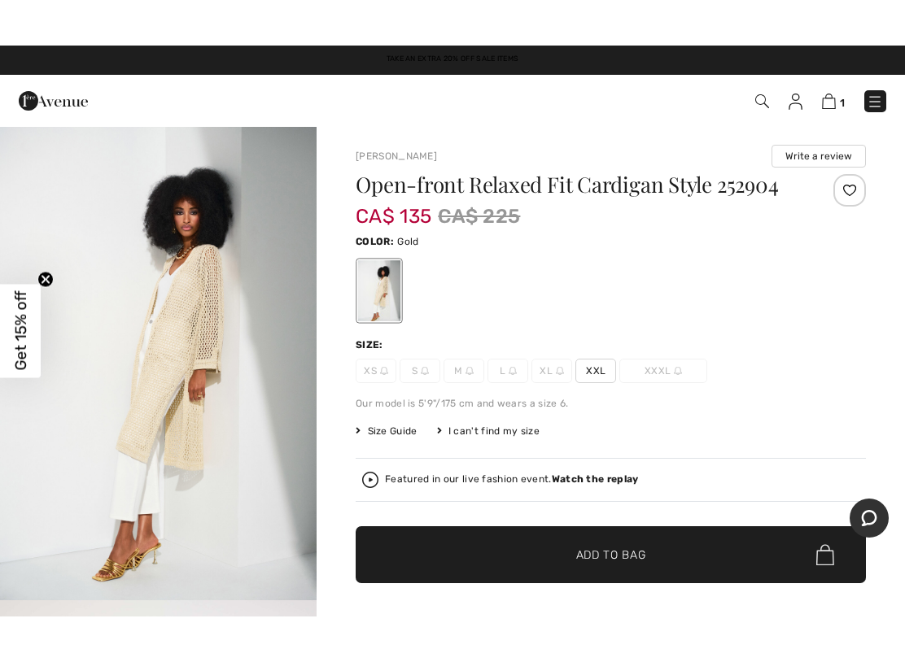
scroll to position [31, 0]
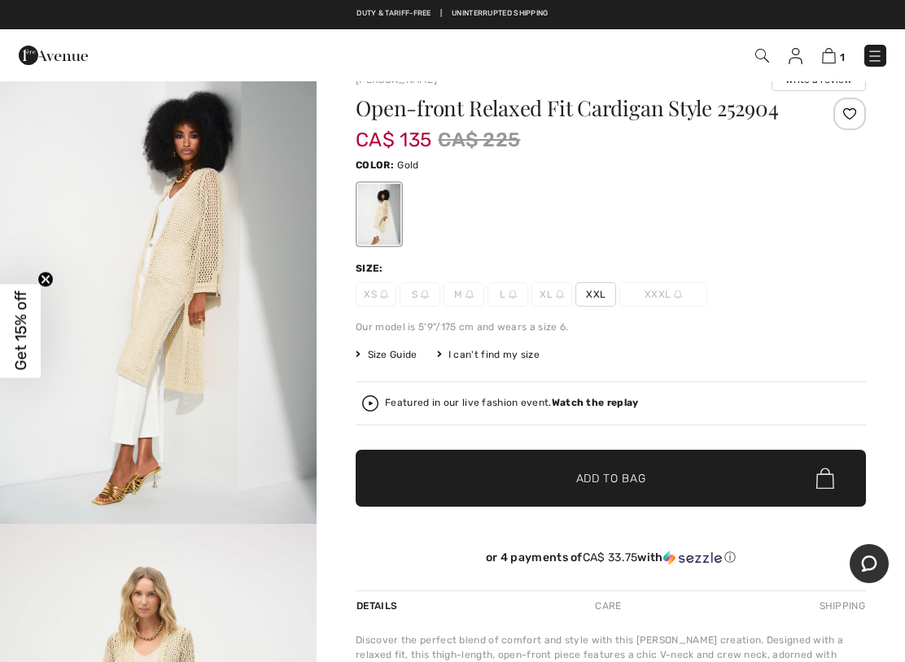
click at [592, 474] on span "Add to Bag" at bounding box center [611, 478] width 70 height 17
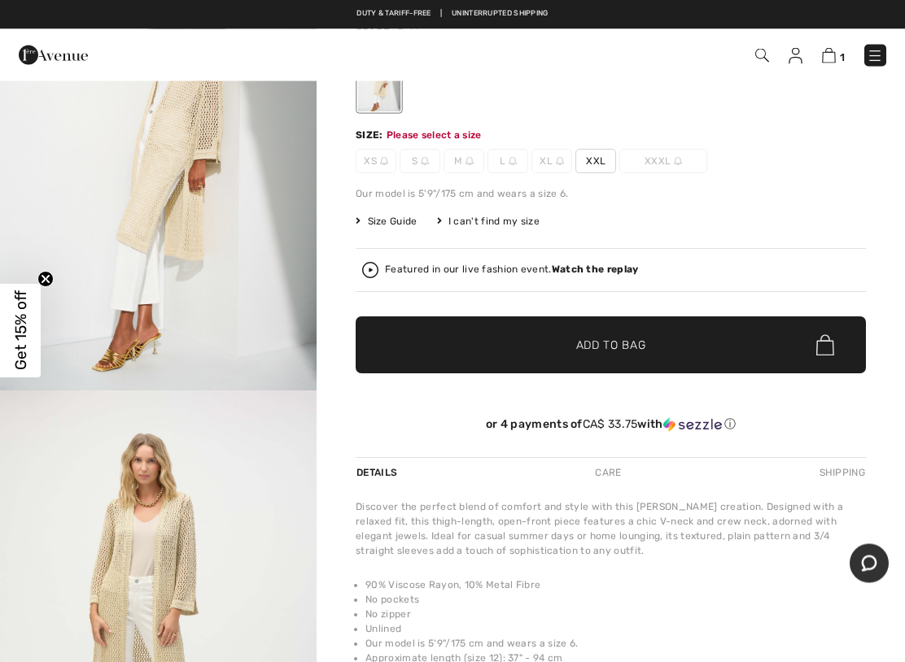
scroll to position [175, 0]
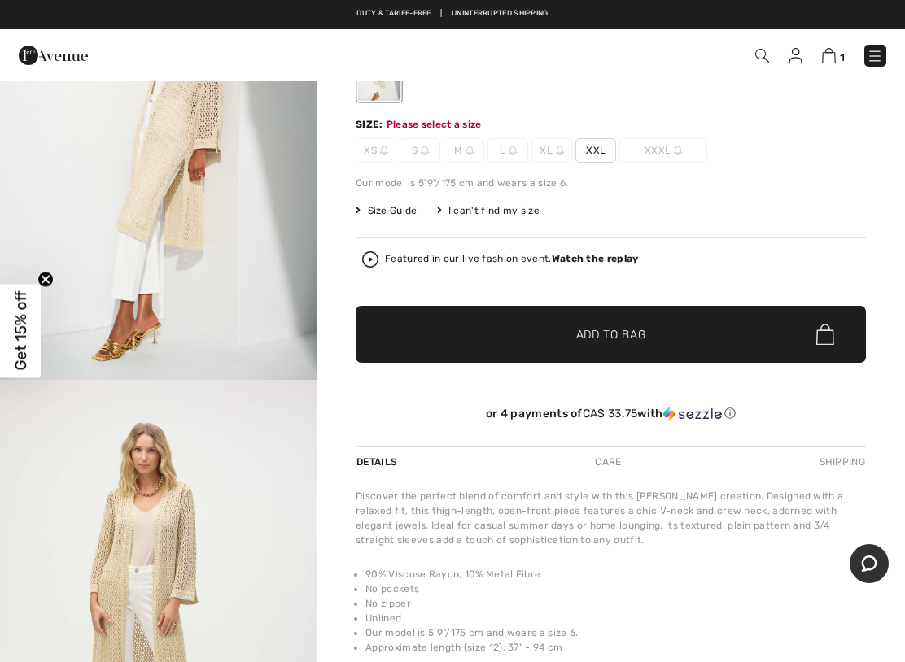
click at [601, 343] on span "✔ Added to Bag Add to Bag" at bounding box center [610, 334] width 510 height 57
click at [616, 334] on span "Add to Bag" at bounding box center [611, 334] width 70 height 17
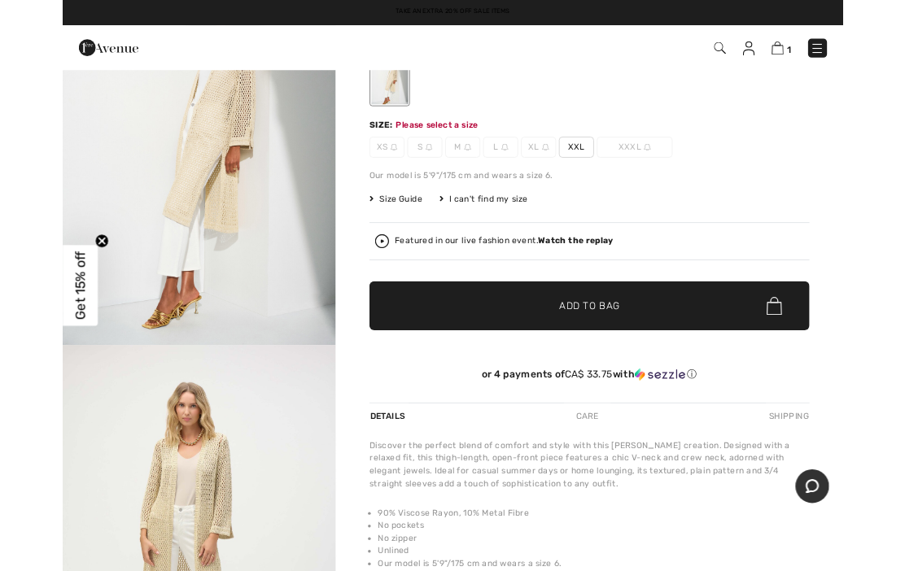
scroll to position [0, 0]
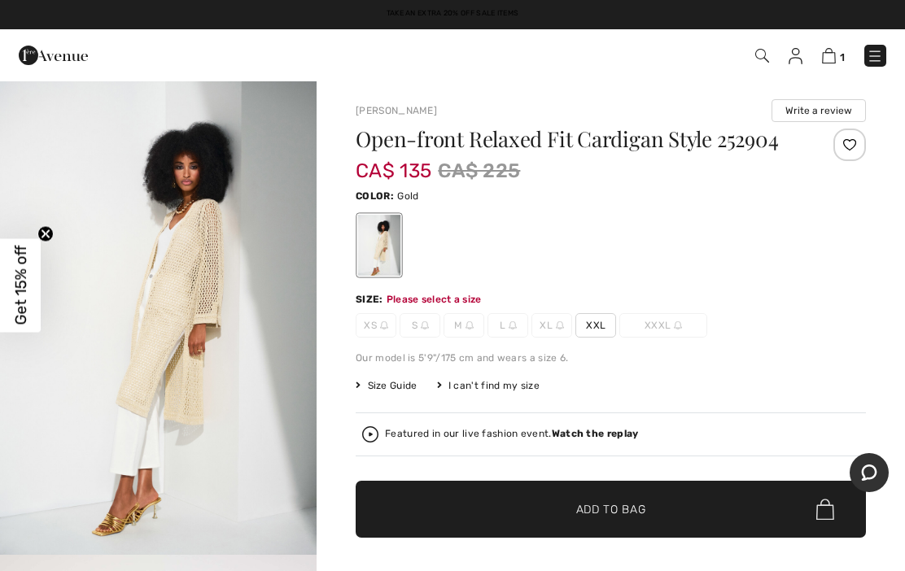
click at [745, 293] on div "Size: Please select a size" at bounding box center [610, 299] width 510 height 15
click at [595, 328] on span "XXL" at bounding box center [595, 325] width 41 height 24
click at [586, 516] on span "Add to Bag" at bounding box center [611, 509] width 70 height 17
click at [823, 62] on img at bounding box center [827, 55] width 14 height 15
